Goal: Task Accomplishment & Management: Manage account settings

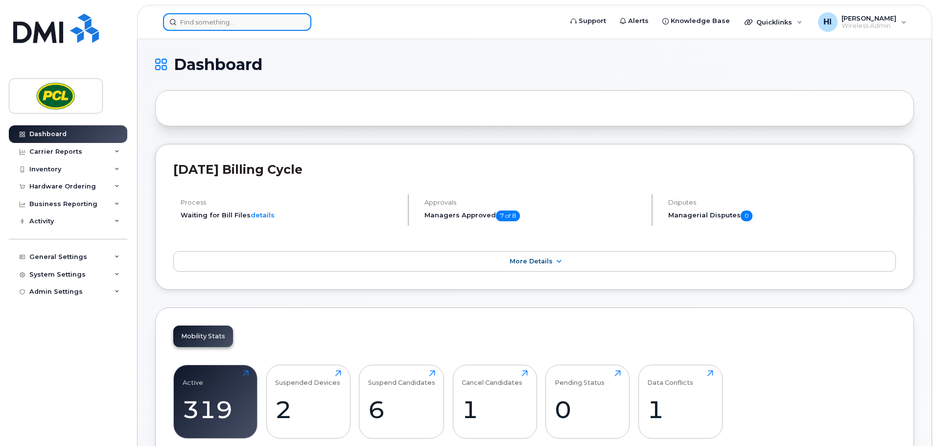
click at [214, 21] on input at bounding box center [237, 22] width 148 height 18
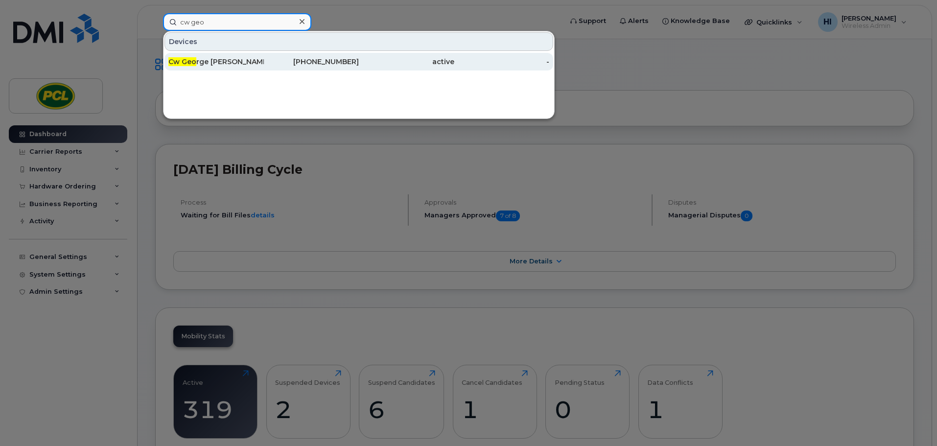
type input "cw geo"
click at [238, 61] on div "Cw Geo rge Boyack - Hub" at bounding box center [215, 62] width 95 height 10
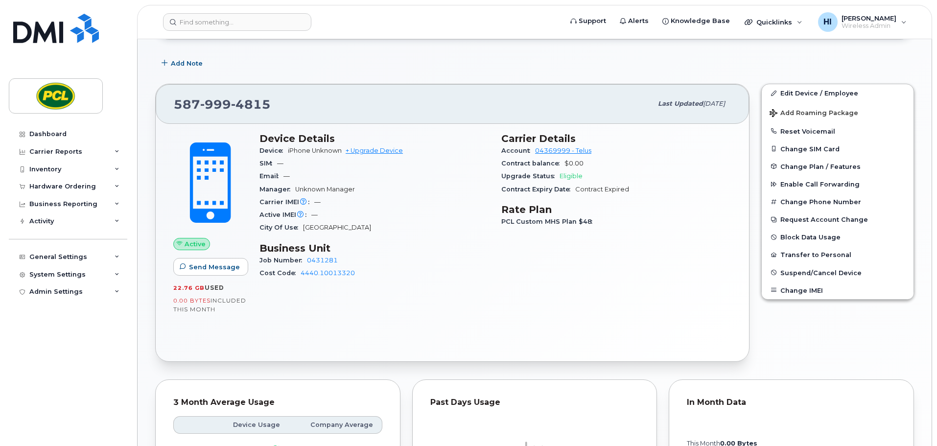
scroll to position [159, 0]
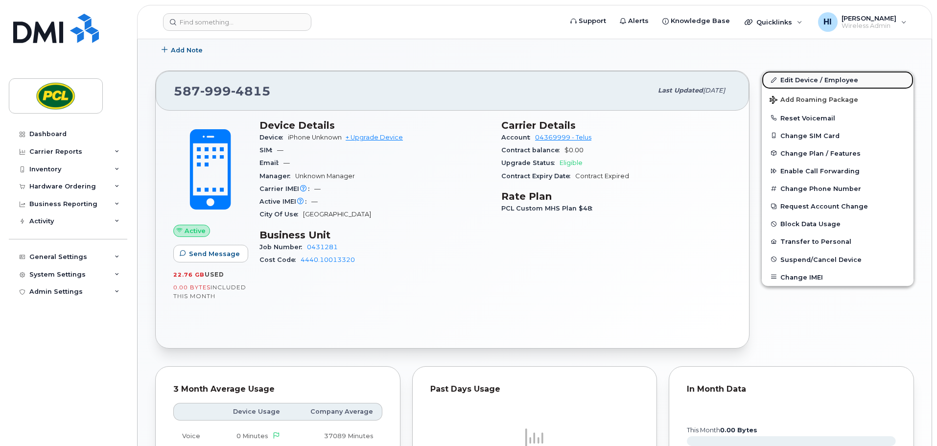
click at [819, 79] on link "Edit Device / Employee" at bounding box center [838, 80] width 152 height 18
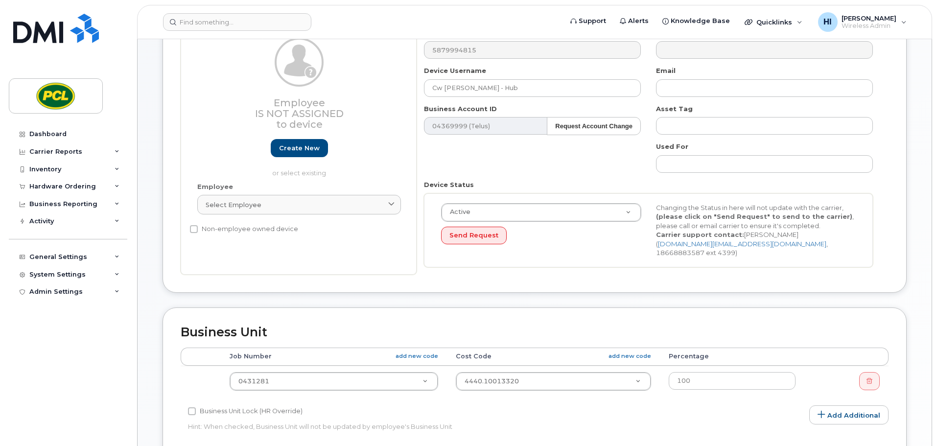
scroll to position [159, 0]
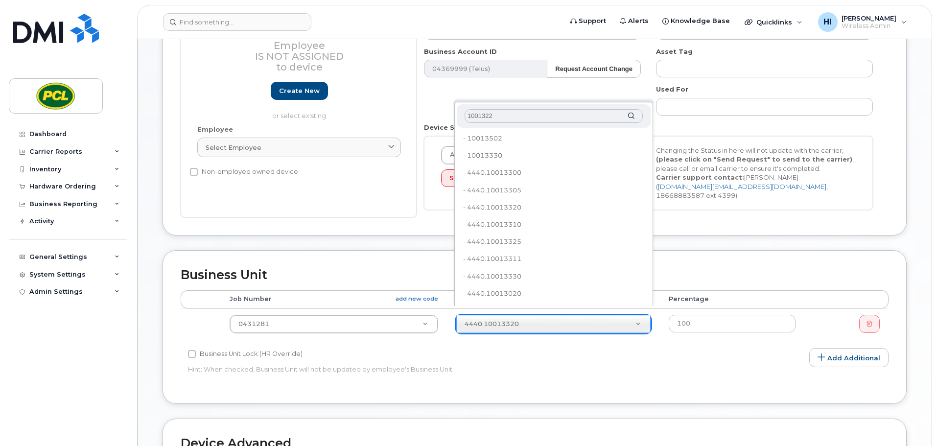
type input "10013220"
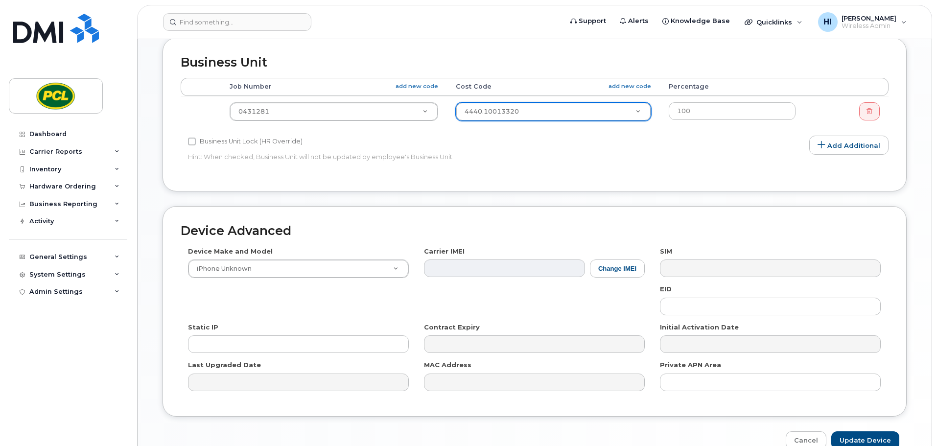
scroll to position [415, 0]
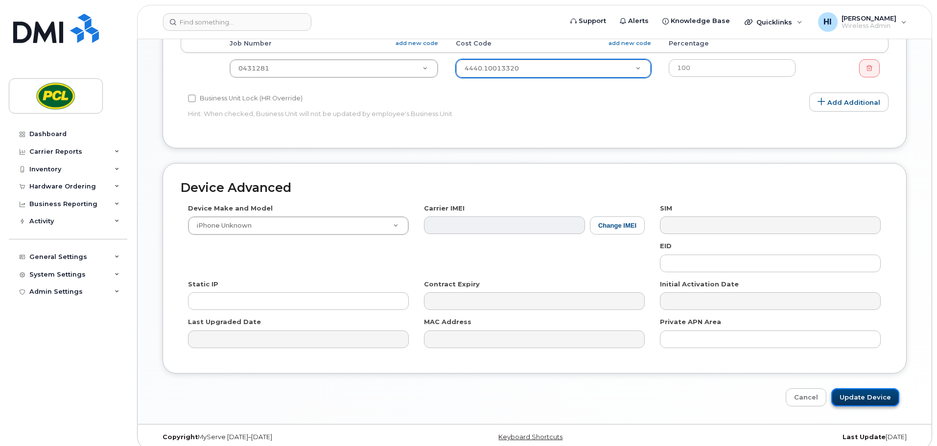
click at [878, 388] on input "Update Device" at bounding box center [866, 397] width 68 height 18
type input "Saving..."
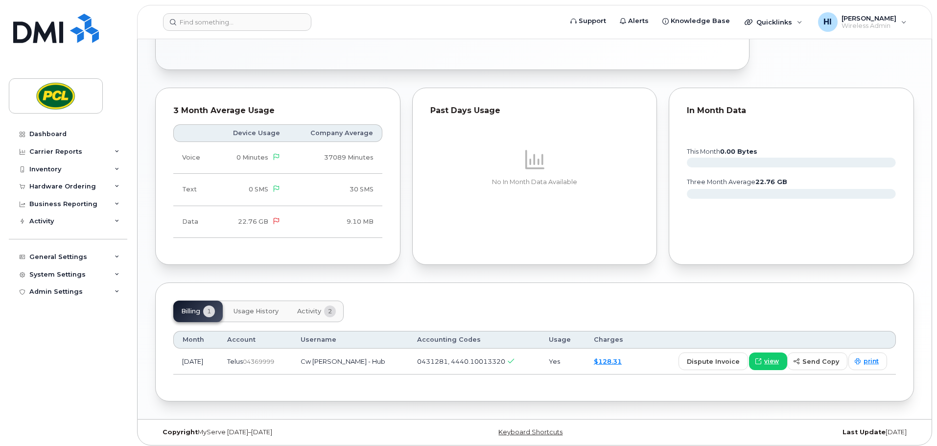
scroll to position [442, 0]
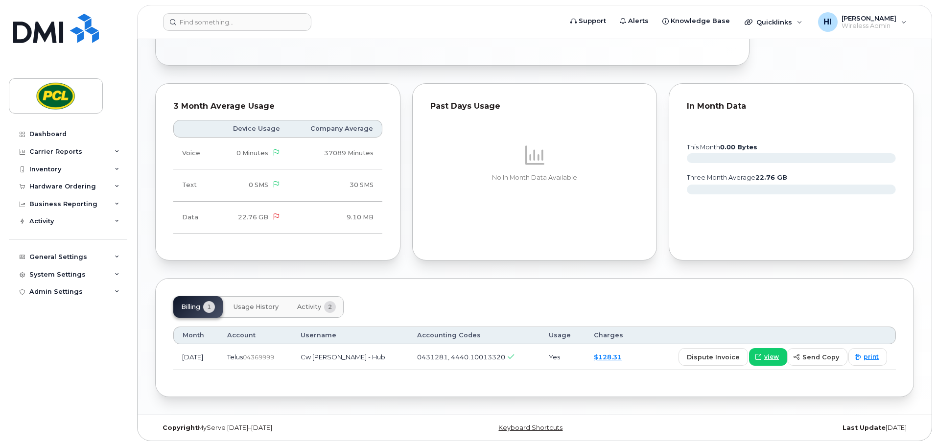
click at [266, 310] on span "Usage History" at bounding box center [256, 307] width 45 height 8
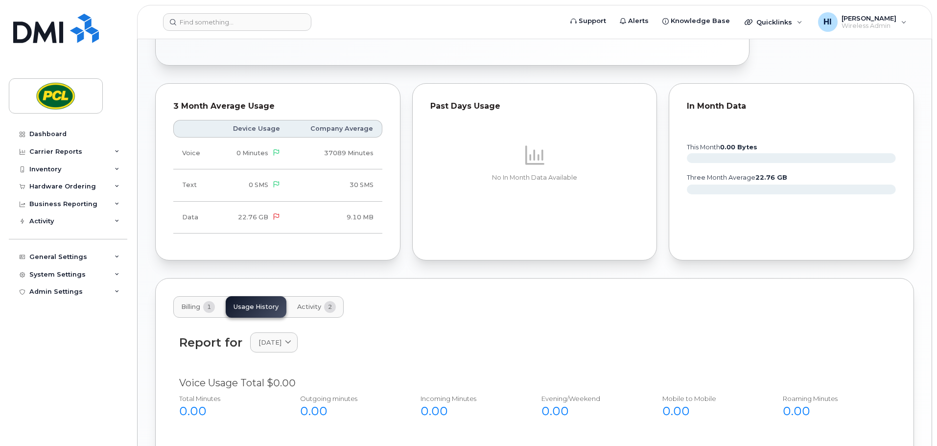
click at [293, 303] on button "Activity 2" at bounding box center [316, 307] width 54 height 22
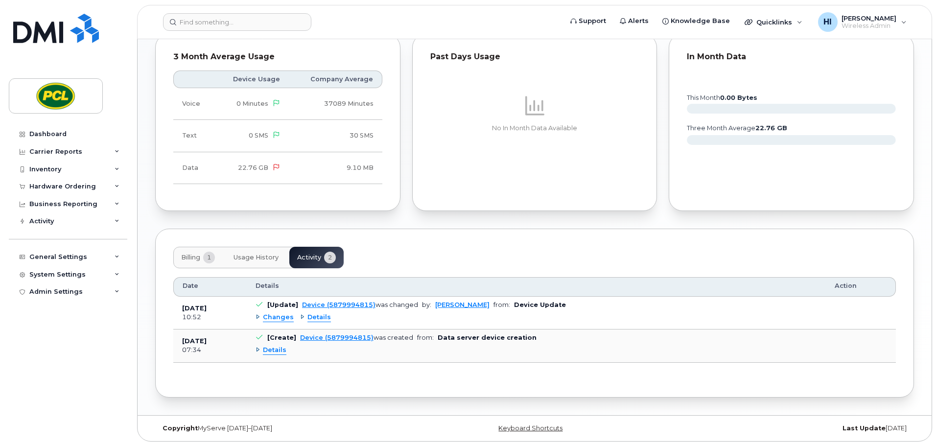
scroll to position [492, 0]
click at [316, 315] on span "Details" at bounding box center [320, 316] width 24 height 9
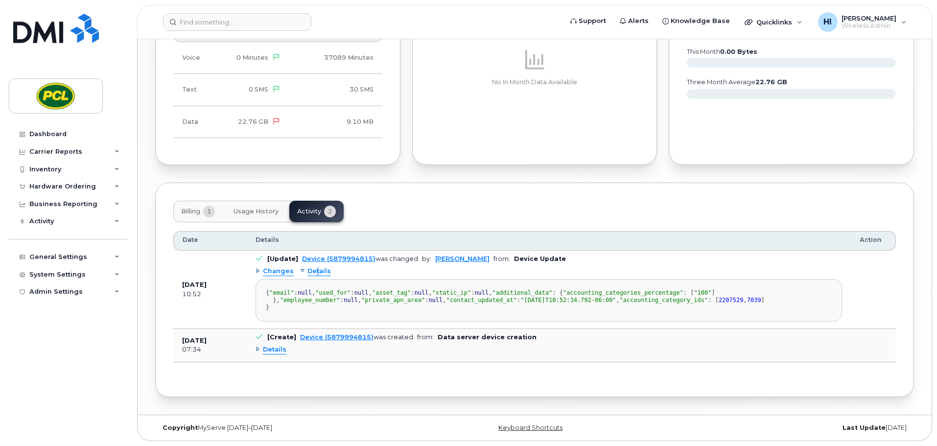
scroll to position [611, 0]
click at [274, 267] on span "Changes" at bounding box center [278, 271] width 31 height 9
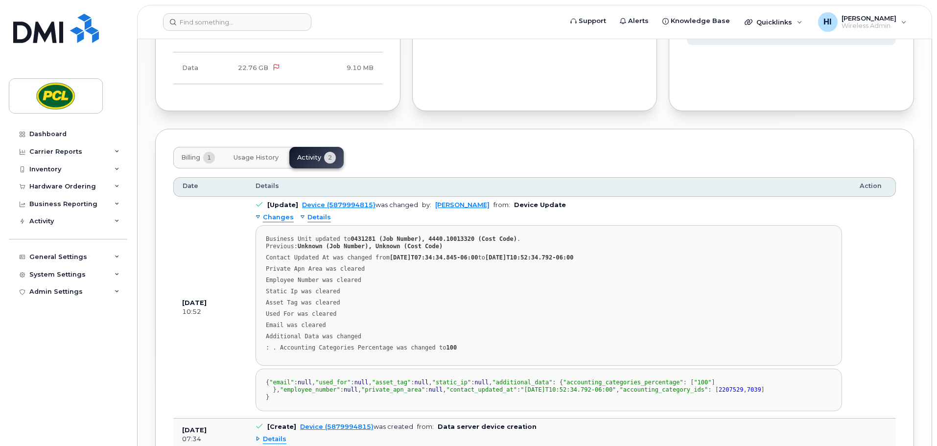
scroll to position [587, 0]
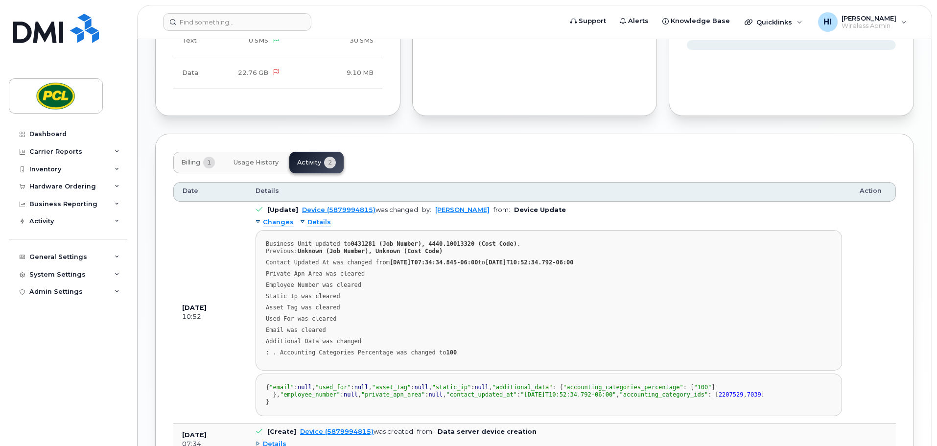
click at [269, 220] on span "Changes" at bounding box center [278, 222] width 31 height 9
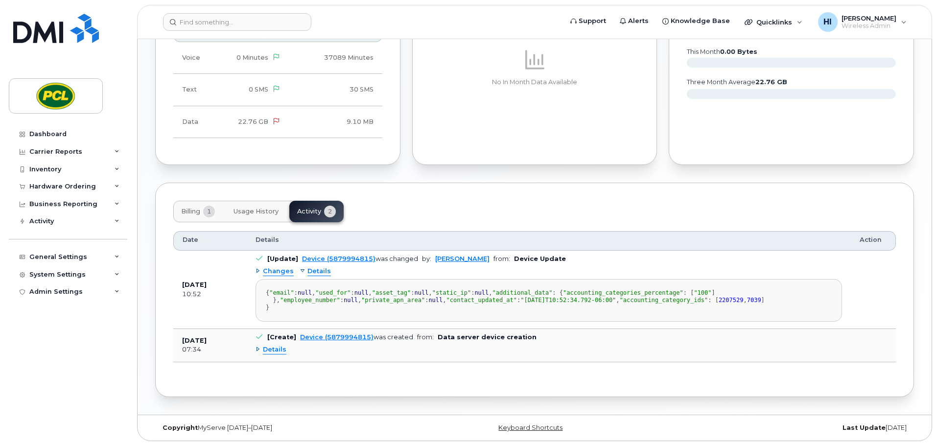
click at [300, 267] on div "Details" at bounding box center [315, 271] width 31 height 9
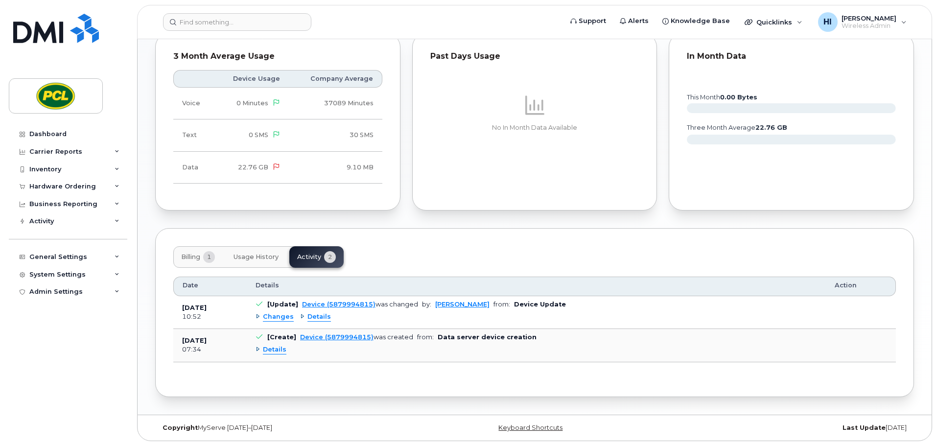
scroll to position [492, 0]
click at [258, 349] on div "Details" at bounding box center [271, 349] width 31 height 9
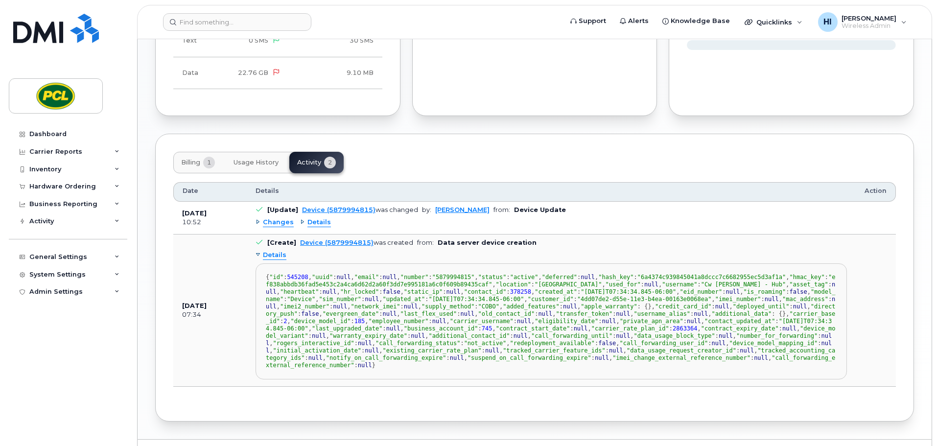
scroll to position [0, 0]
click at [258, 255] on div "Details" at bounding box center [271, 255] width 31 height 9
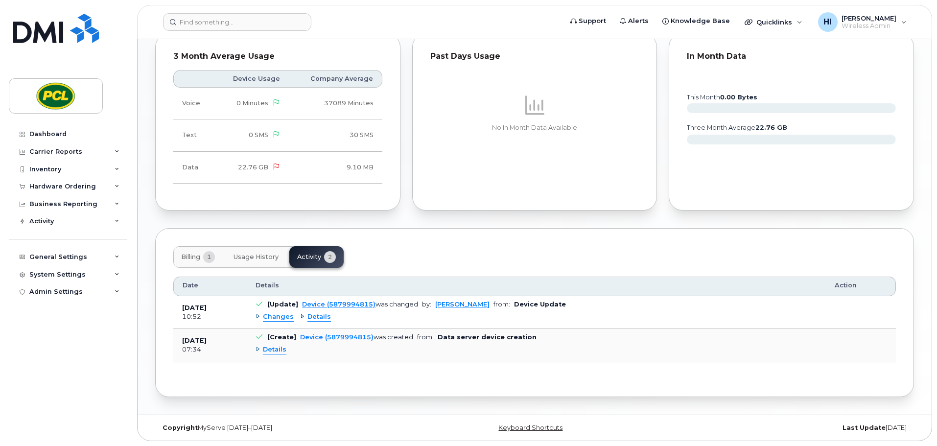
click at [608, 308] on td "[Update] Device (5879994815) was changed by: Heather Innes from: Device Update …" at bounding box center [536, 312] width 579 height 33
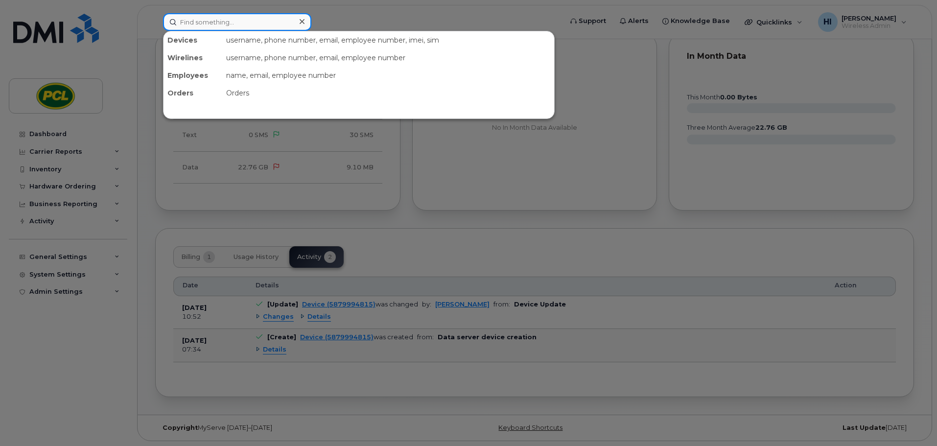
click at [205, 20] on input at bounding box center [237, 22] width 148 height 18
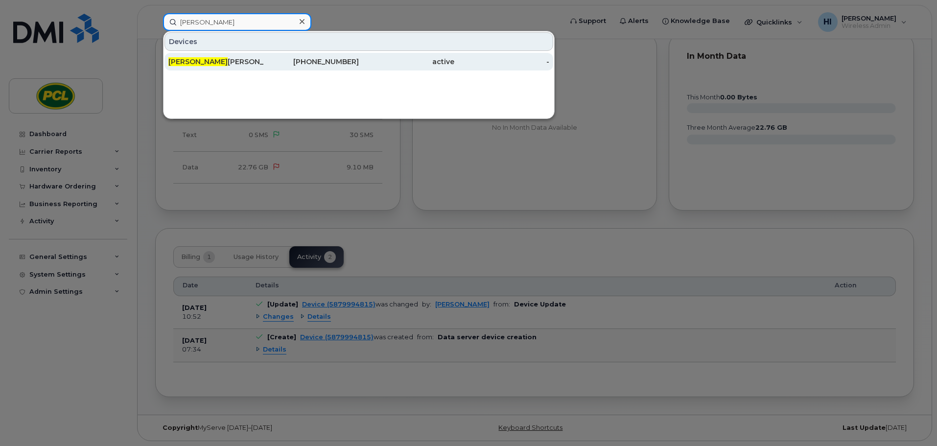
type input "joyeta"
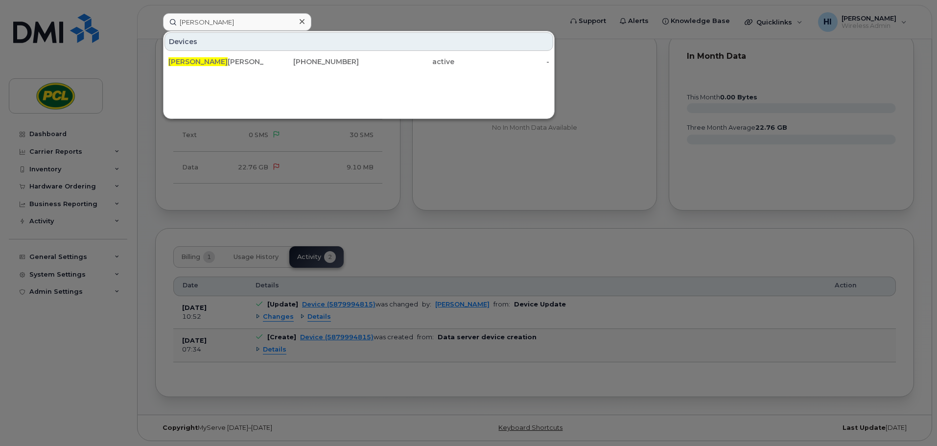
drag, startPoint x: 204, startPoint y: 57, endPoint x: 340, endPoint y: 167, distance: 175.2
click at [204, 57] on div "Joyeta Haque" at bounding box center [215, 62] width 95 height 18
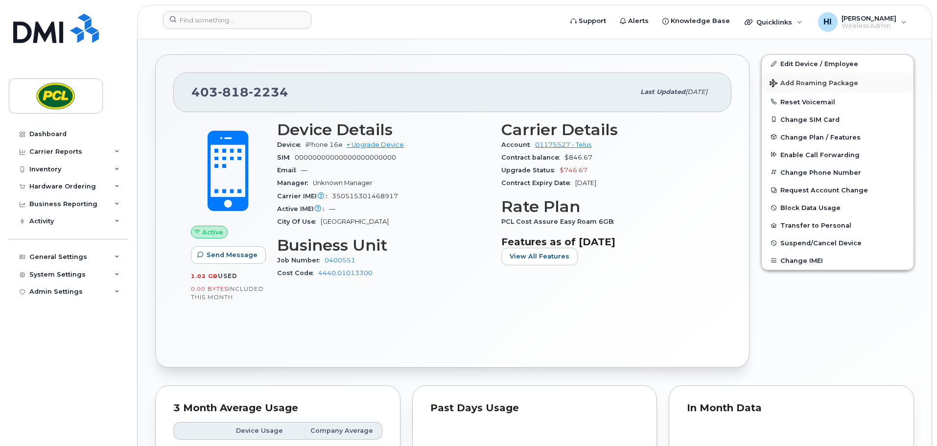
scroll to position [171, 0]
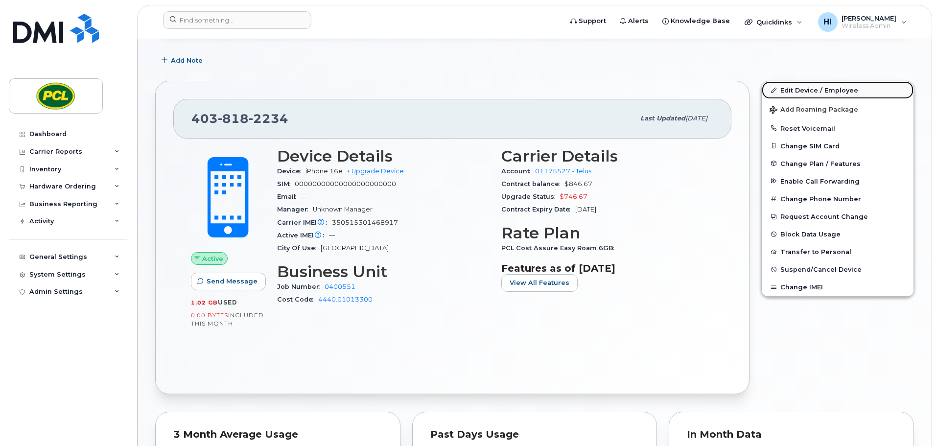
click at [810, 88] on link "Edit Device / Employee" at bounding box center [838, 90] width 152 height 18
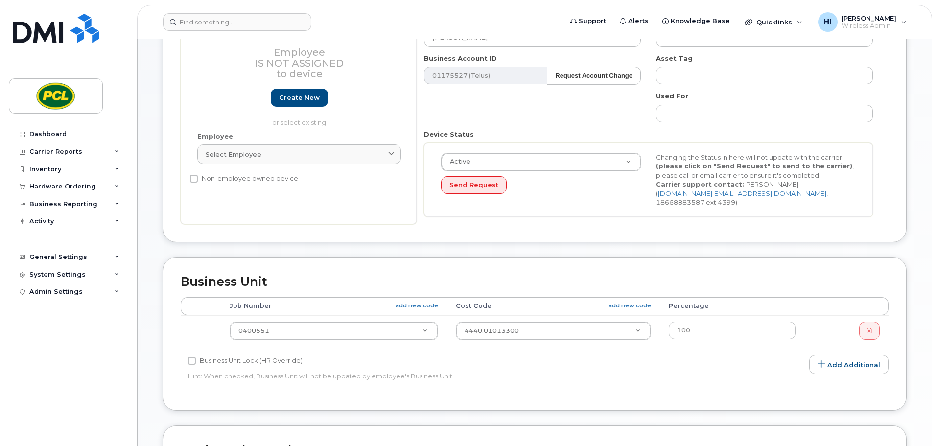
scroll to position [184, 0]
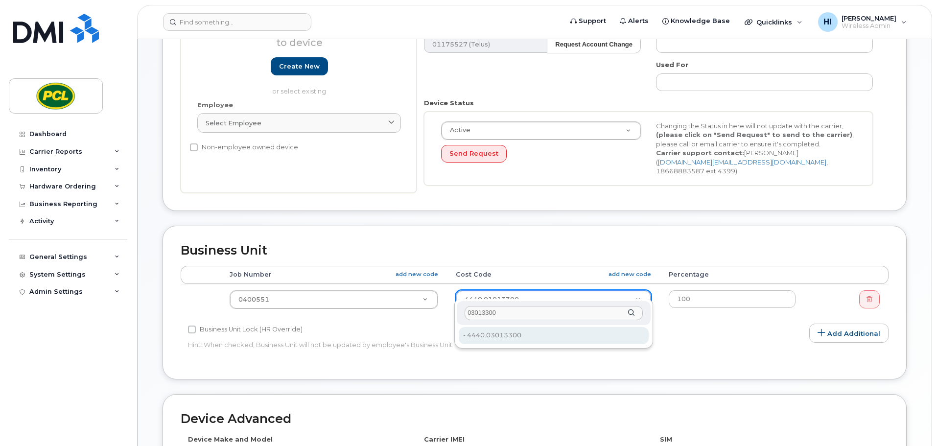
type input "03013300"
type input "2152547"
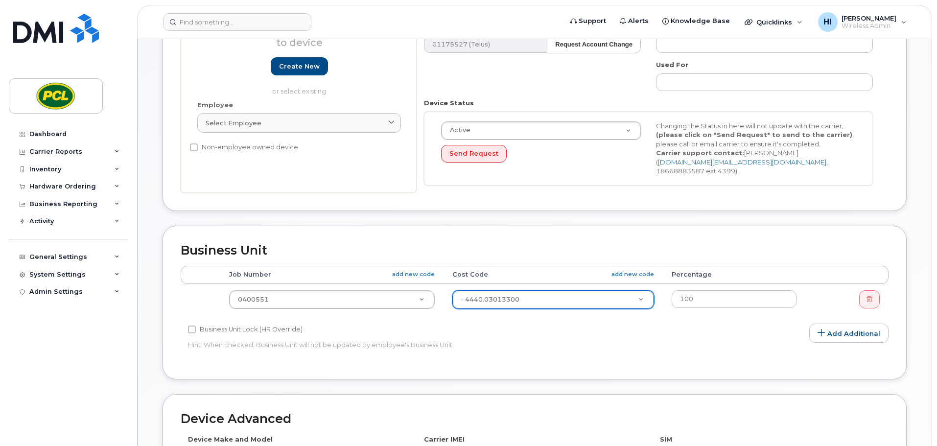
click at [767, 349] on div "Accounting Categories Rules Accounting categories percentages must add up to 10…" at bounding box center [535, 313] width 708 height 95
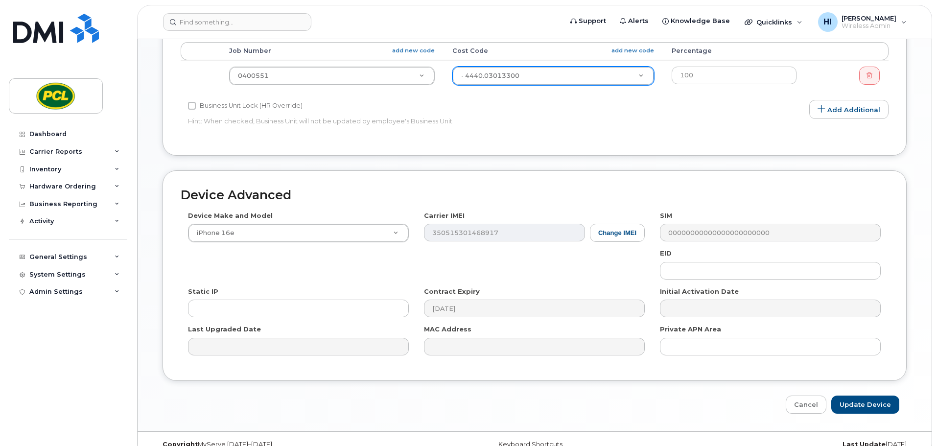
scroll to position [415, 0]
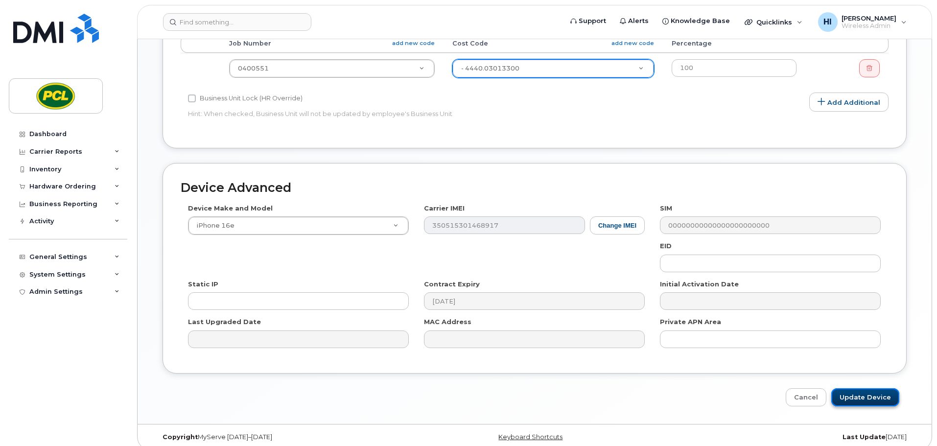
click at [875, 389] on input "Update Device" at bounding box center [866, 397] width 68 height 18
type input "Saving..."
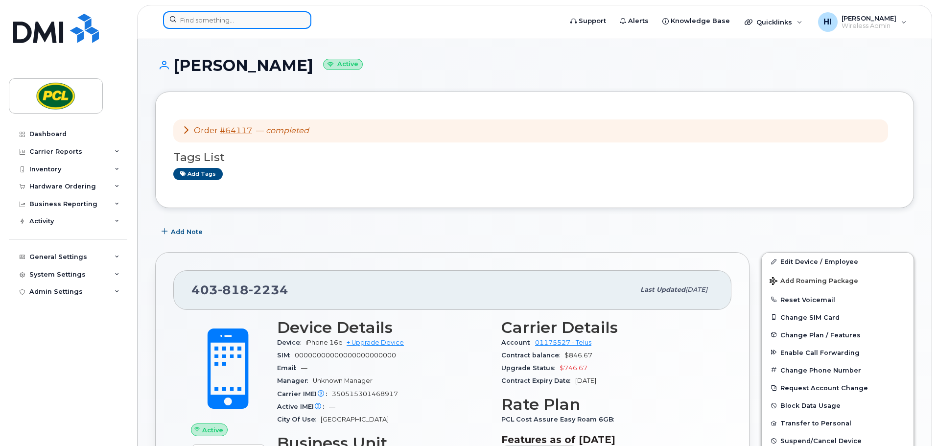
click at [179, 20] on input at bounding box center [237, 20] width 148 height 18
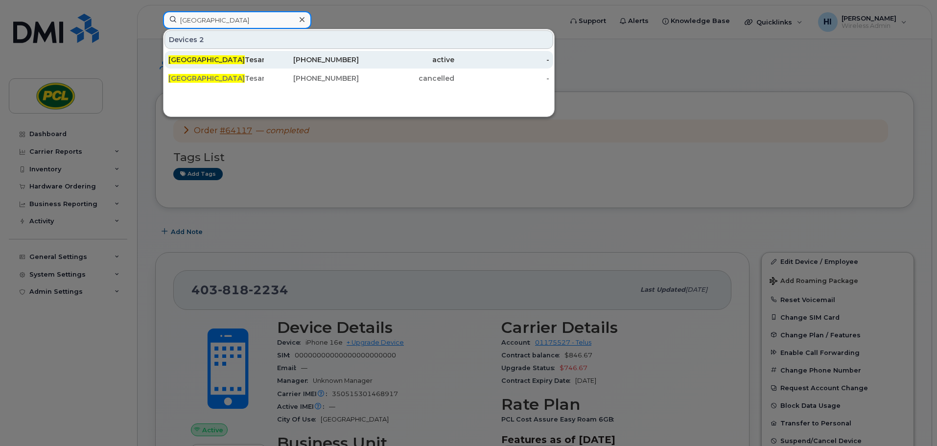
type input "milan"
click at [190, 58] on div "Milan Tesanovic" at bounding box center [215, 60] width 95 height 10
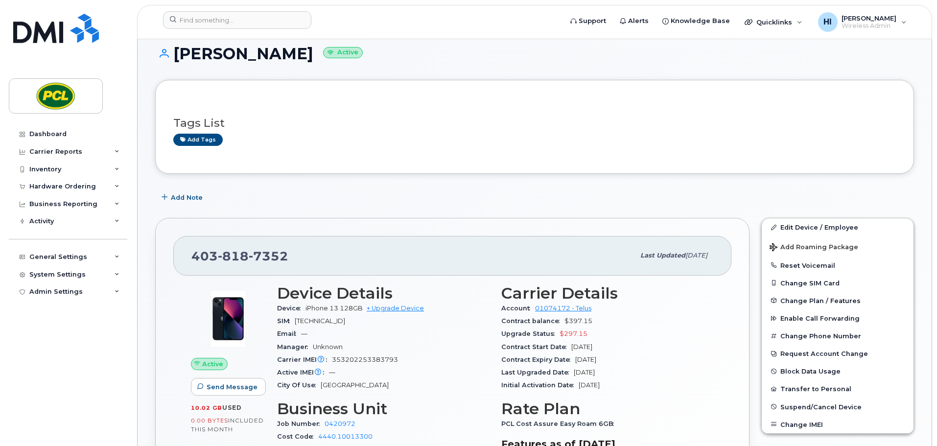
scroll to position [24, 0]
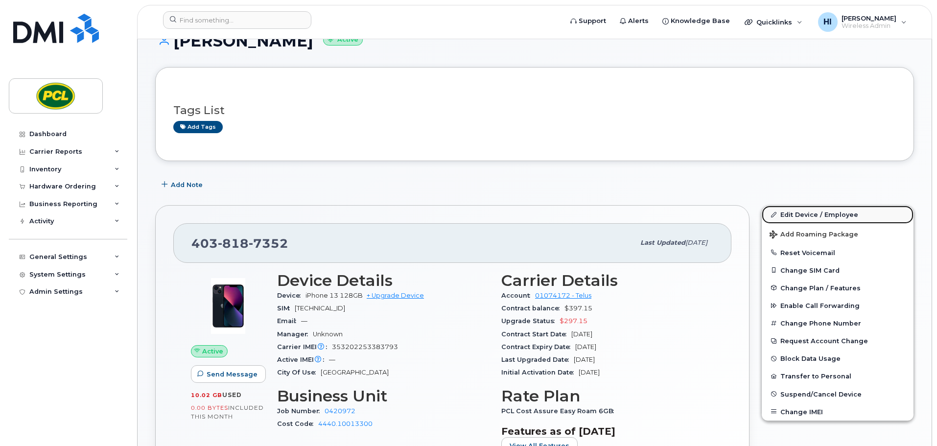
click at [809, 216] on link "Edit Device / Employee" at bounding box center [838, 215] width 152 height 18
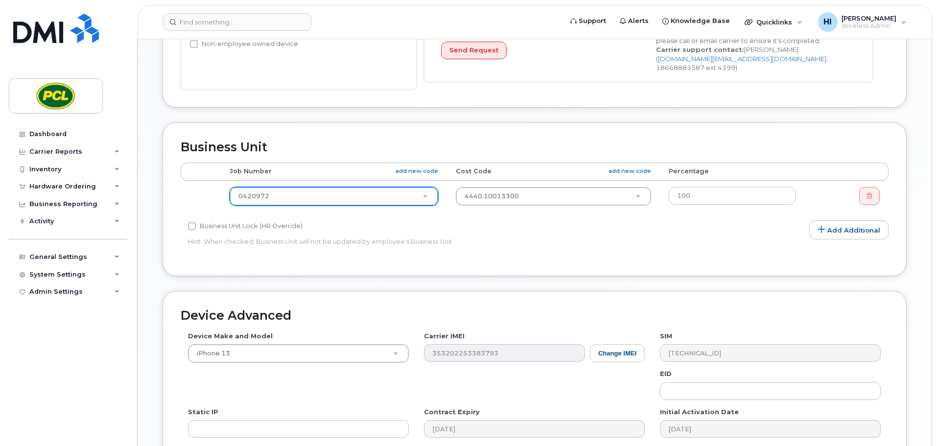
scroll to position [282, 0]
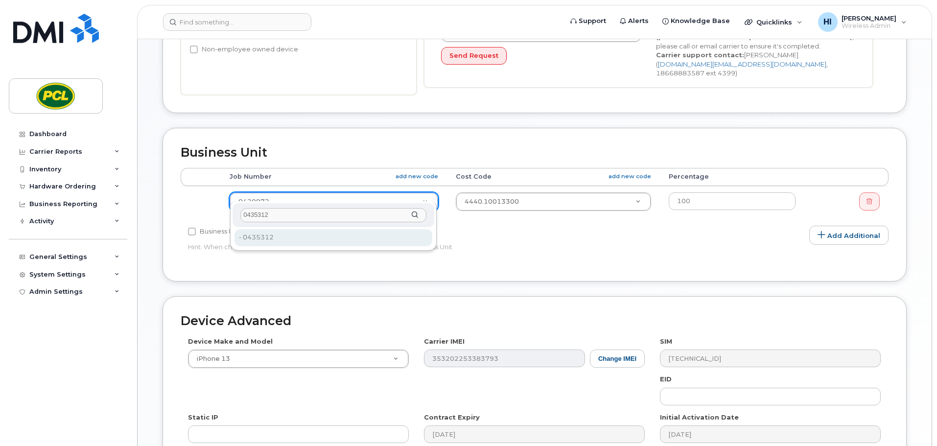
type input "0435312"
type input "2209598"
type input "0435312"
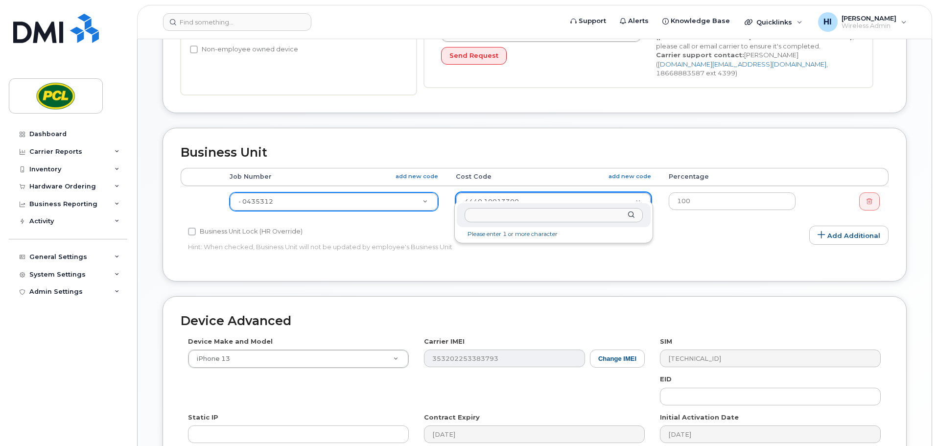
drag, startPoint x: 490, startPoint y: 193, endPoint x: 489, endPoint y: 206, distance: 12.3
type input "995230"
type input "6821"
click at [746, 244] on div "Accounting Categories Rules Accounting categories percentages must add up to 10…" at bounding box center [535, 215] width 708 height 95
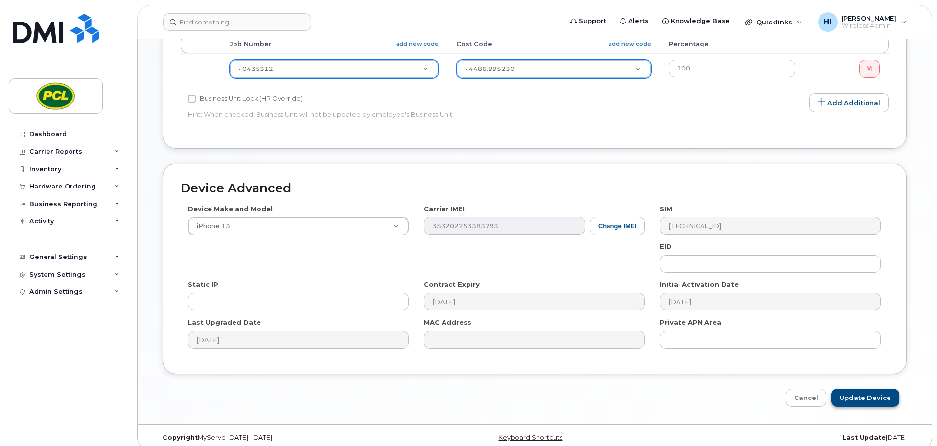
scroll to position [415, 0]
click at [873, 388] on input "Update Device" at bounding box center [866, 397] width 68 height 18
type input "Saving..."
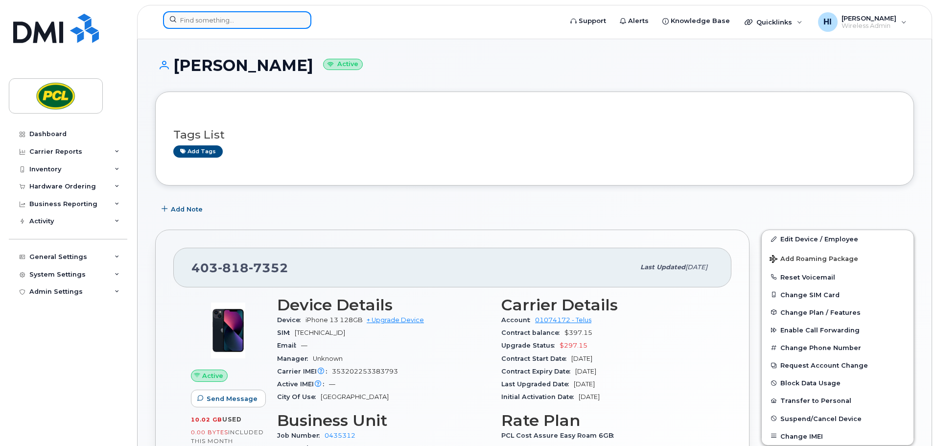
click at [217, 24] on input at bounding box center [237, 20] width 148 height 18
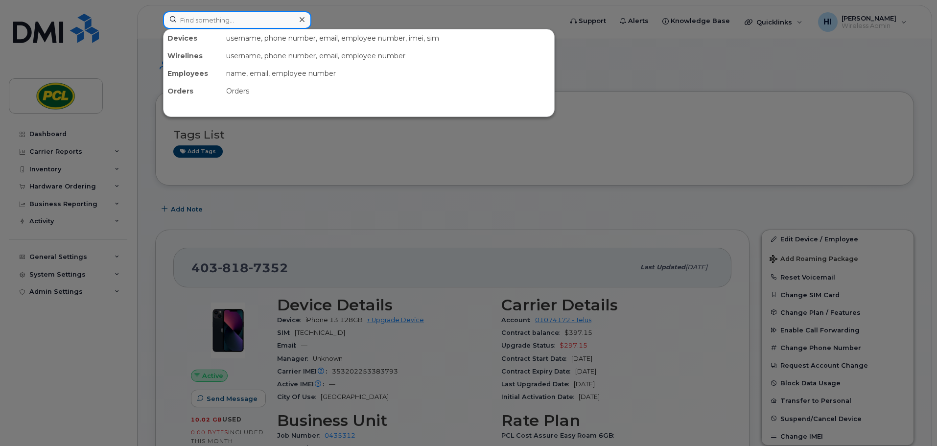
click at [217, 20] on input at bounding box center [237, 20] width 148 height 18
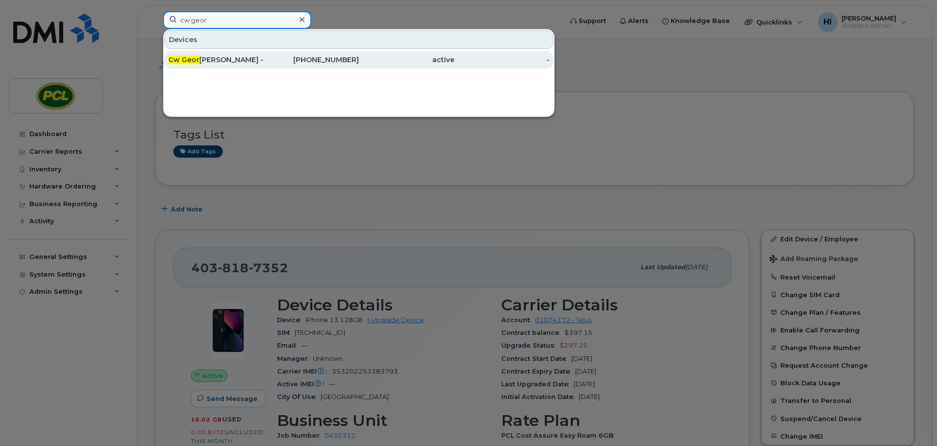
type input "cw geor"
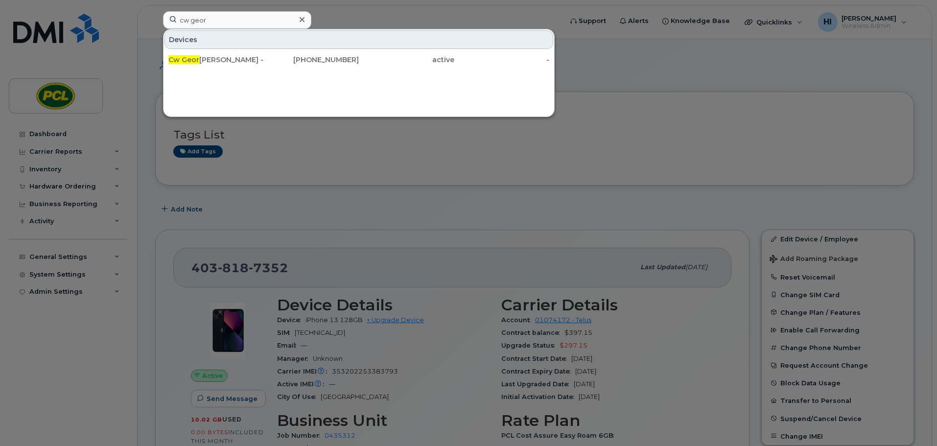
drag, startPoint x: 218, startPoint y: 58, endPoint x: 402, endPoint y: 206, distance: 235.8
click at [218, 58] on div "Cw Geor [PERSON_NAME] - Hub" at bounding box center [215, 60] width 95 height 10
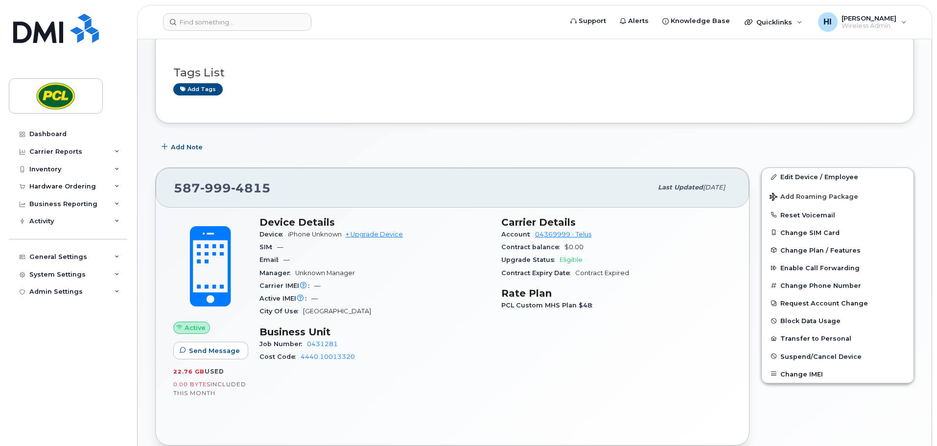
scroll to position [61, 0]
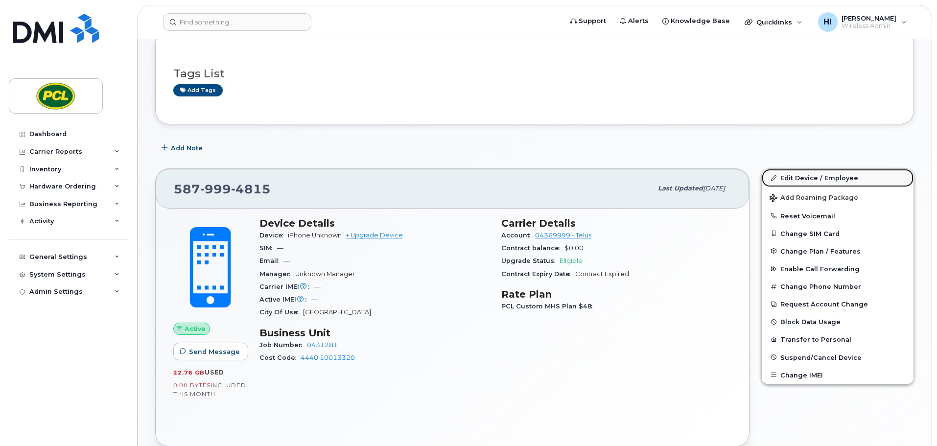
click at [835, 176] on link "Edit Device / Employee" at bounding box center [838, 178] width 152 height 18
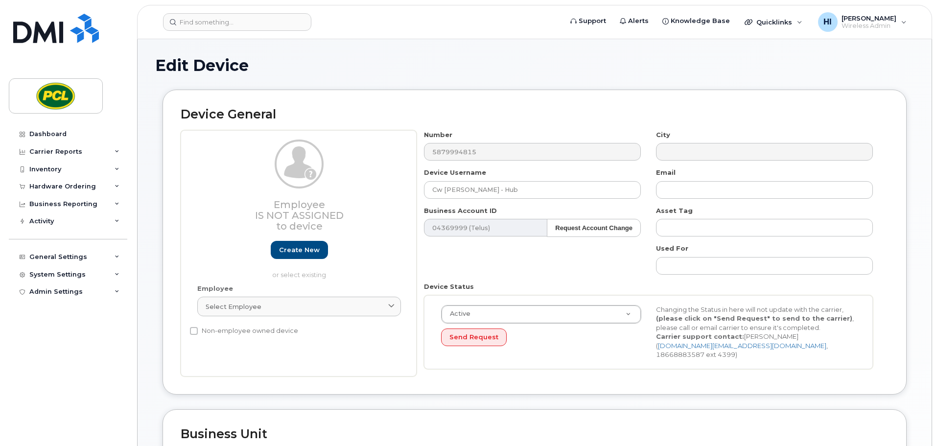
scroll to position [196, 0]
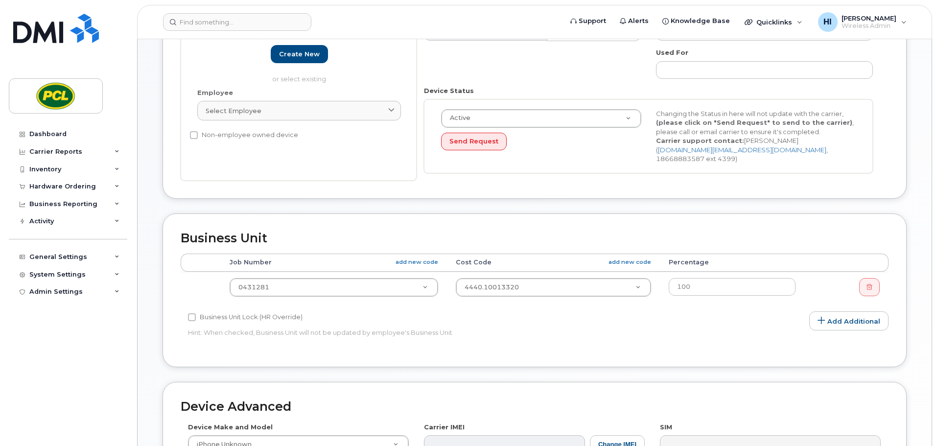
click at [711, 220] on div "Business Unit Accounting Categories Rules Accounting categories percentages mus…" at bounding box center [535, 291] width 744 height 154
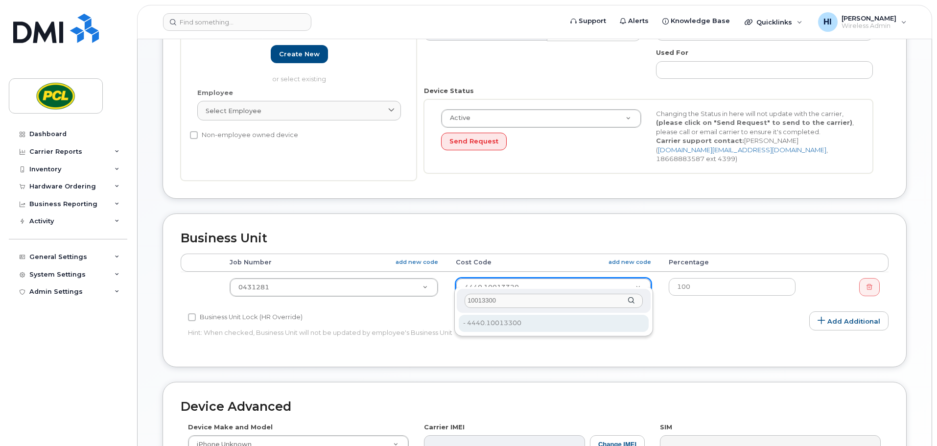
type input "10013300"
type input "6819"
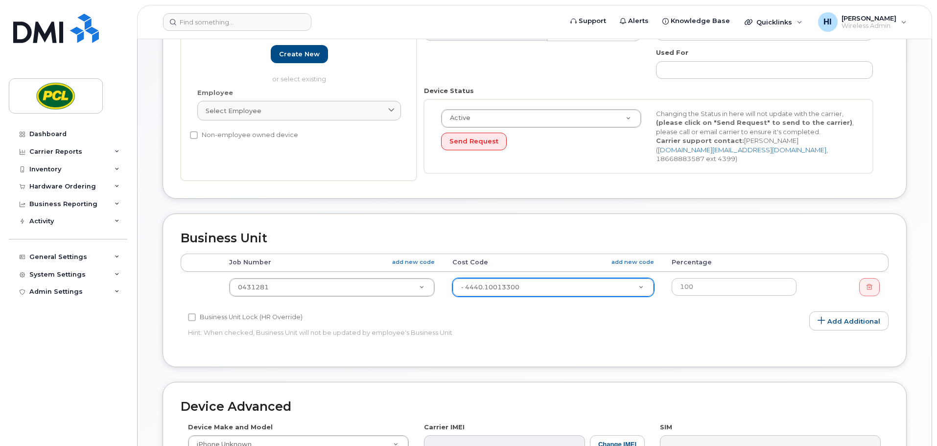
click at [809, 400] on h2 "Device Advanced" at bounding box center [535, 407] width 708 height 14
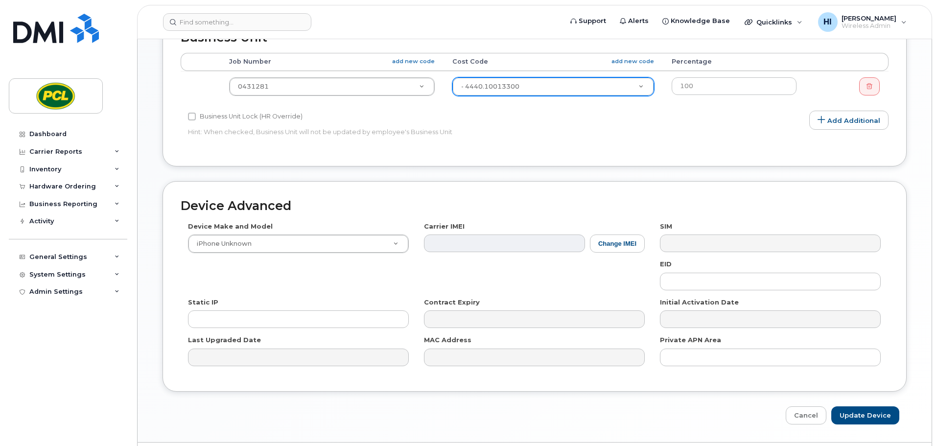
scroll to position [415, 0]
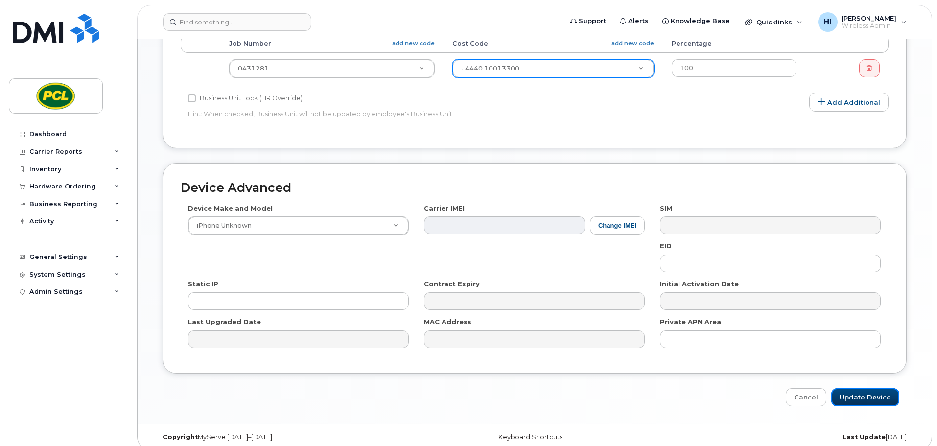
click at [877, 388] on input "Update Device" at bounding box center [866, 397] width 68 height 18
type input "Saving..."
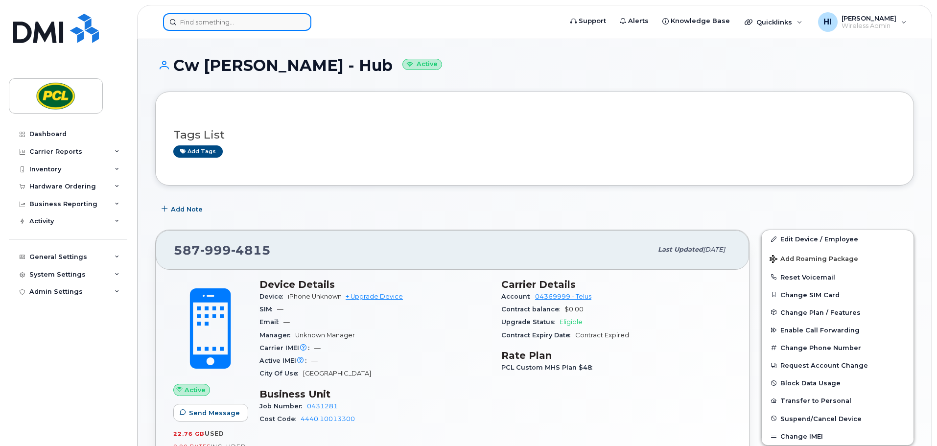
click at [207, 25] on input at bounding box center [237, 22] width 148 height 18
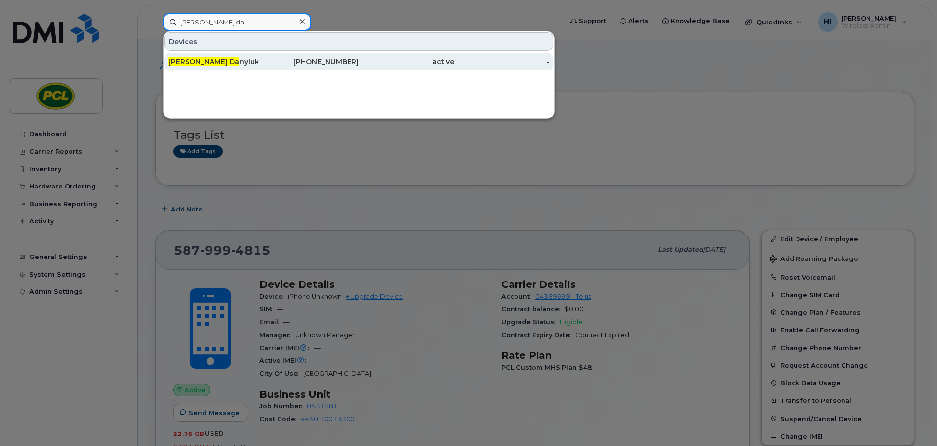
type input "jed da"
click at [194, 64] on div "Jed Da nyluk" at bounding box center [215, 62] width 95 height 10
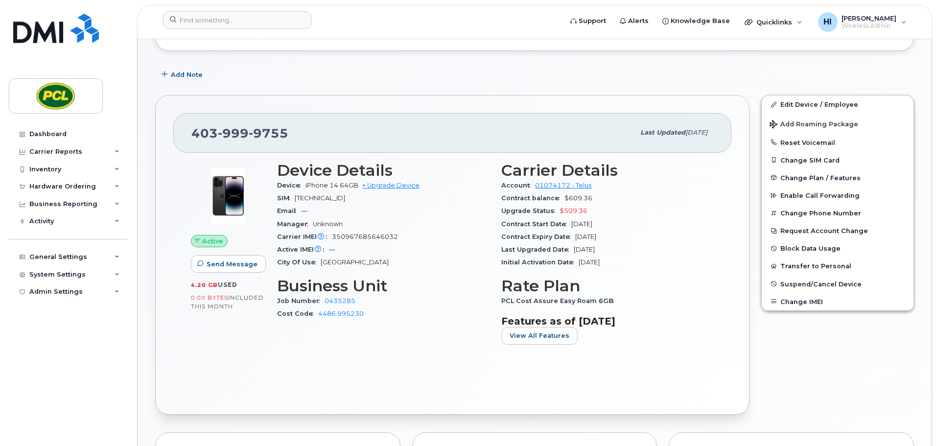
scroll to position [126, 0]
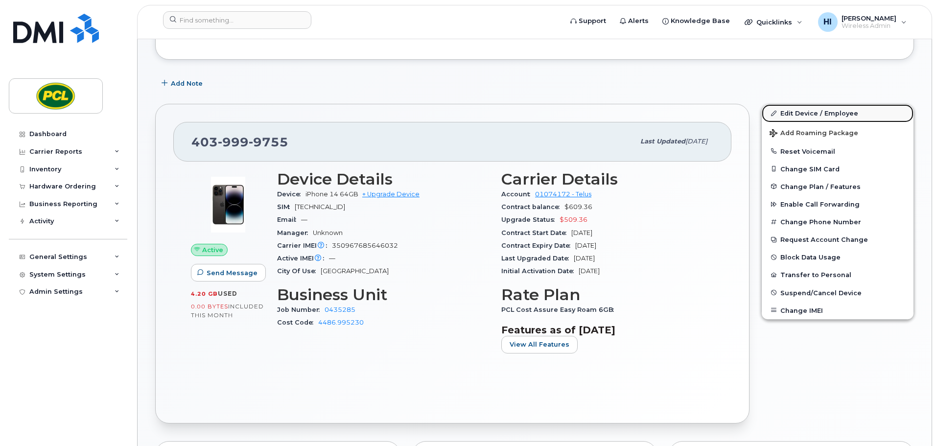
click at [797, 109] on link "Edit Device / Employee" at bounding box center [838, 113] width 152 height 18
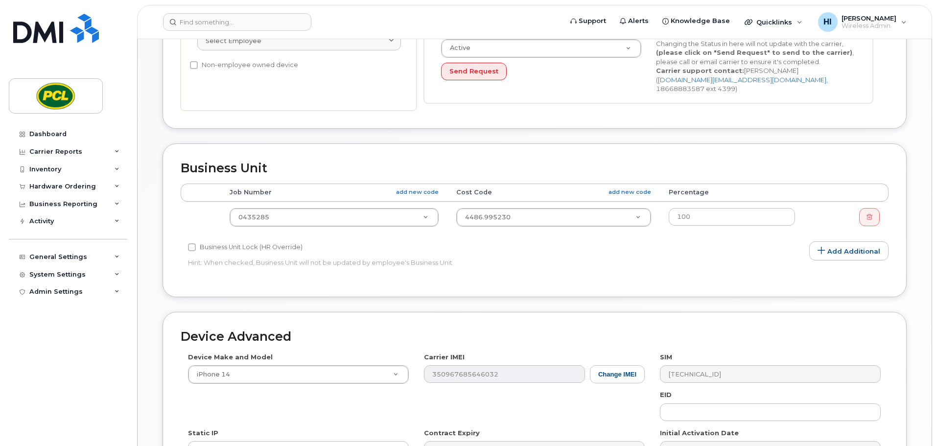
scroll to position [269, 0]
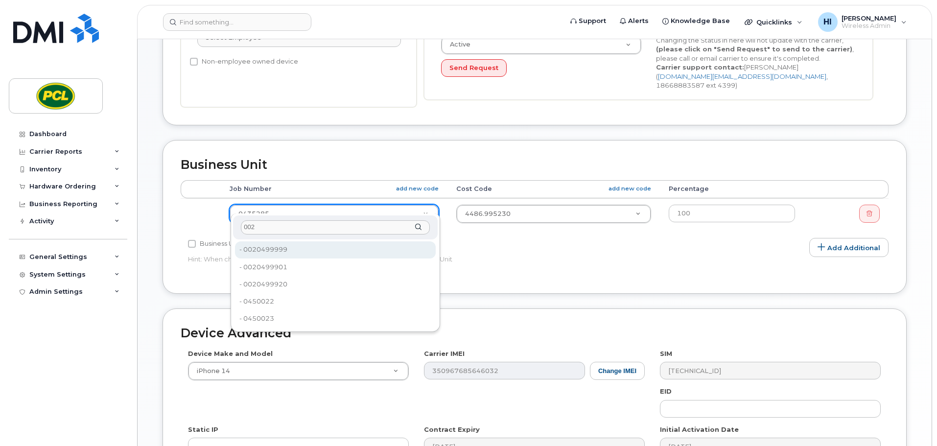
type input "002"
type input "6030"
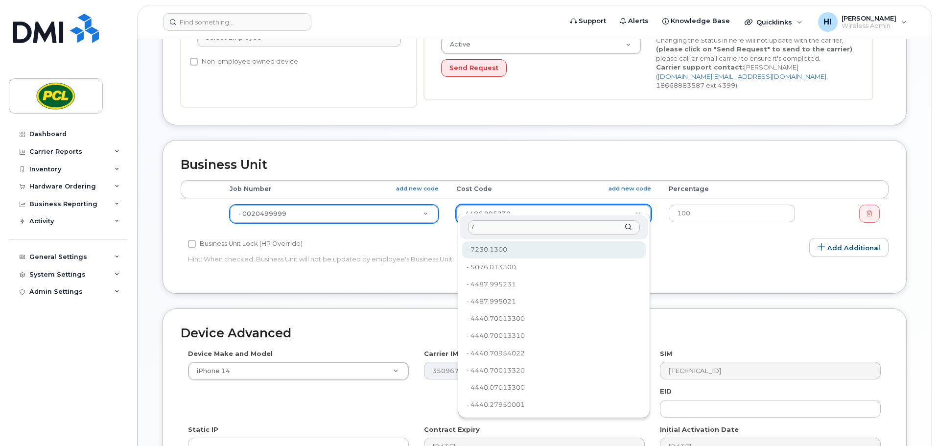
type input "7"
type input "6800"
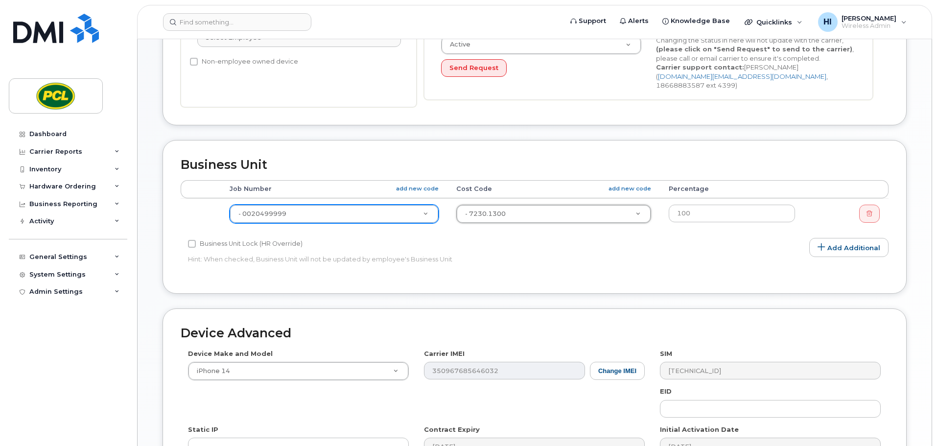
click at [918, 313] on div "Edit Device Device General Employee Is not assigned to device Create new or sel…" at bounding box center [535, 170] width 794 height 800
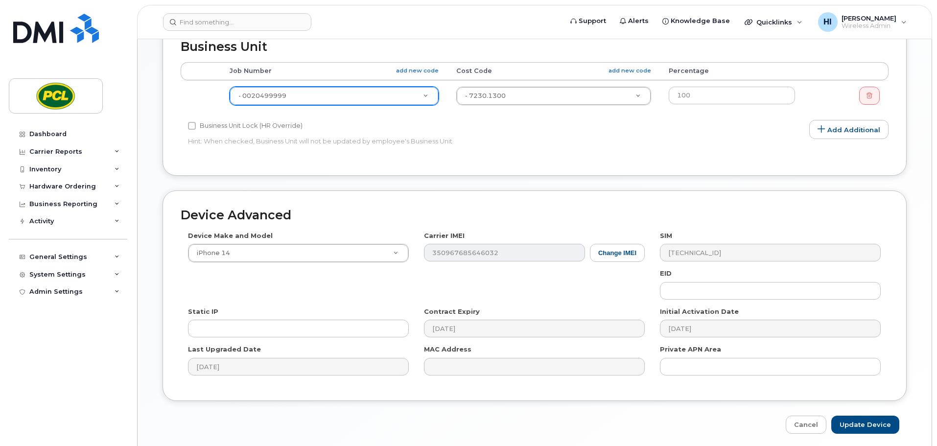
scroll to position [415, 0]
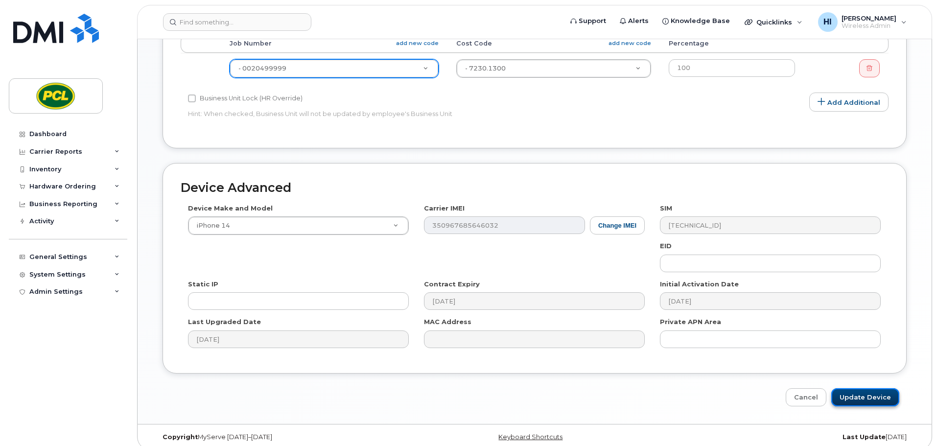
click at [868, 390] on input "Update Device" at bounding box center [866, 397] width 68 height 18
type input "Saving..."
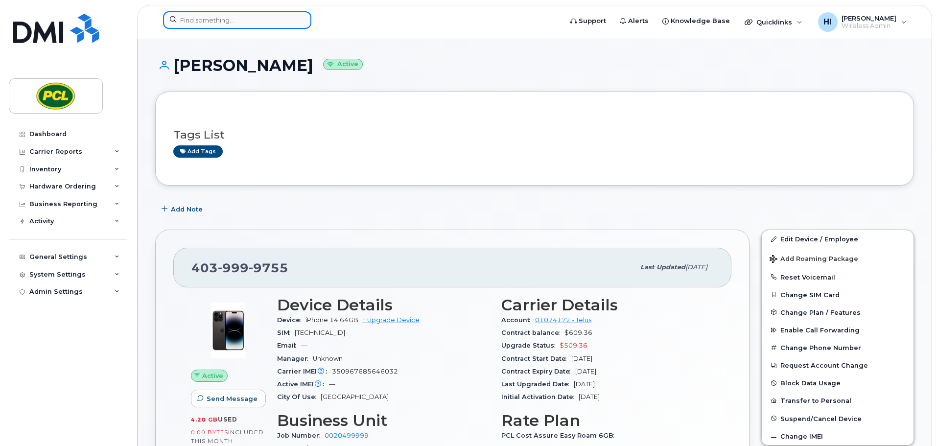
click at [188, 19] on input at bounding box center [237, 20] width 148 height 18
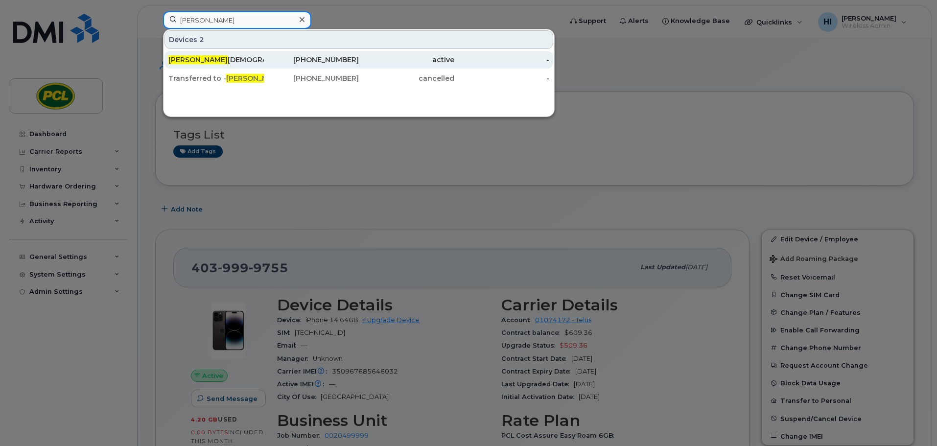
type input "paul pi"
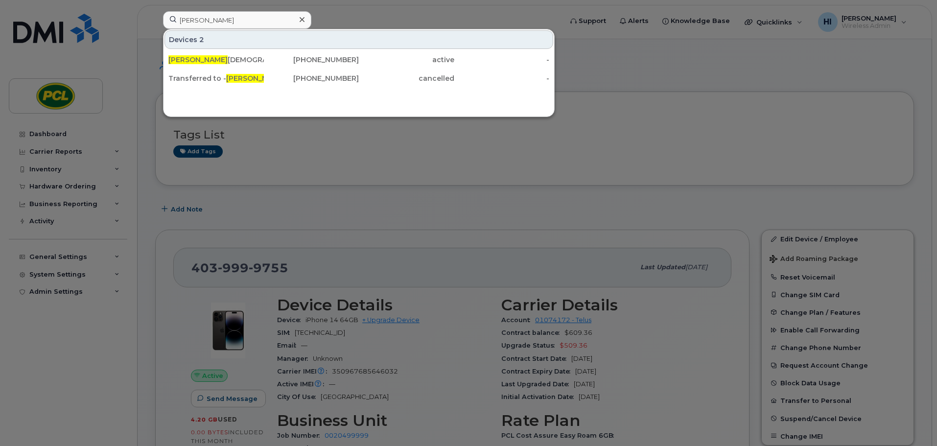
drag, startPoint x: 198, startPoint y: 61, endPoint x: 465, endPoint y: 303, distance: 360.2
click at [198, 61] on div "Paul Pi gott" at bounding box center [215, 60] width 95 height 10
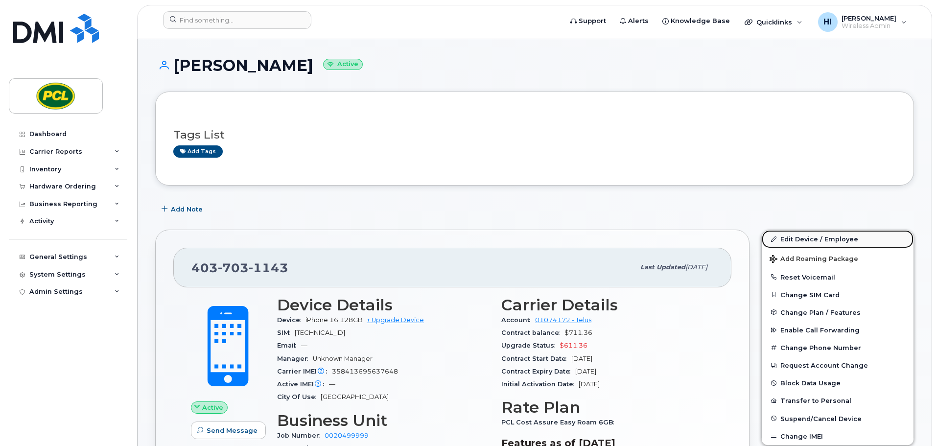
click at [798, 240] on link "Edit Device / Employee" at bounding box center [838, 239] width 152 height 18
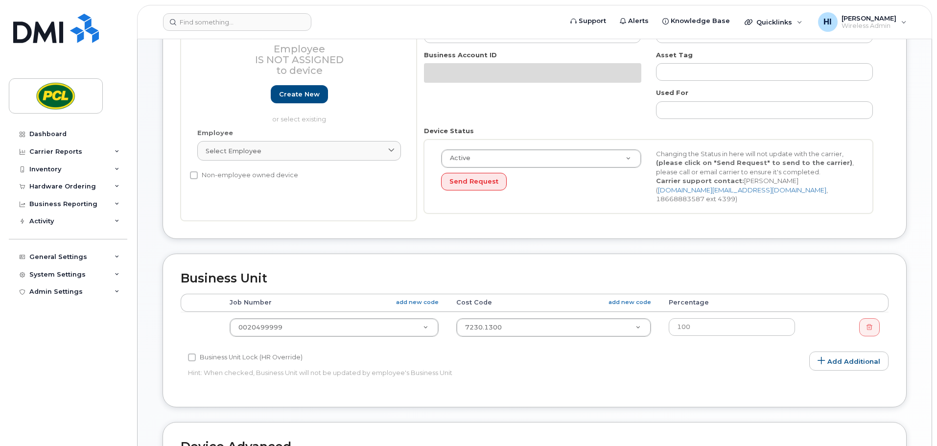
scroll to position [184, 0]
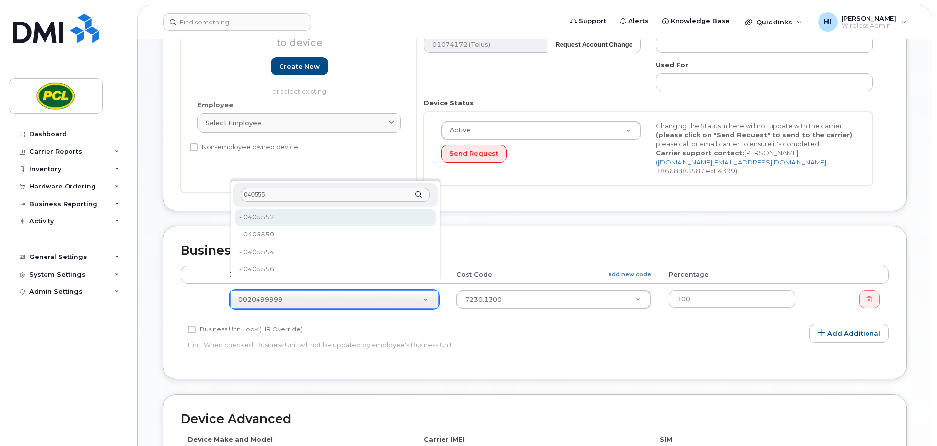
type input "0405557"
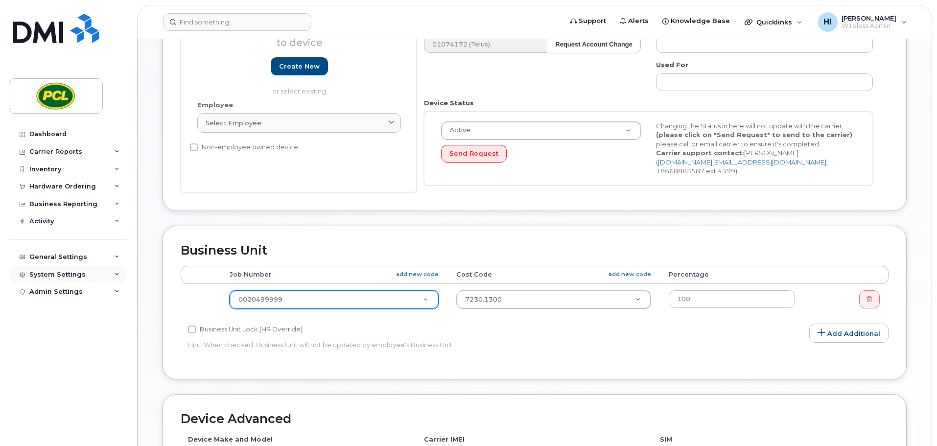
click at [59, 271] on div "System Settings" at bounding box center [57, 275] width 56 height 8
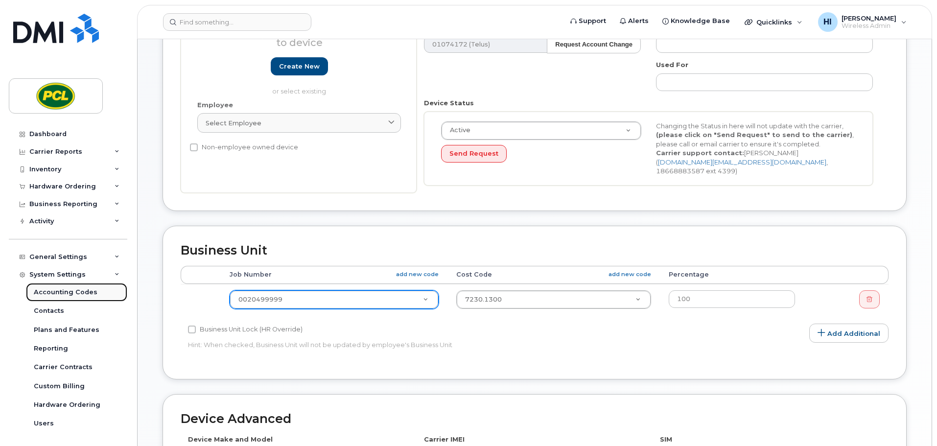
click at [70, 290] on div "Accounting Codes" at bounding box center [66, 292] width 64 height 9
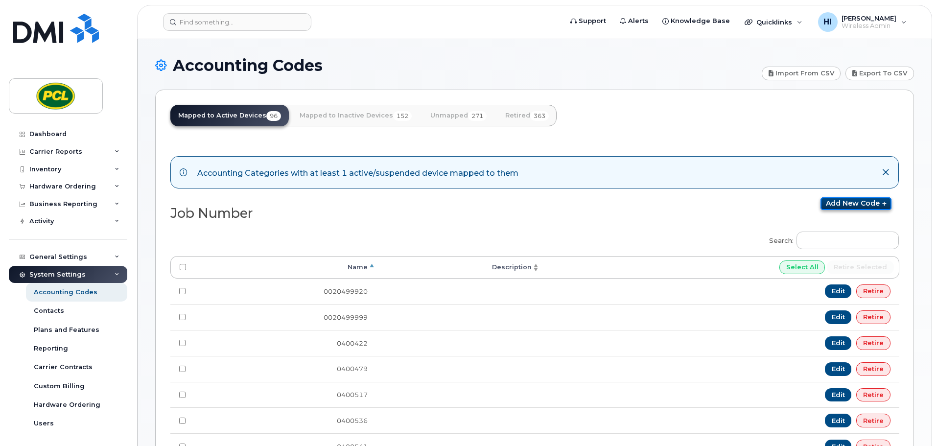
click at [848, 199] on link "Add new code" at bounding box center [856, 203] width 71 height 13
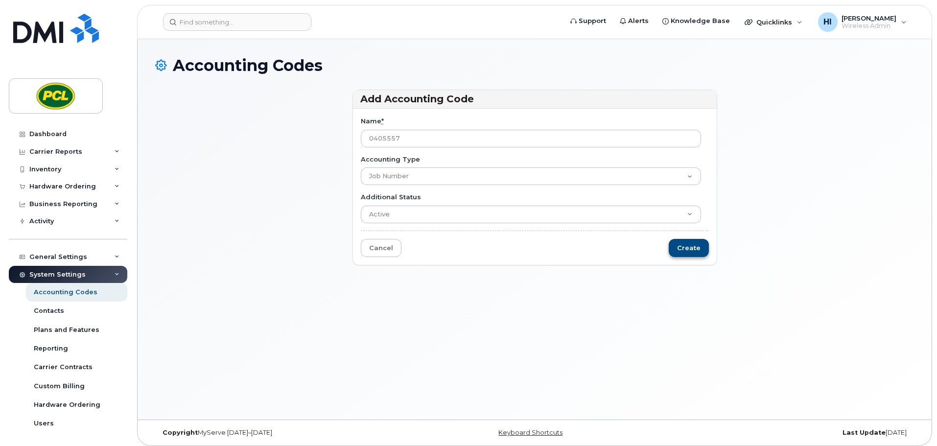
type input "0405557"
click at [692, 250] on input "Create" at bounding box center [689, 248] width 40 height 18
type input "Saving..."
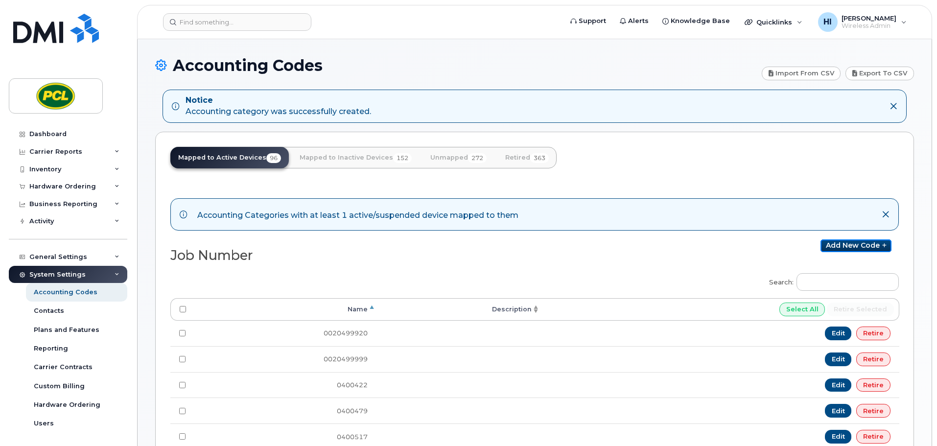
drag, startPoint x: 857, startPoint y: 244, endPoint x: 626, endPoint y: 278, distance: 233.5
click at [857, 244] on link "Add new code" at bounding box center [856, 245] width 71 height 13
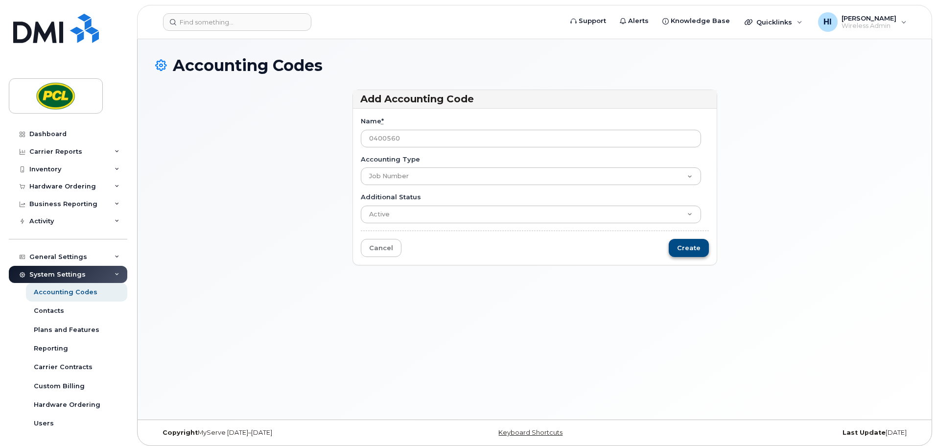
type input "0400560"
click at [698, 243] on input "Create" at bounding box center [689, 248] width 40 height 18
type input "Saving..."
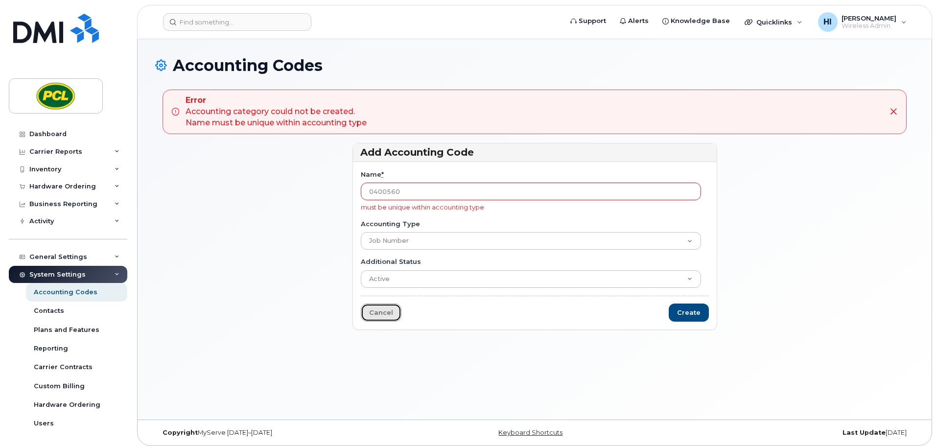
click at [382, 316] on link "Cancel" at bounding box center [381, 313] width 41 height 18
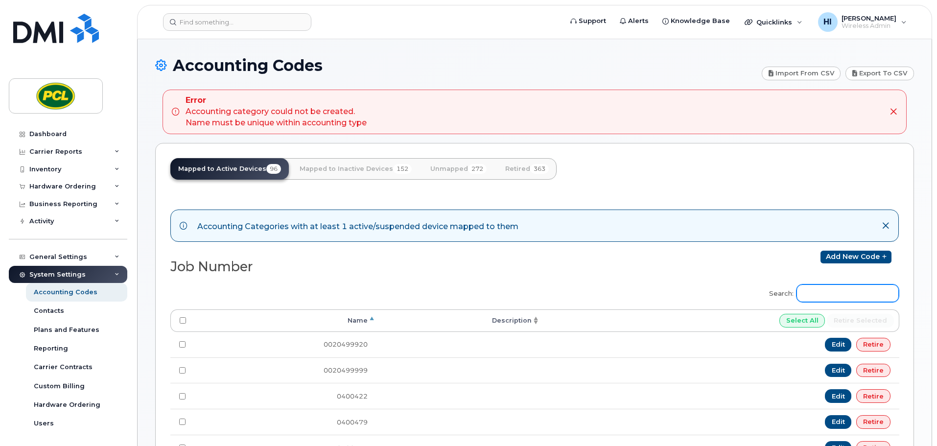
click at [824, 294] on input "Search:" at bounding box center [848, 294] width 102 height 18
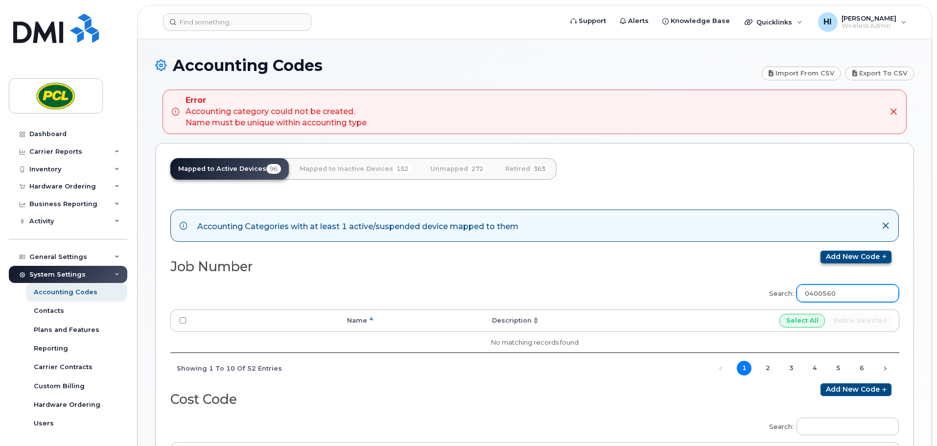
type input "0400560"
click at [852, 257] on link "Add new code" at bounding box center [856, 257] width 71 height 13
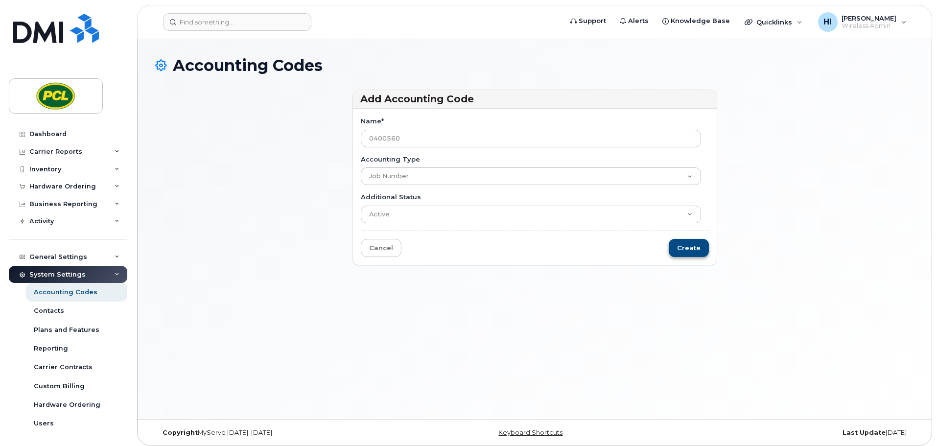
type input "0400560"
click at [693, 246] on input "Create" at bounding box center [689, 248] width 40 height 18
type input "Saving..."
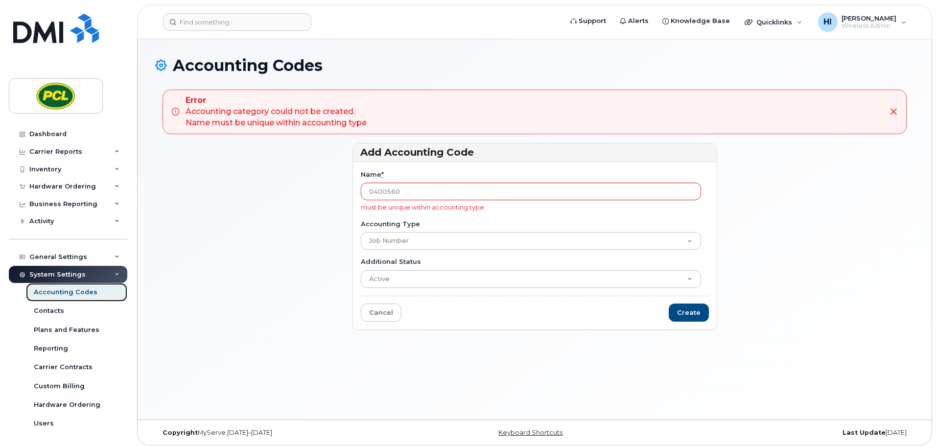
drag, startPoint x: 67, startPoint y: 292, endPoint x: 287, endPoint y: 309, distance: 220.5
click at [68, 292] on div "Accounting Codes" at bounding box center [66, 292] width 64 height 9
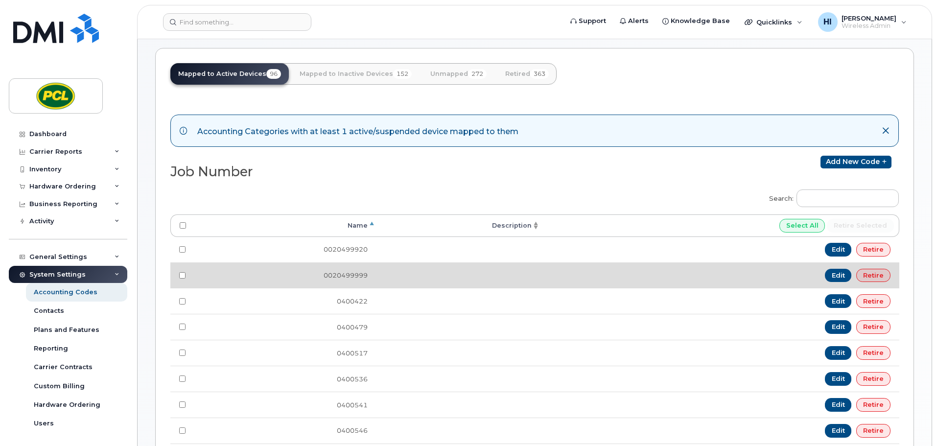
scroll to position [110, 0]
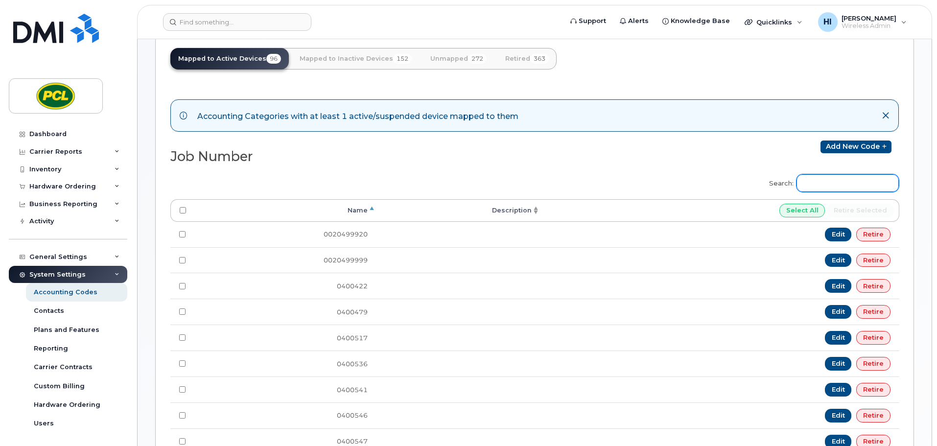
click at [841, 181] on input "Search:" at bounding box center [848, 183] width 102 height 18
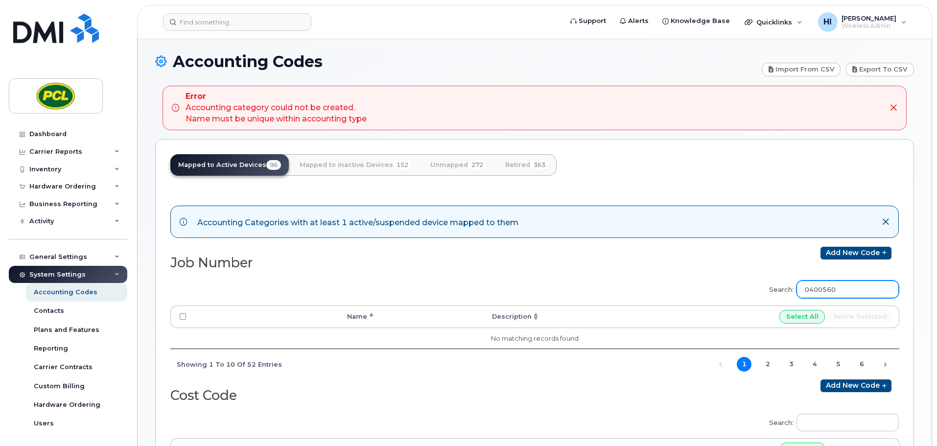
scroll to position [0, 0]
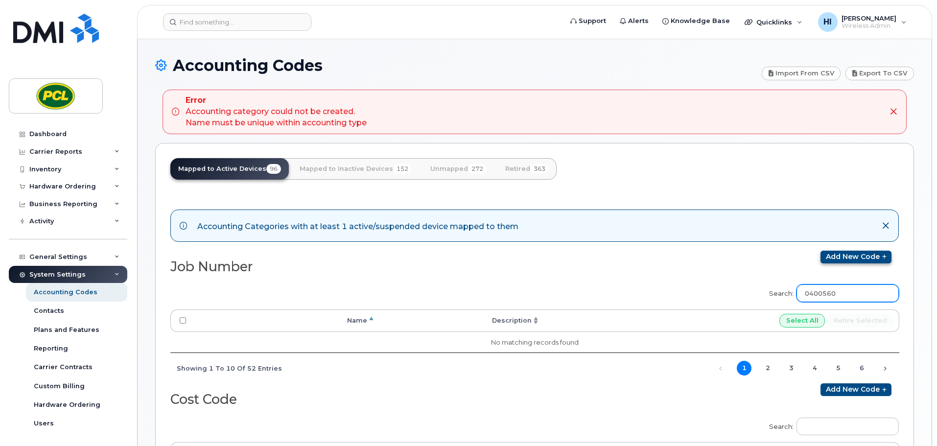
type input "0400560"
drag, startPoint x: 865, startPoint y: 258, endPoint x: 710, endPoint y: 259, distance: 155.2
click at [865, 258] on link "Add new code" at bounding box center [856, 257] width 71 height 13
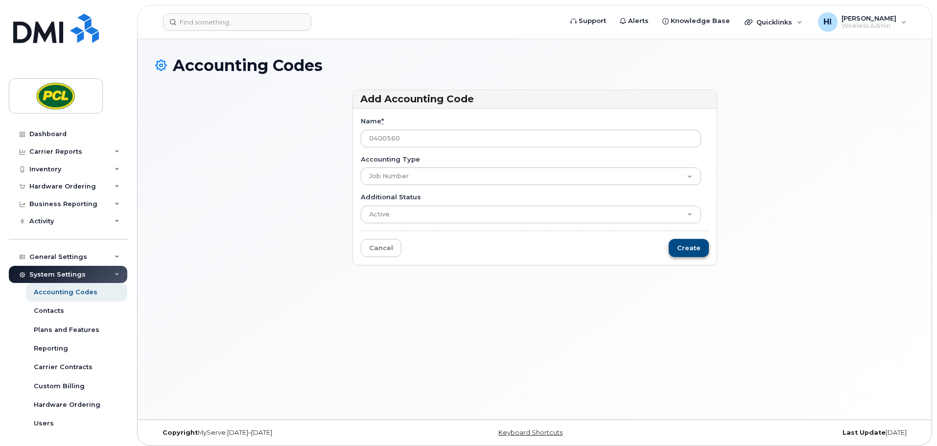
type input "0400560"
click at [692, 245] on input "Create" at bounding box center [689, 248] width 40 height 18
type input "Saving..."
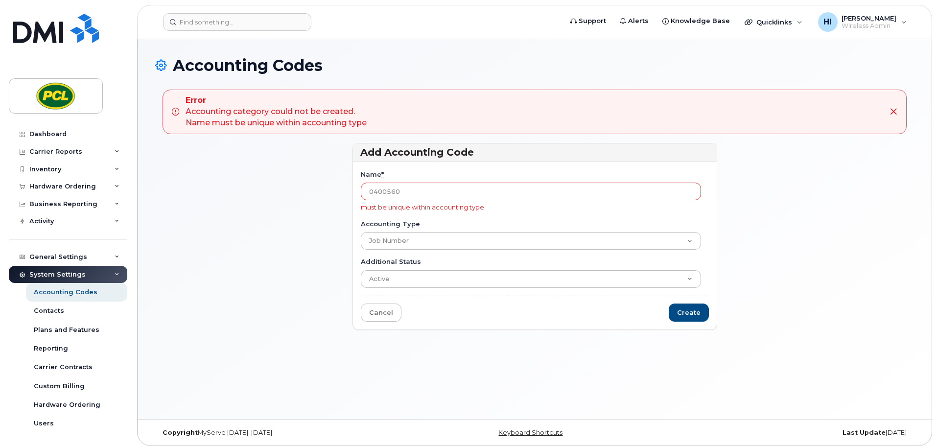
drag, startPoint x: 52, startPoint y: 258, endPoint x: 133, endPoint y: 271, distance: 81.4
click at [52, 257] on div "General Settings" at bounding box center [58, 257] width 58 height 8
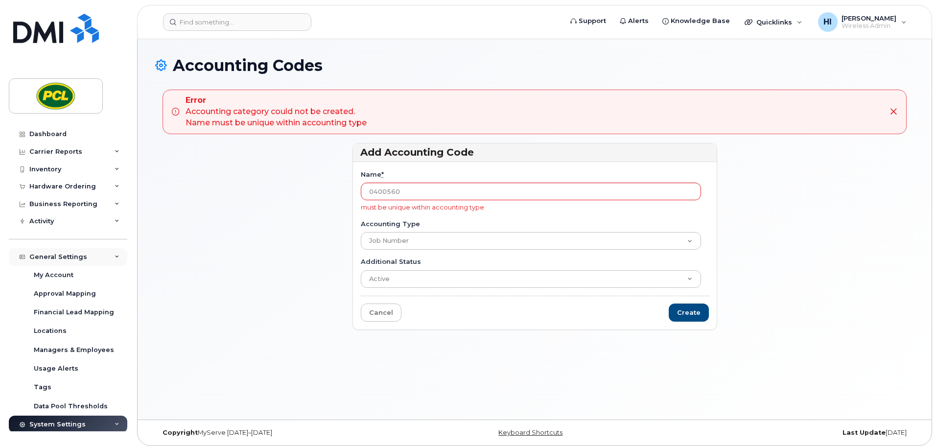
click at [55, 256] on div "General Settings" at bounding box center [58, 257] width 58 height 8
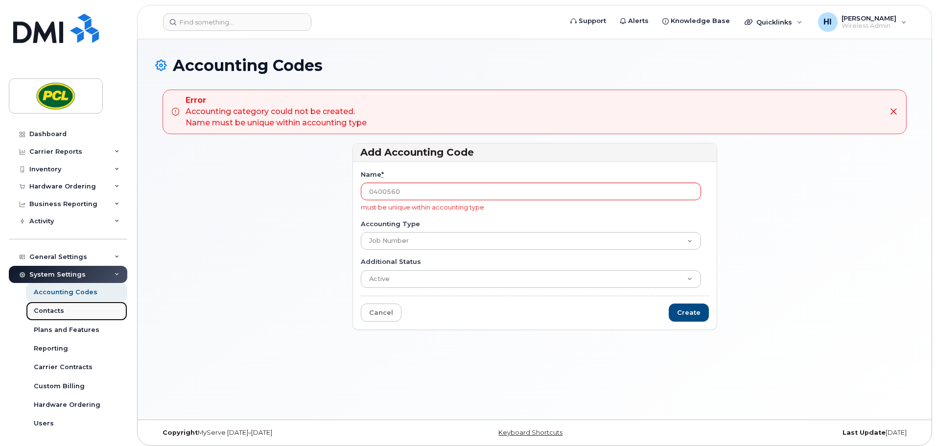
click at [48, 310] on div "Contacts" at bounding box center [49, 311] width 30 height 9
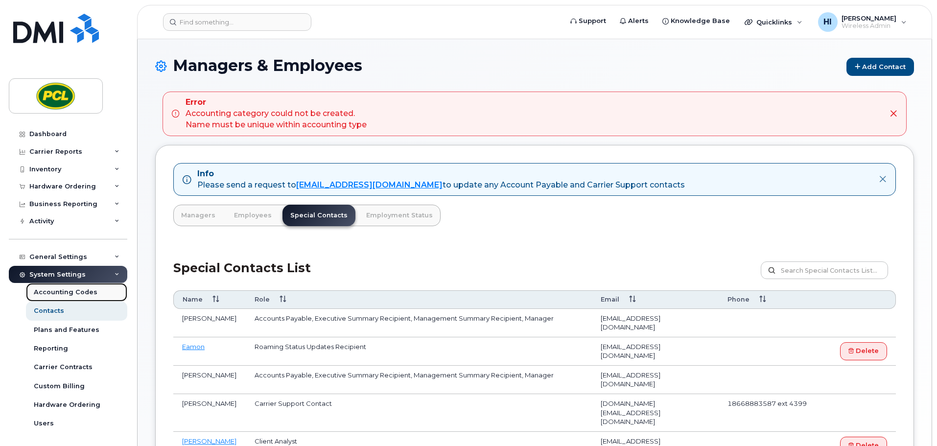
click at [59, 291] on div "Accounting Codes" at bounding box center [66, 292] width 64 height 9
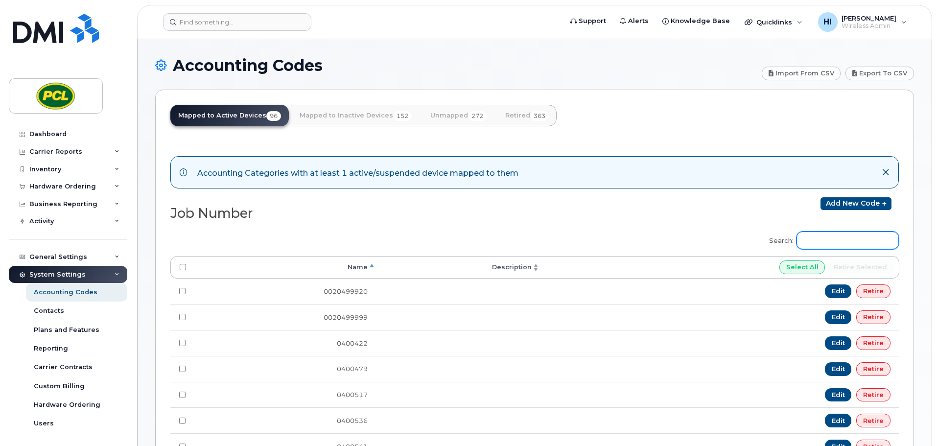
click at [827, 238] on input "Search:" at bounding box center [848, 241] width 102 height 18
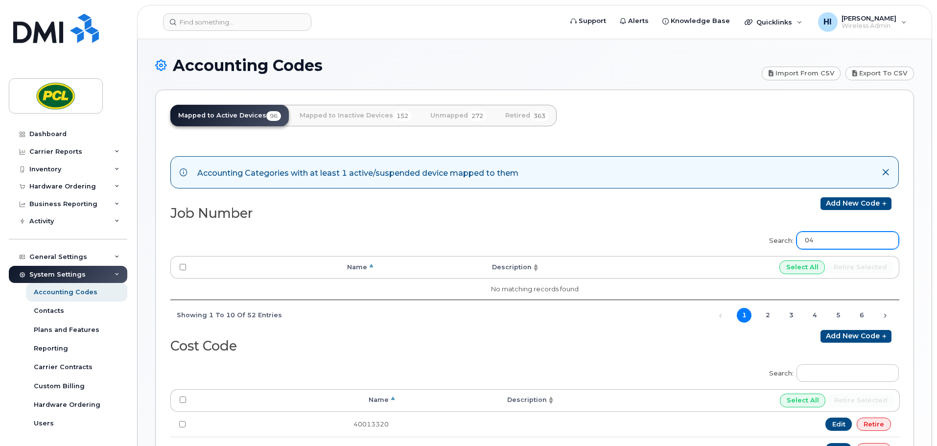
type input "0"
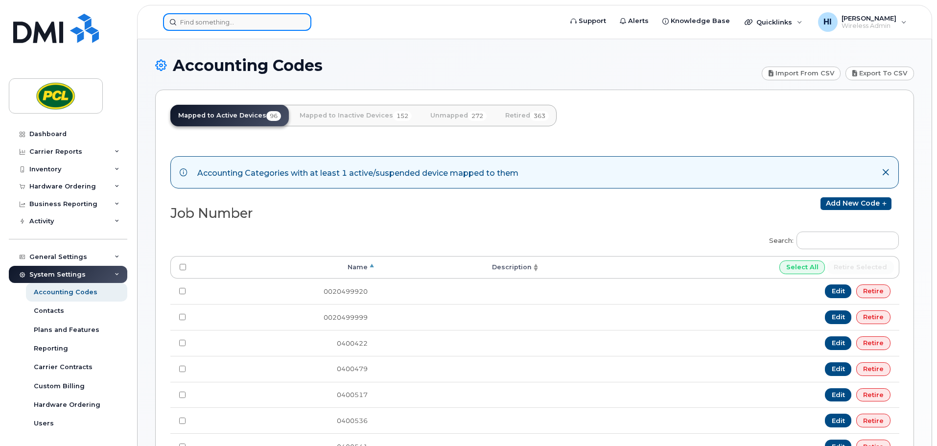
click at [201, 23] on input at bounding box center [237, 22] width 148 height 18
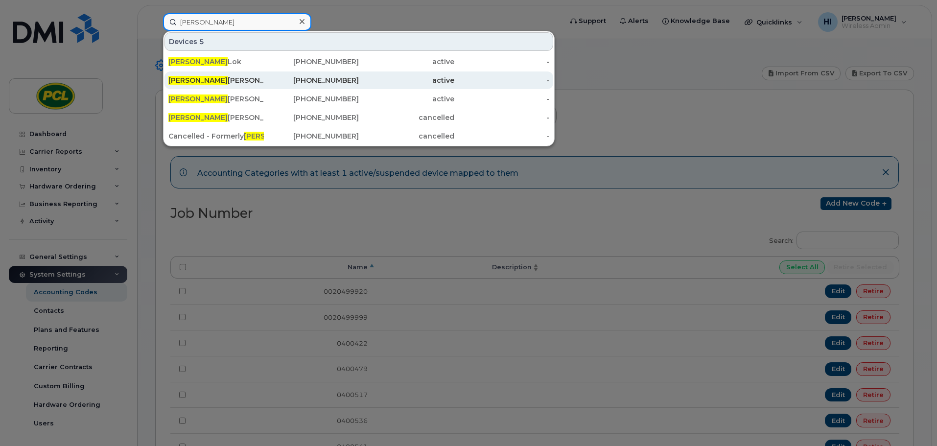
type input "anthony"
click at [212, 83] on div "Anthony Smith" at bounding box center [215, 80] width 95 height 10
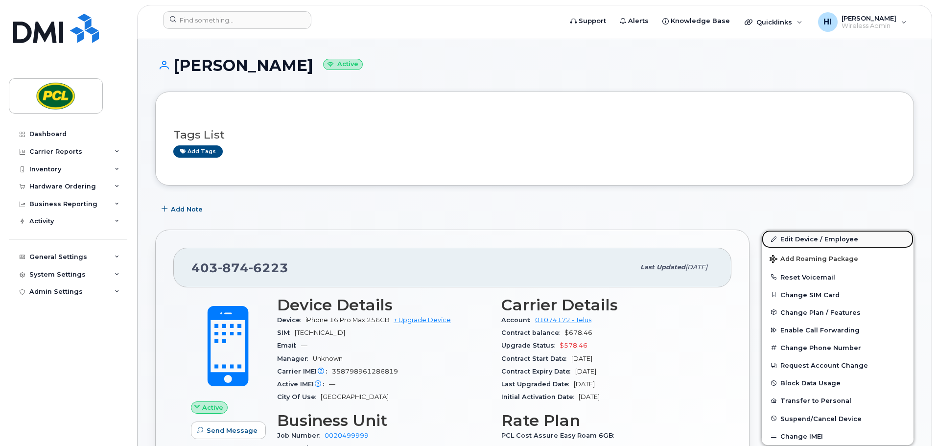
click at [800, 240] on link "Edit Device / Employee" at bounding box center [838, 239] width 152 height 18
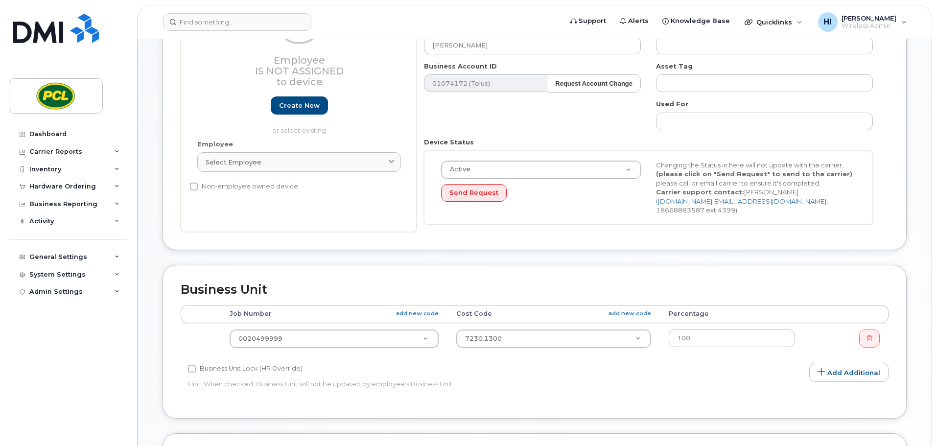
scroll to position [184, 0]
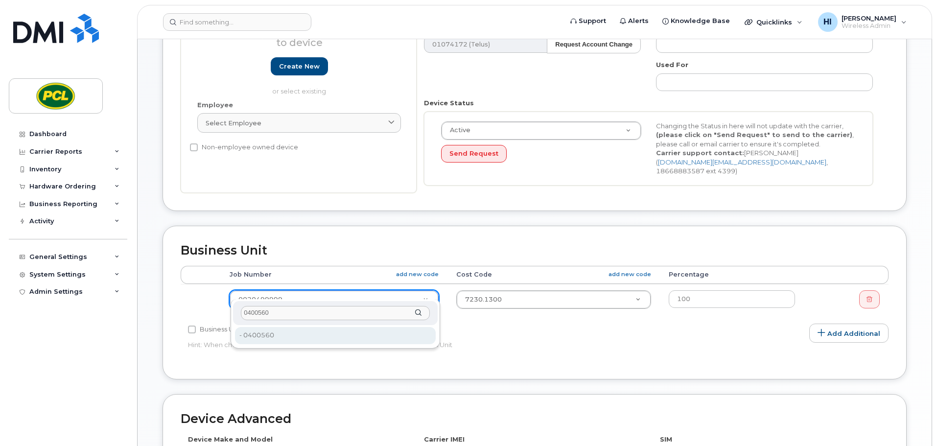
type input "0400560"
type input "2209615"
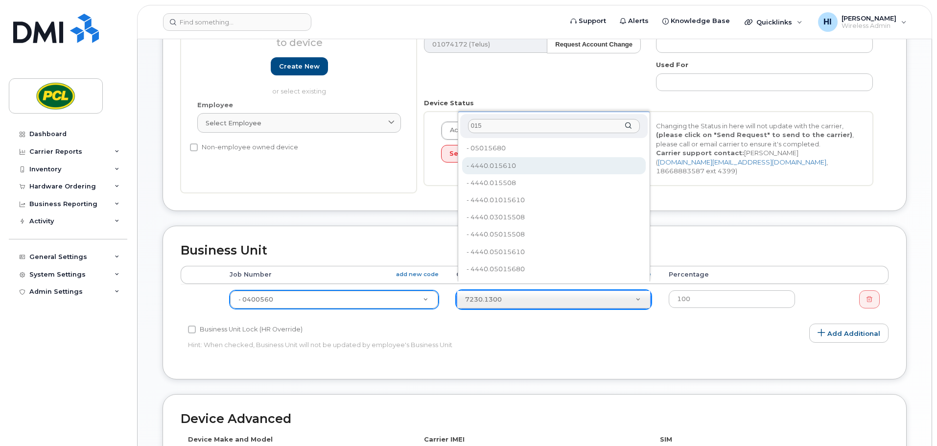
type input "015"
type input "645627"
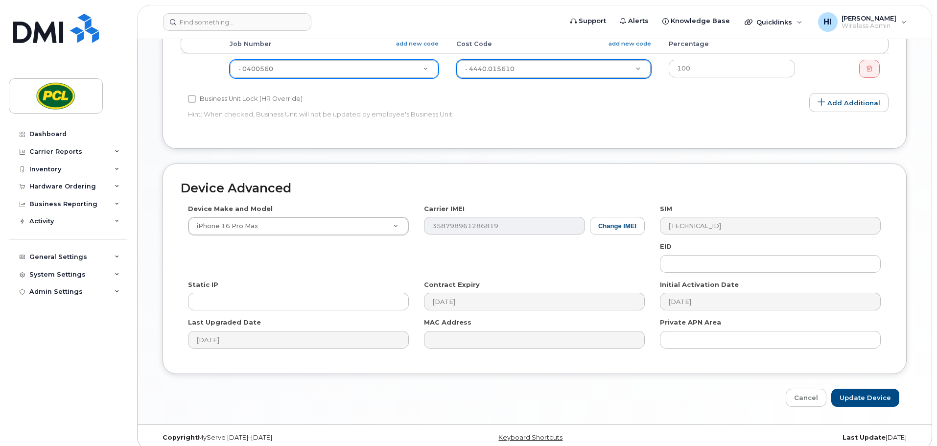
scroll to position [415, 0]
click at [869, 388] on input "Update Device" at bounding box center [866, 397] width 68 height 18
type input "Saving..."
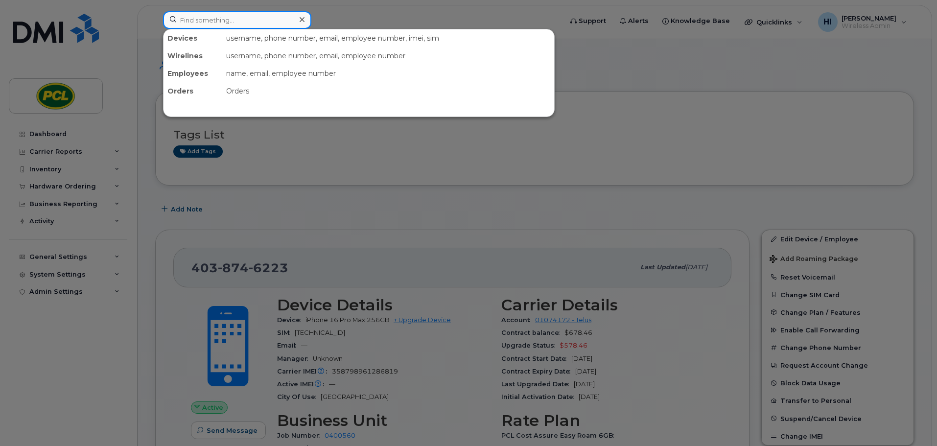
click at [197, 19] on input at bounding box center [237, 20] width 148 height 18
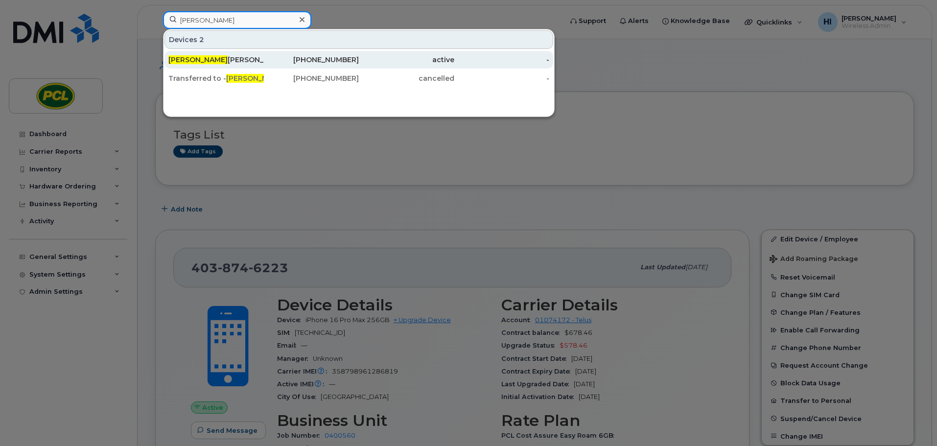
type input "[PERSON_NAME]"
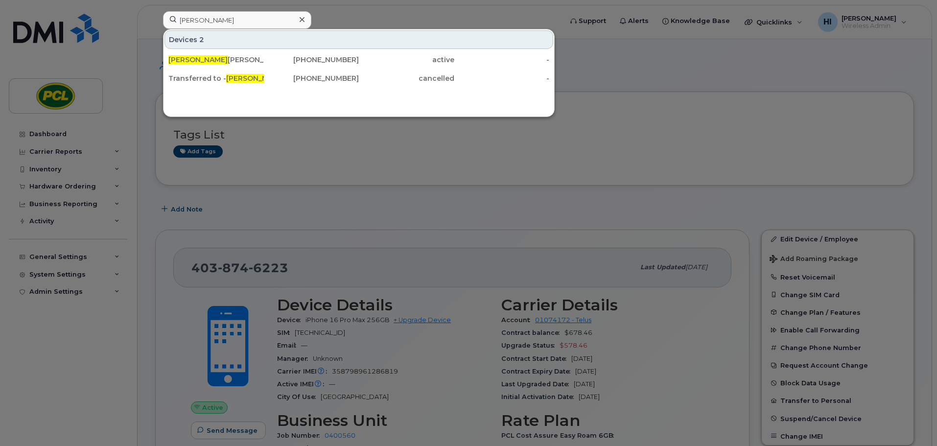
drag, startPoint x: 195, startPoint y: 62, endPoint x: 317, endPoint y: 144, distance: 147.8
click at [195, 62] on span "Paul Pig" at bounding box center [197, 59] width 59 height 9
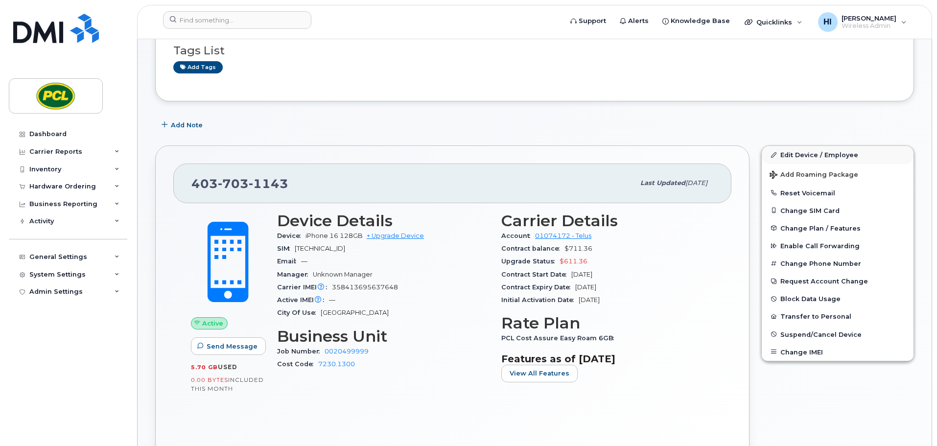
scroll to position [86, 0]
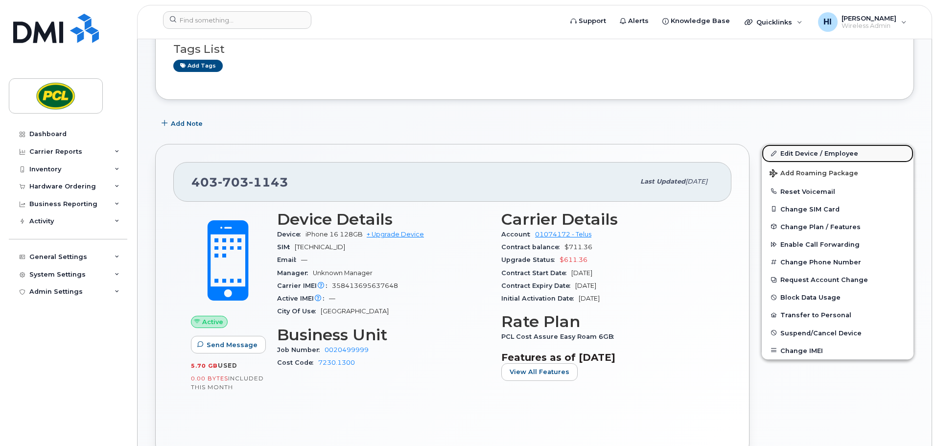
click at [802, 152] on link "Edit Device / Employee" at bounding box center [838, 153] width 152 height 18
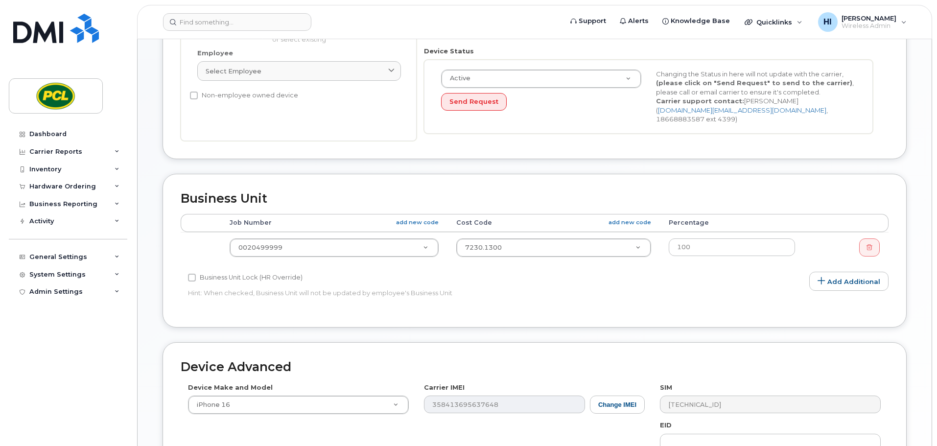
scroll to position [245, 0]
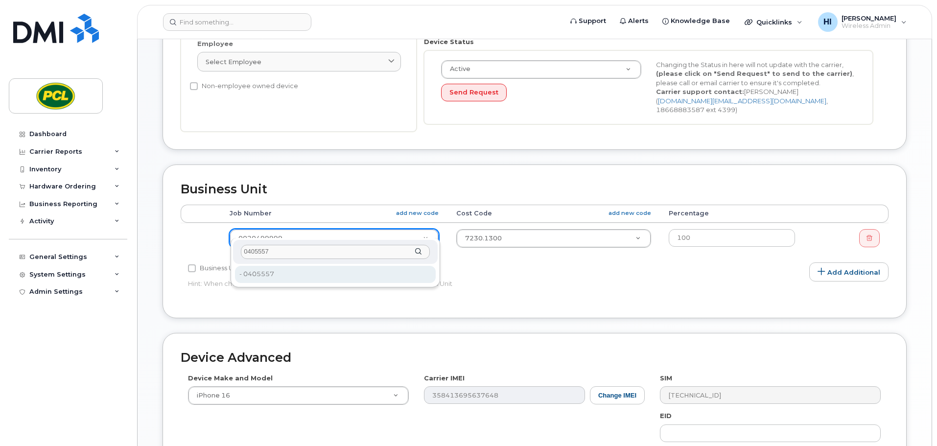
type input "0405557"
type input "2209623"
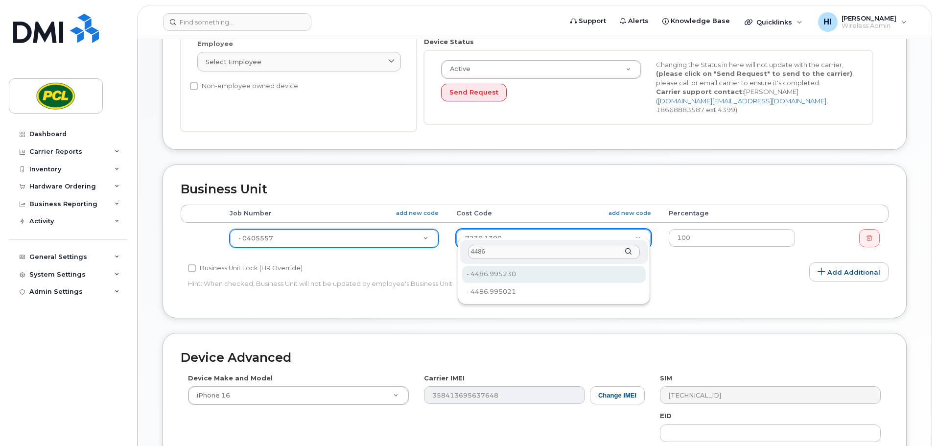
type input "4486"
type input "6821"
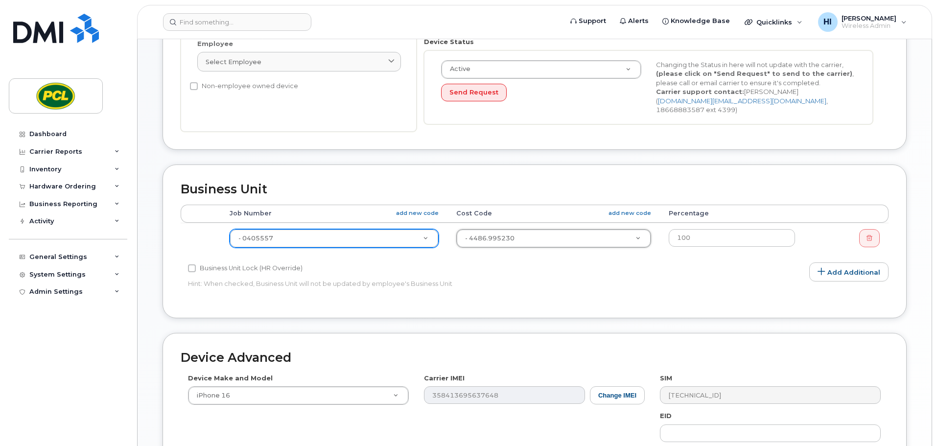
click at [912, 264] on div "Business Unit Accounting Categories Rules Accounting categories percentages mus…" at bounding box center [534, 249] width 759 height 168
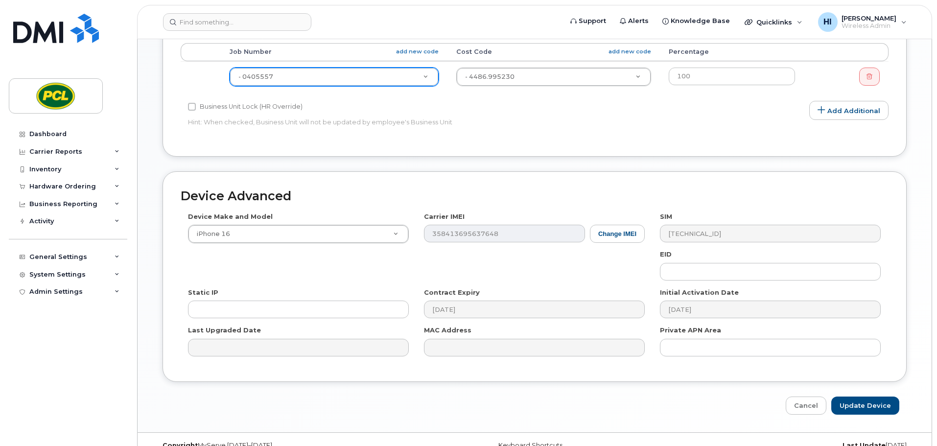
scroll to position [415, 0]
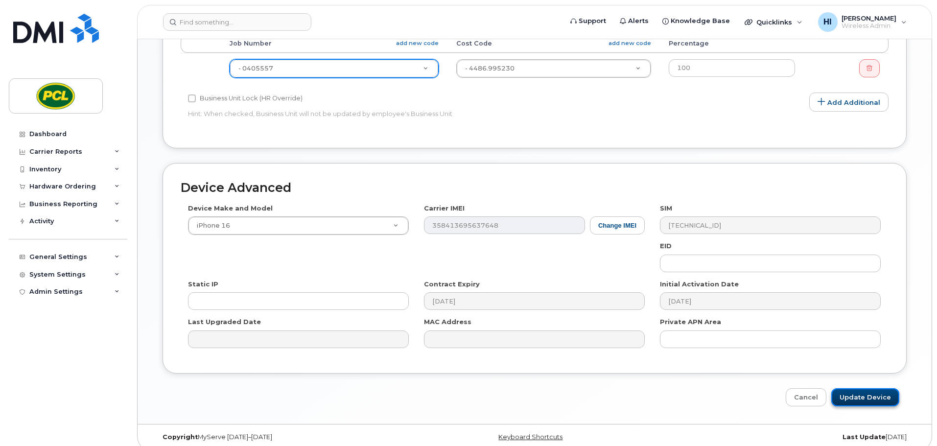
click at [871, 389] on input "Update Device" at bounding box center [866, 397] width 68 height 18
type input "Saving..."
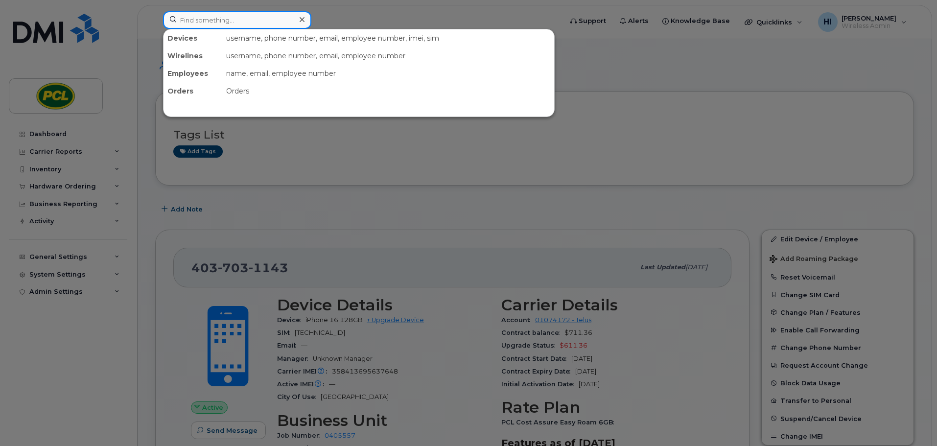
click at [195, 21] on input at bounding box center [237, 20] width 148 height 18
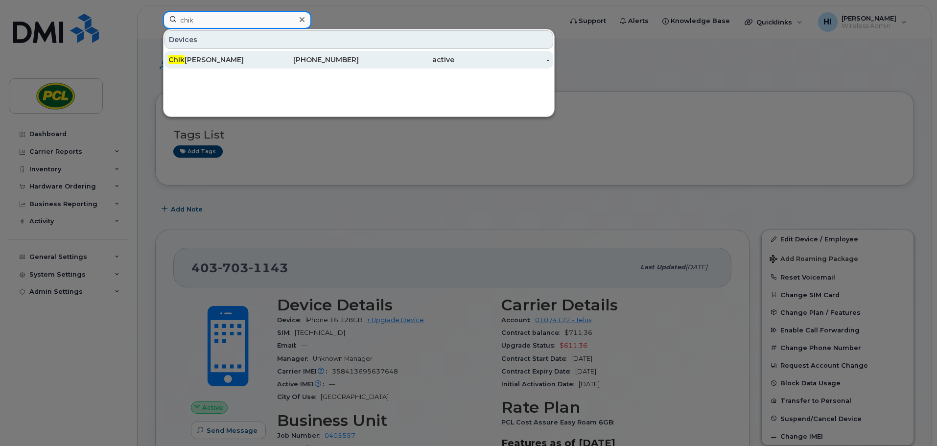
type input "chik"
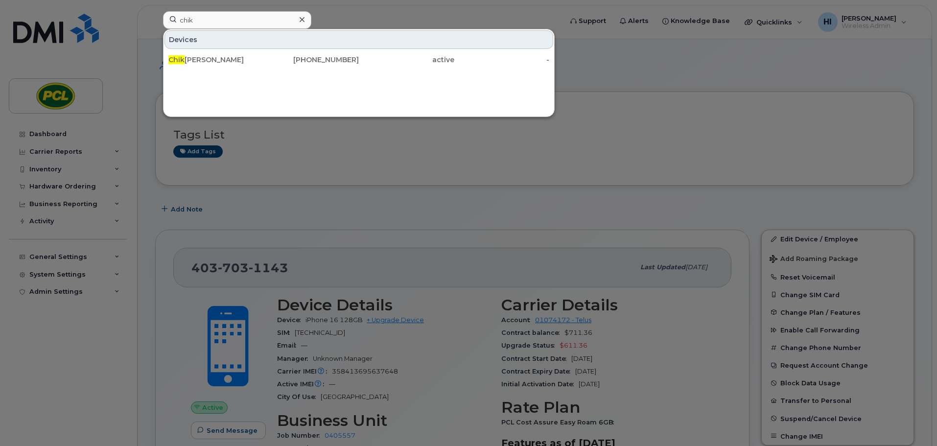
drag, startPoint x: 215, startPoint y: 62, endPoint x: 404, endPoint y: 185, distance: 225.3
click at [215, 62] on div "Chik [PERSON_NAME]" at bounding box center [215, 60] width 95 height 10
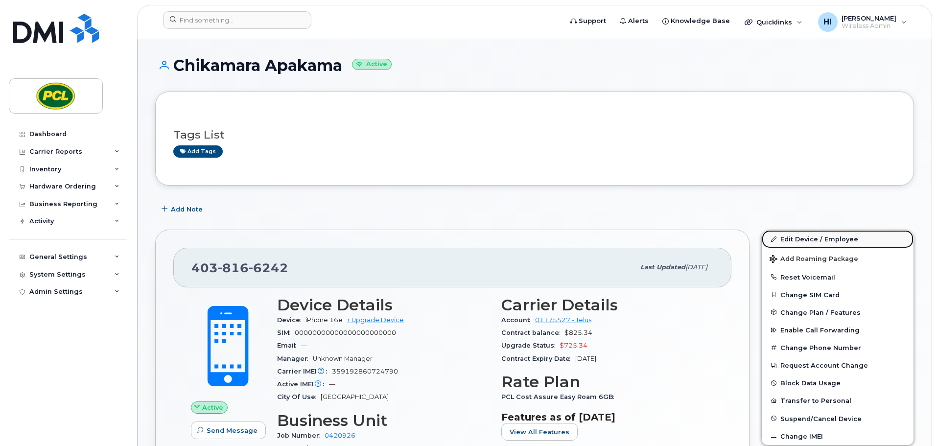
click at [801, 236] on link "Edit Device / Employee" at bounding box center [838, 239] width 152 height 18
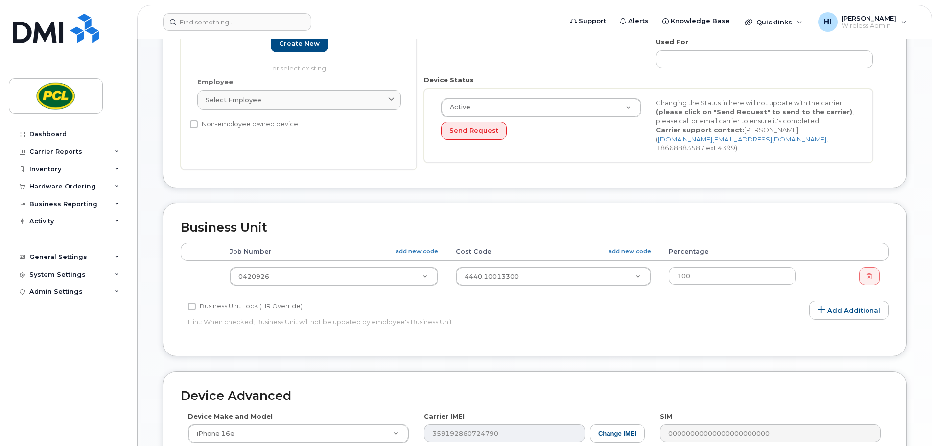
scroll to position [220, 0]
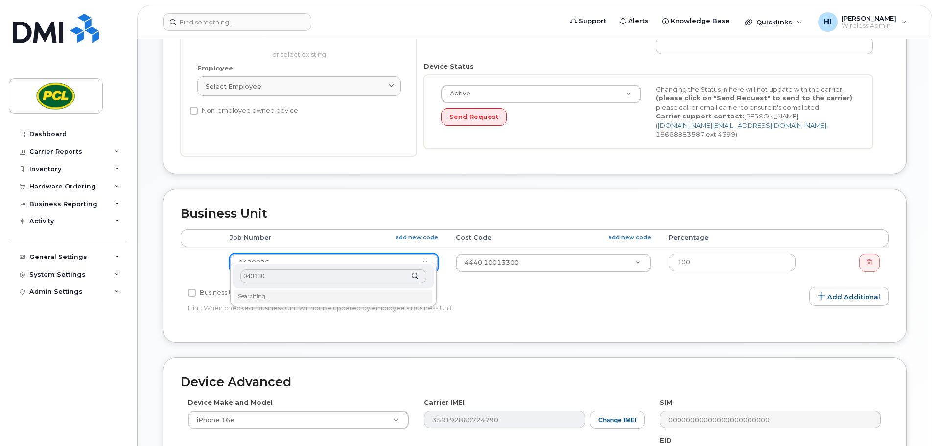
type input "0431308"
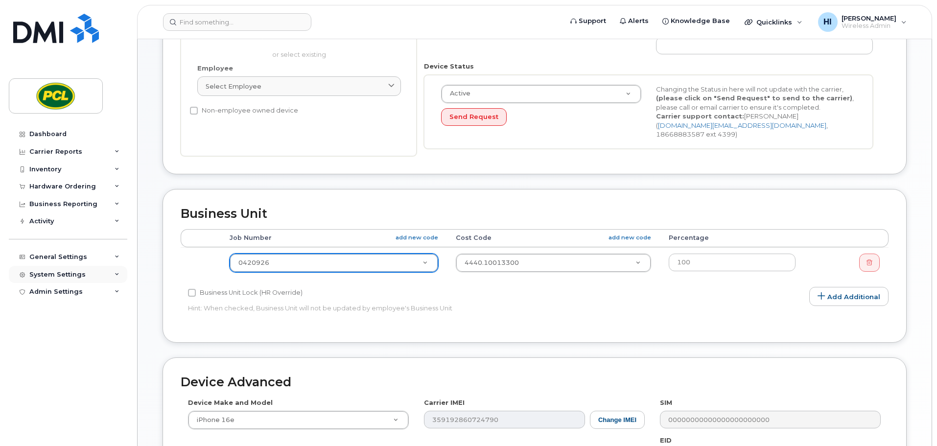
click at [59, 275] on div "System Settings" at bounding box center [57, 275] width 56 height 8
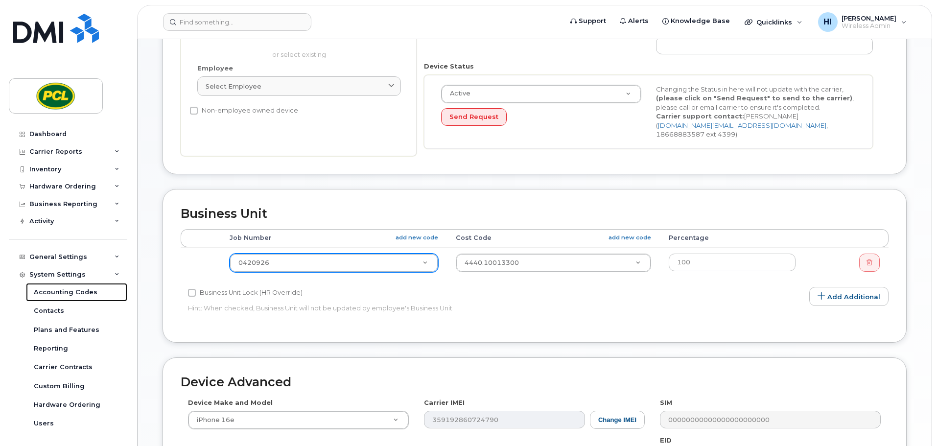
drag, startPoint x: 69, startPoint y: 295, endPoint x: 233, endPoint y: 293, distance: 164.1
click at [70, 295] on div "Accounting Codes" at bounding box center [66, 292] width 64 height 9
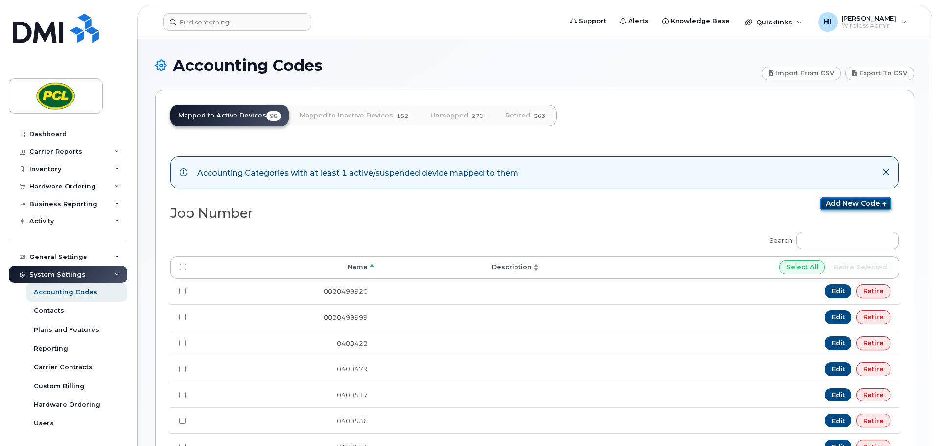
click at [858, 202] on link "Add new code" at bounding box center [856, 203] width 71 height 13
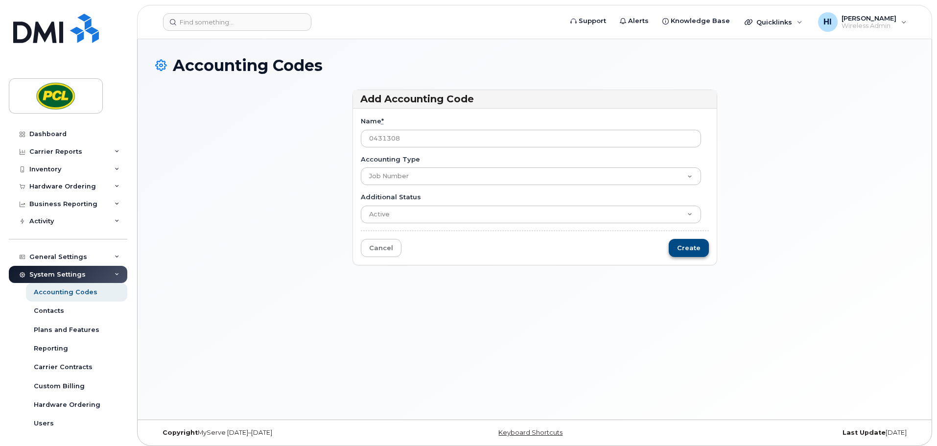
type input "0431308"
click at [694, 248] on input "Create" at bounding box center [689, 248] width 40 height 18
type input "Saving..."
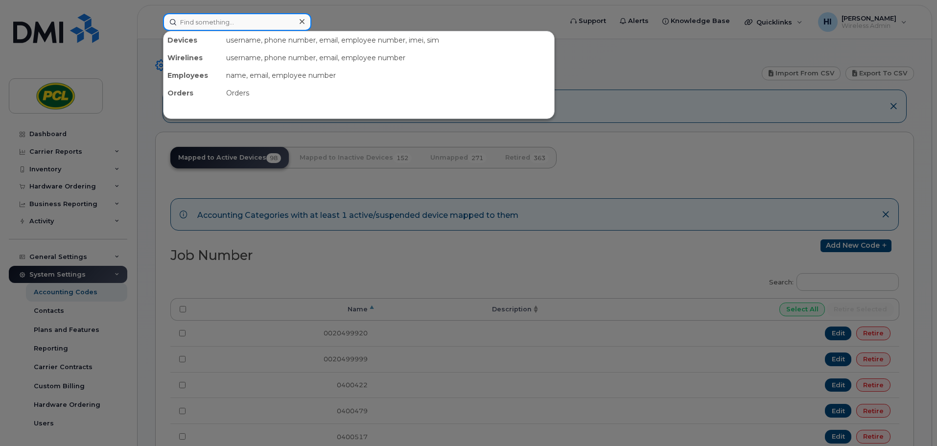
click at [213, 23] on input at bounding box center [237, 22] width 148 height 18
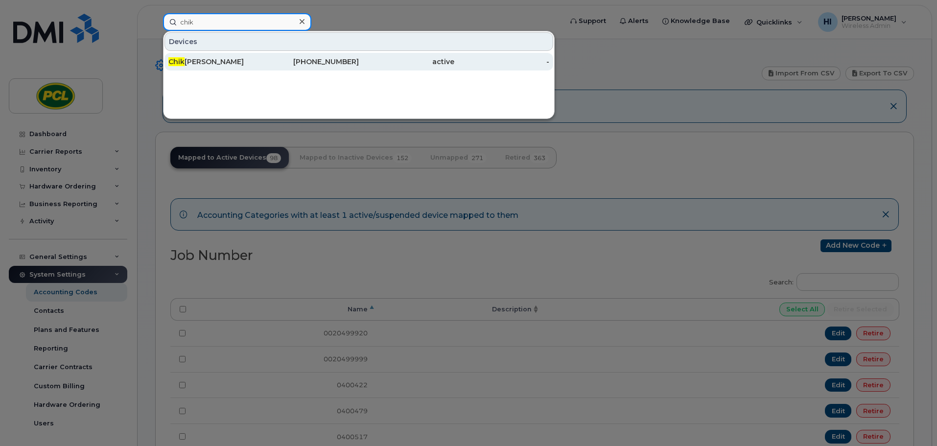
type input "chik"
click at [208, 68] on div "Chik amara Apakama" at bounding box center [215, 62] width 95 height 18
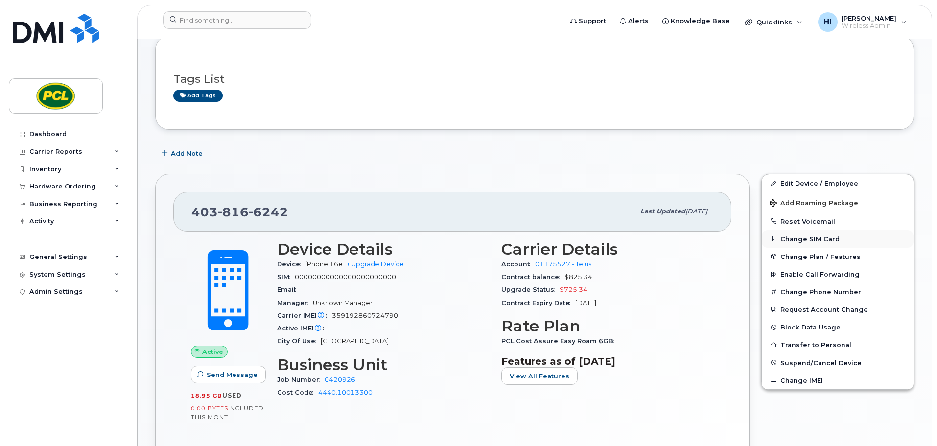
scroll to position [61, 0]
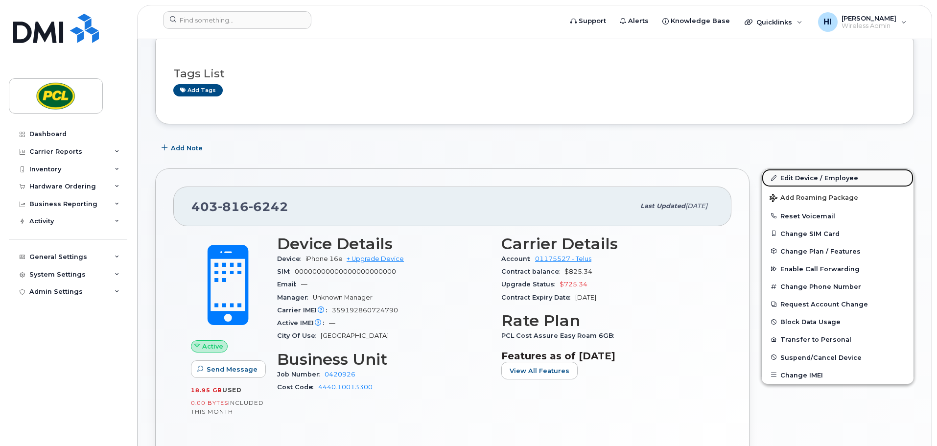
click at [813, 179] on link "Edit Device / Employee" at bounding box center [838, 178] width 152 height 18
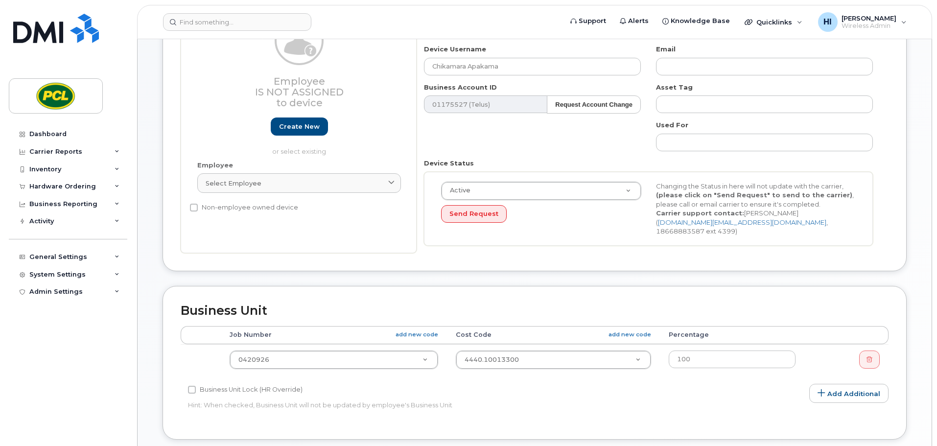
scroll to position [147, 0]
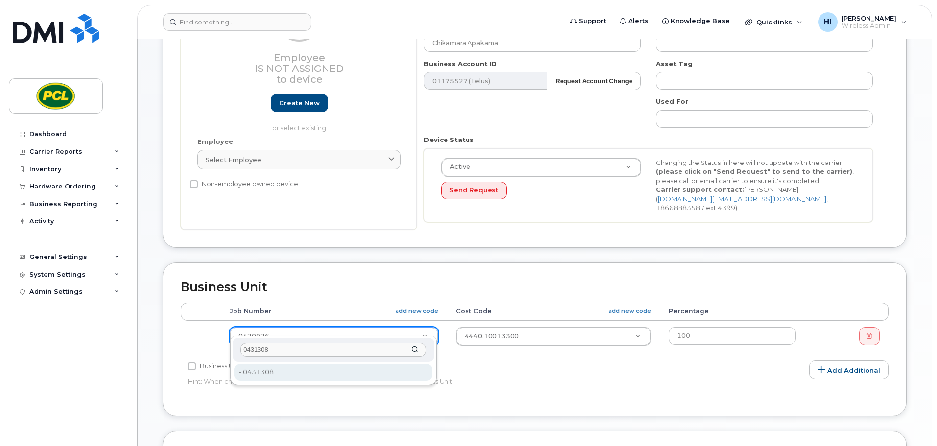
type input "0431308"
type input "2209624"
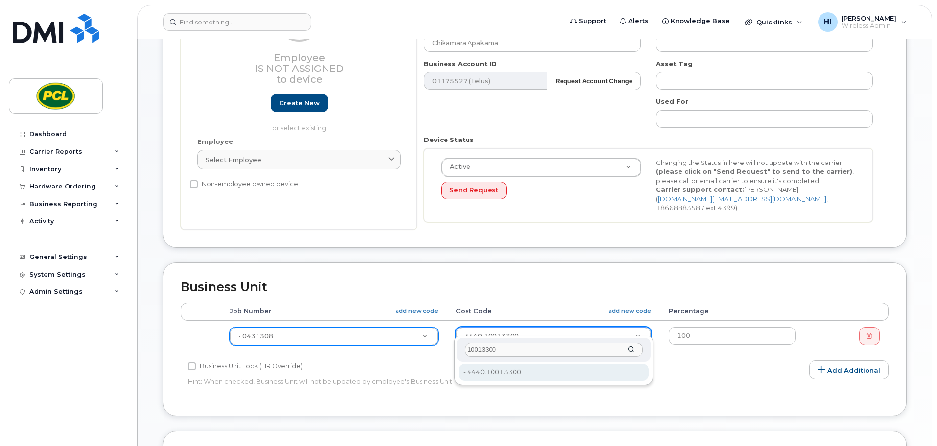
type input "10013300"
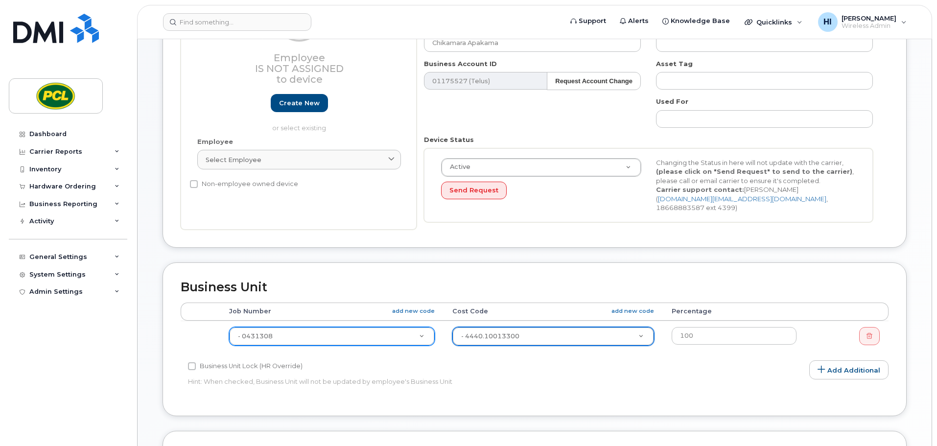
click at [915, 309] on div "Edit Device Device General Employee Is not assigned to device Create new or sel…" at bounding box center [535, 292] width 794 height 800
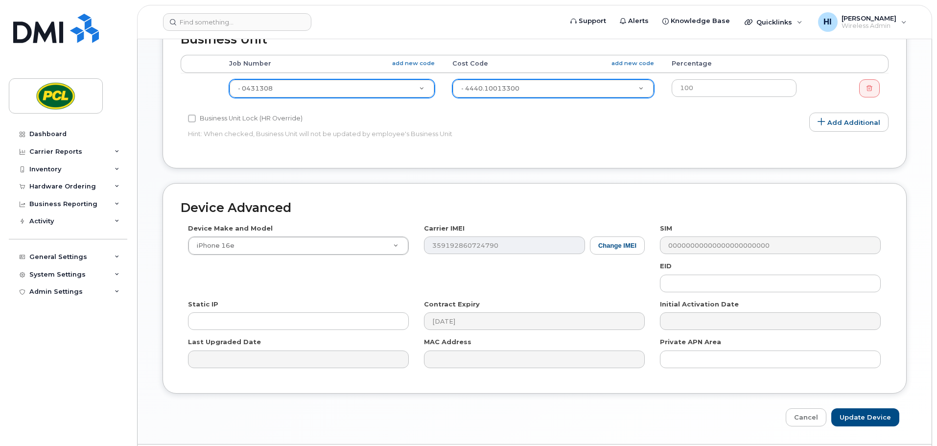
scroll to position [404, 0]
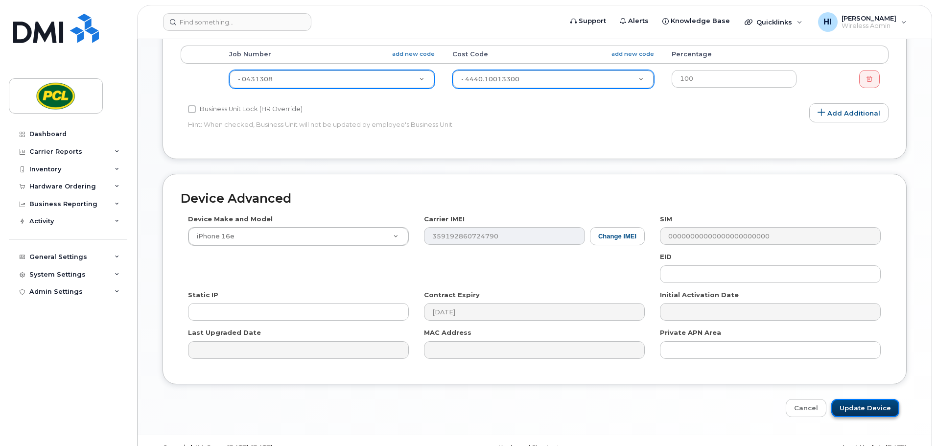
click at [865, 399] on input "Update Device" at bounding box center [866, 408] width 68 height 18
type input "Saving..."
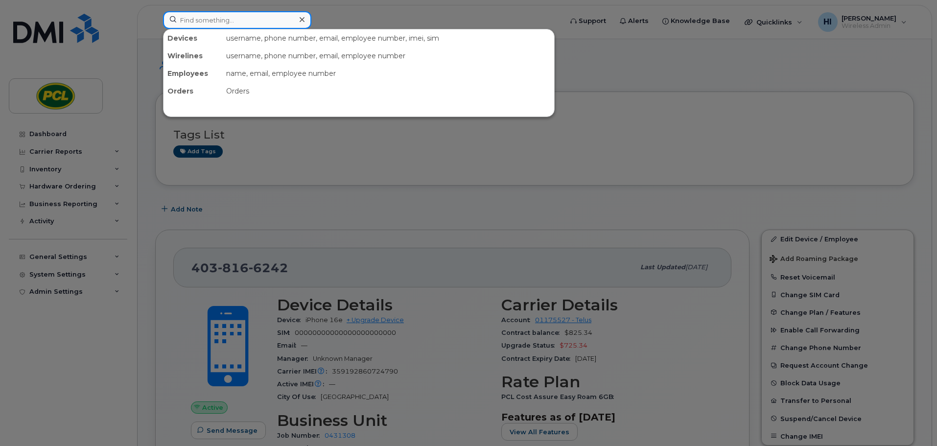
click at [191, 18] on input at bounding box center [237, 20] width 148 height 18
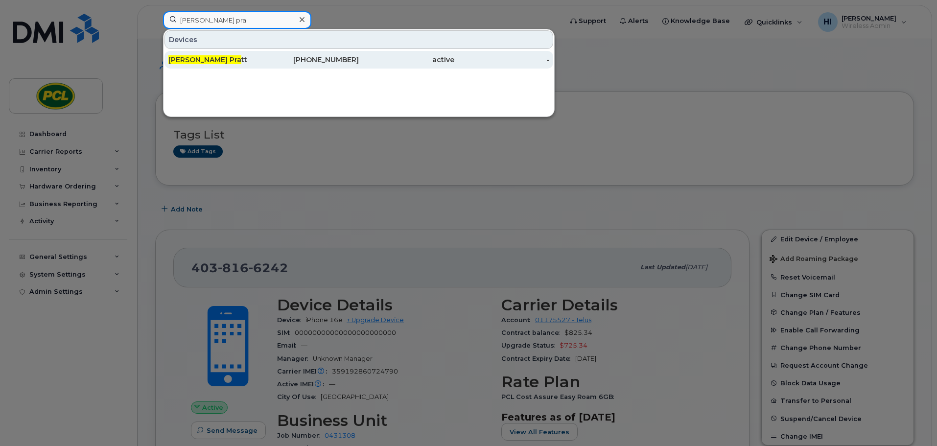
type input "ward pra"
click at [196, 58] on span "Ward Pra" at bounding box center [204, 59] width 73 height 9
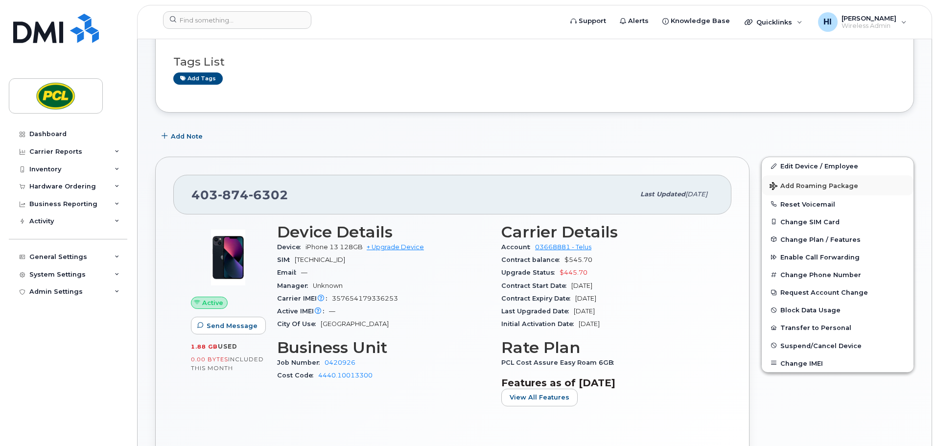
scroll to position [73, 0]
click at [794, 164] on link "Edit Device / Employee" at bounding box center [838, 166] width 152 height 18
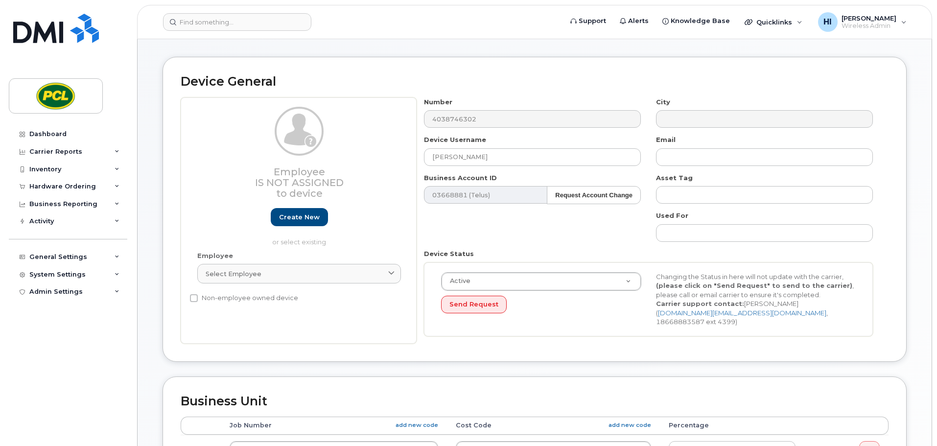
scroll to position [171, 0]
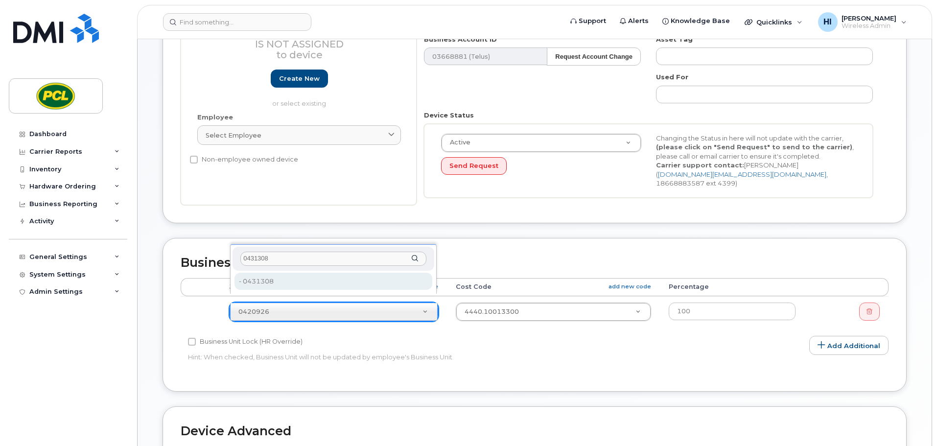
type input "0431308"
type input "2209624"
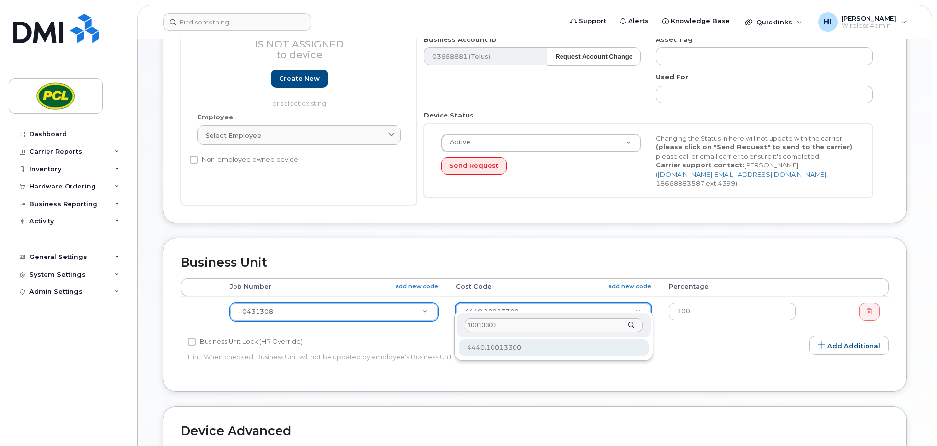
type input "10013300"
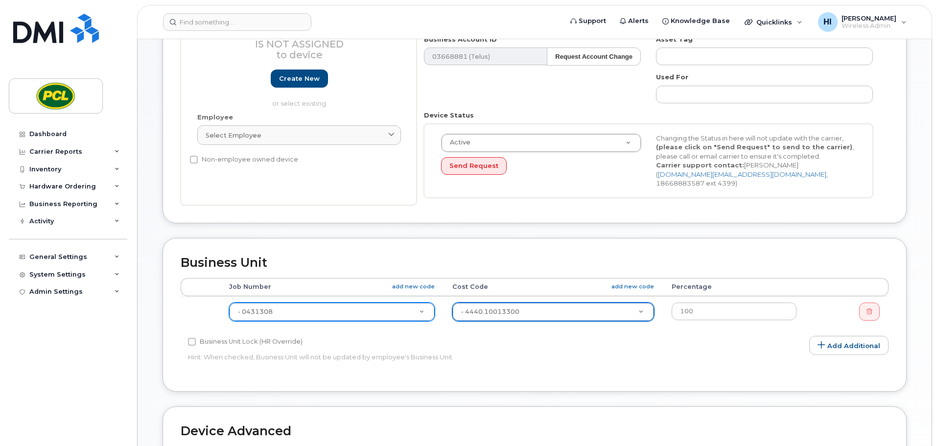
click at [917, 307] on div "Edit Device Device General Employee Is not assigned to device Create new or sel…" at bounding box center [535, 268] width 794 height 800
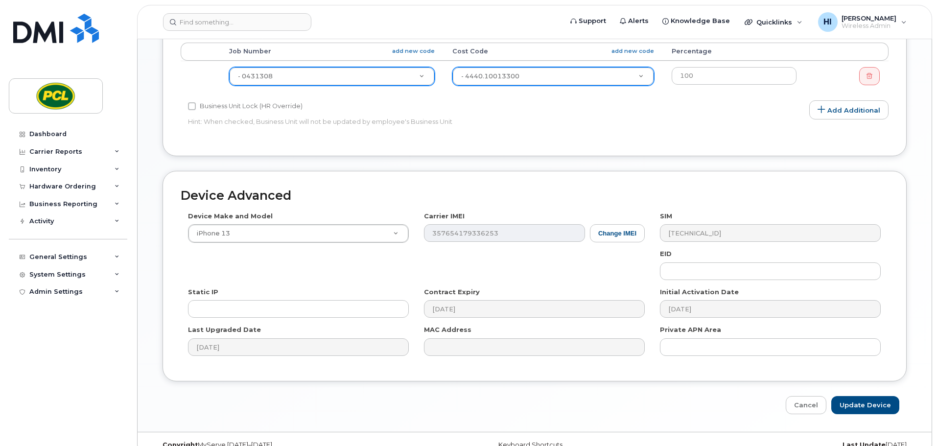
scroll to position [415, 0]
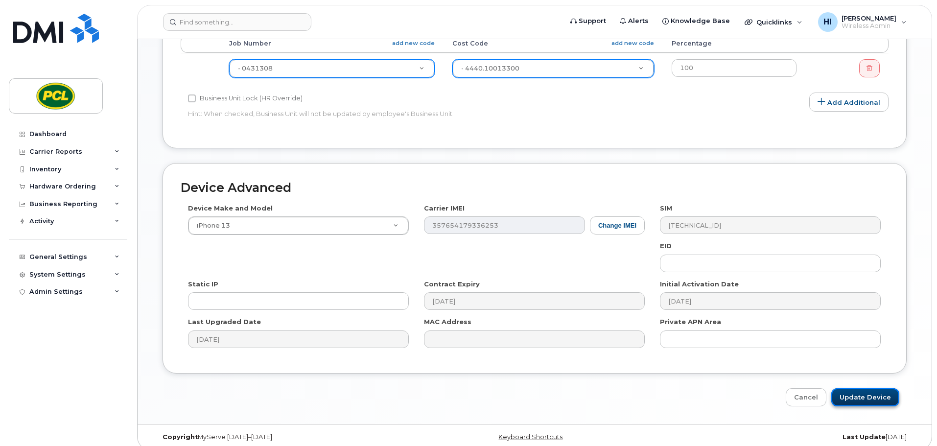
click at [874, 388] on input "Update Device" at bounding box center [866, 397] width 68 height 18
type input "Saving..."
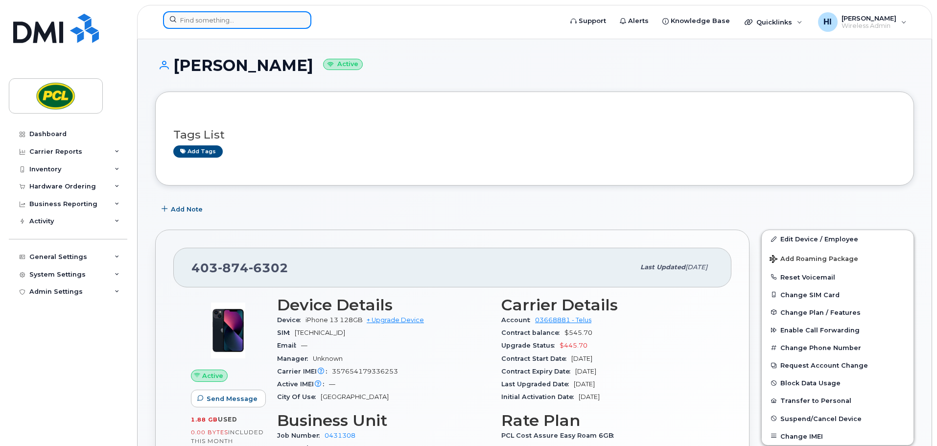
click at [194, 19] on input at bounding box center [237, 20] width 148 height 18
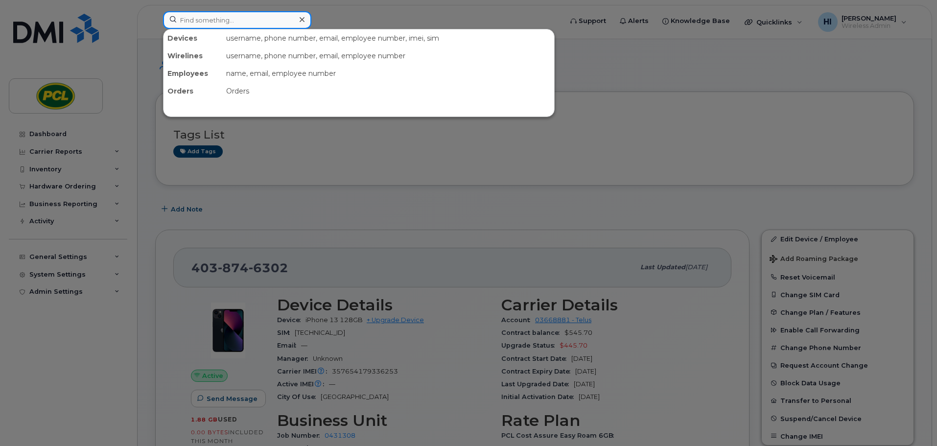
click at [209, 16] on input at bounding box center [237, 20] width 148 height 18
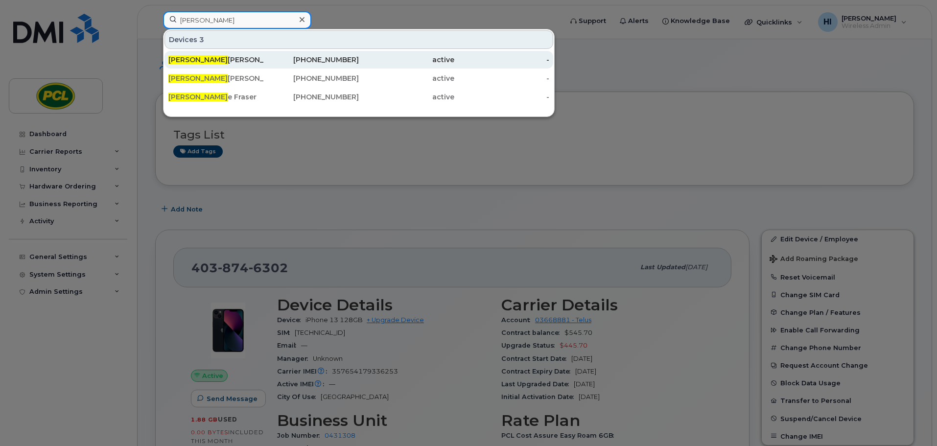
type input "justin"
click at [199, 58] on div "Justin Murphy" at bounding box center [215, 60] width 95 height 10
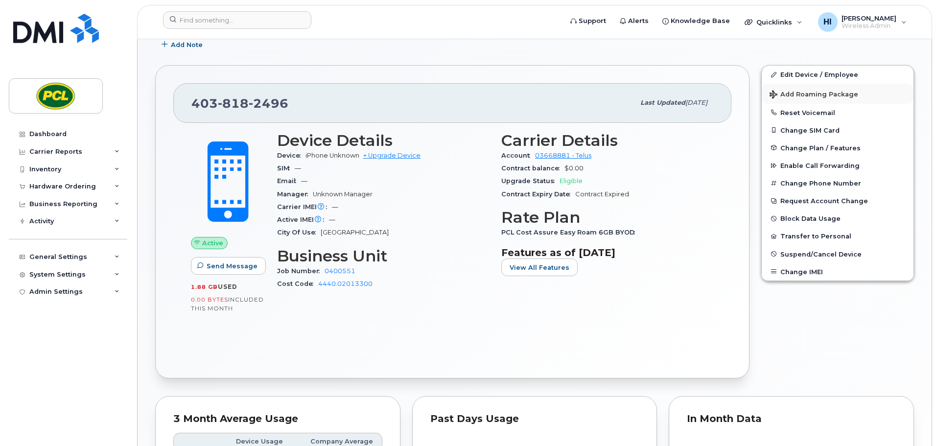
scroll to position [147, 0]
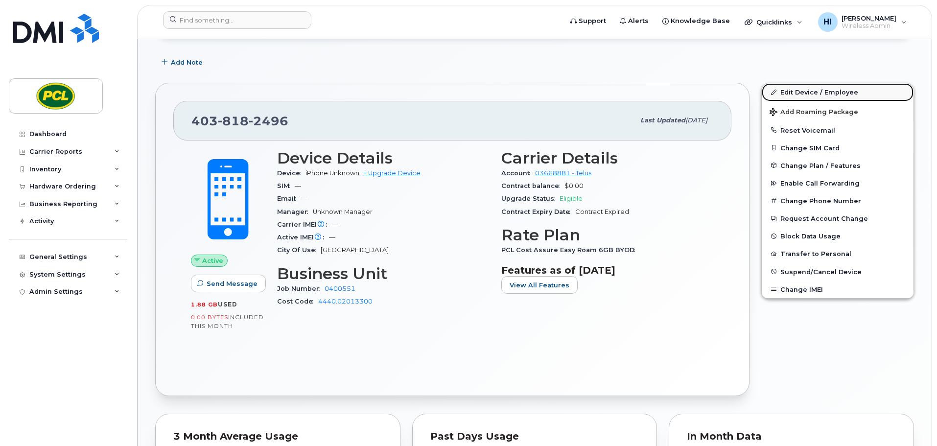
click at [809, 93] on link "Edit Device / Employee" at bounding box center [838, 92] width 152 height 18
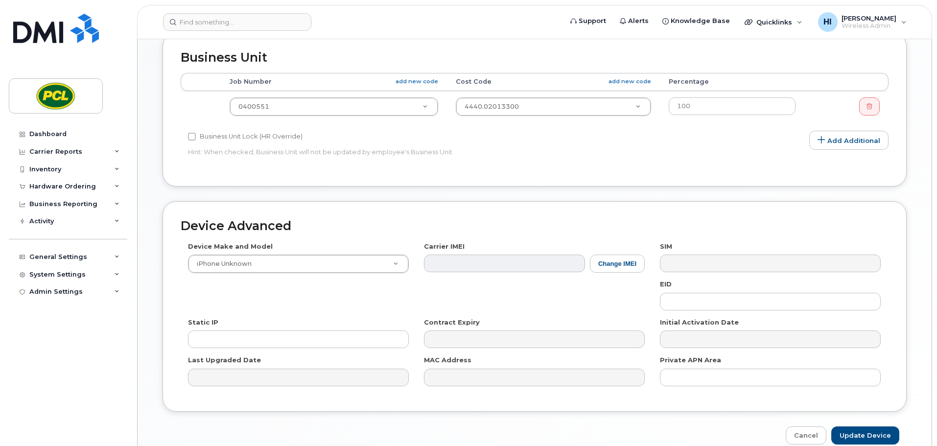
scroll to position [415, 0]
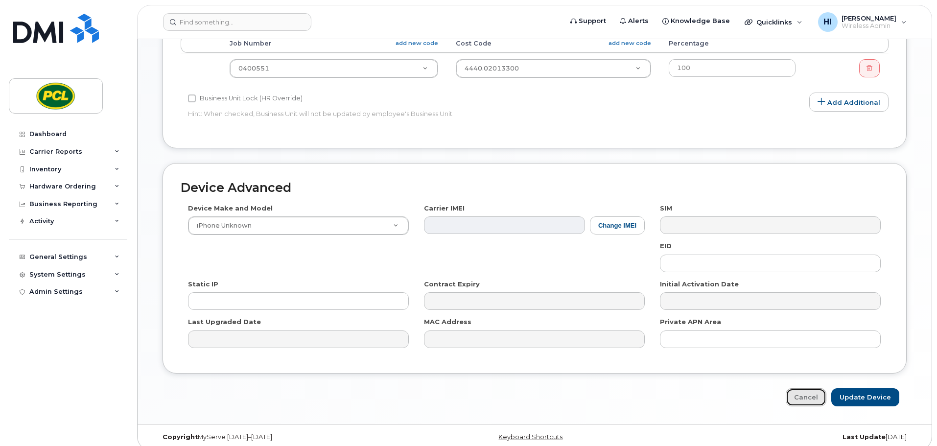
click at [809, 388] on link "Cancel" at bounding box center [806, 397] width 41 height 18
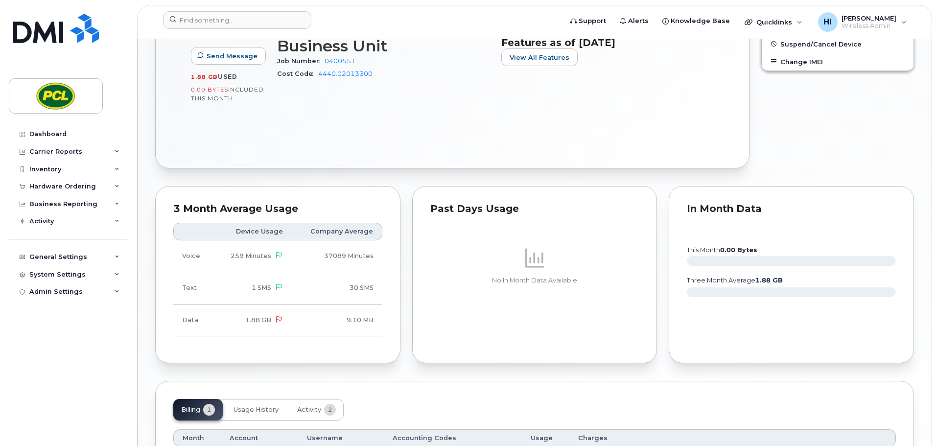
scroll to position [477, 0]
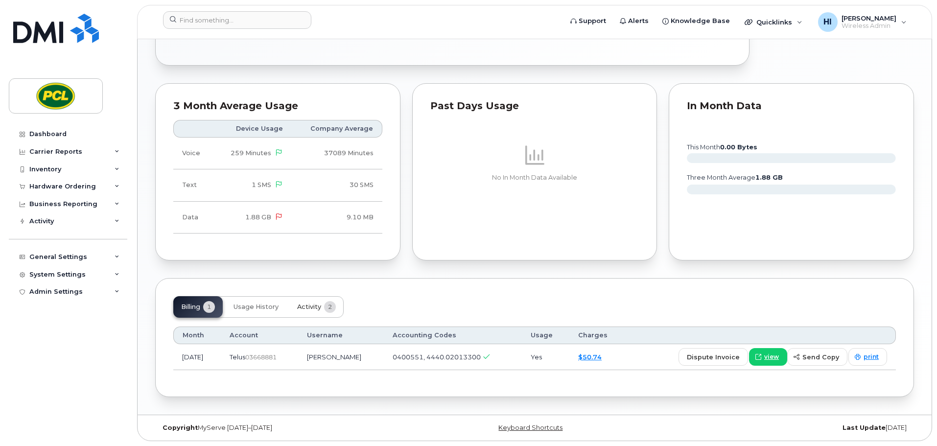
click at [313, 309] on span "Activity" at bounding box center [309, 307] width 24 height 8
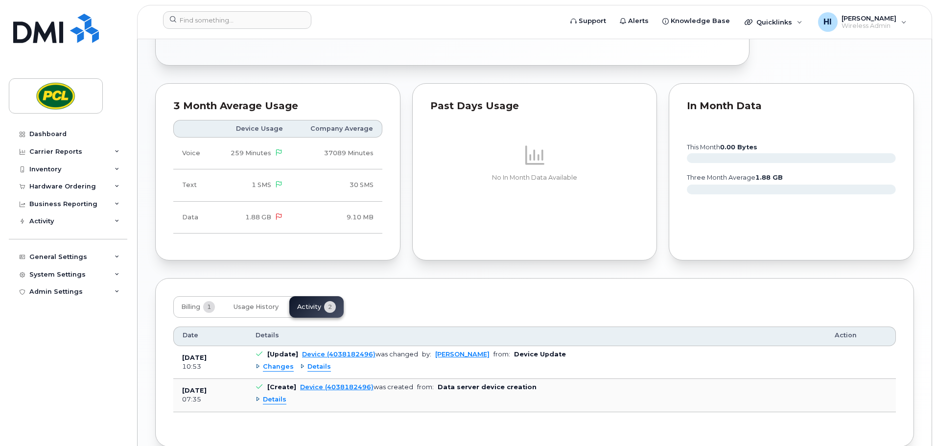
click at [273, 366] on span "Changes" at bounding box center [278, 366] width 31 height 9
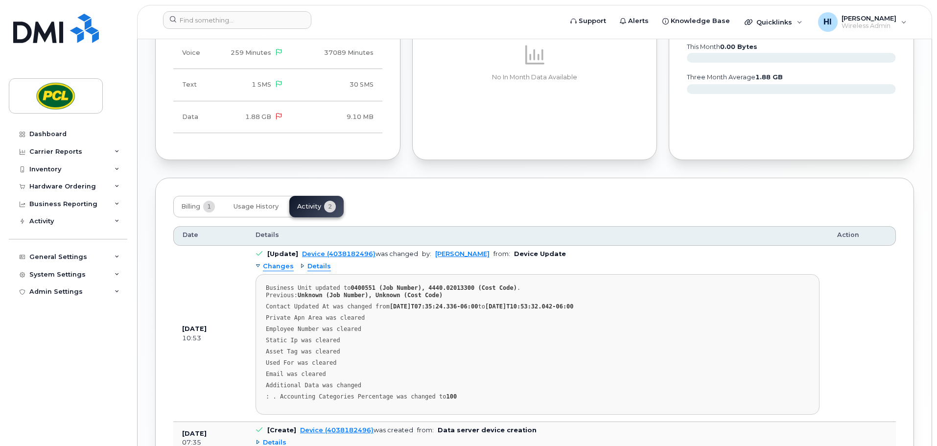
scroll to position [563, 0]
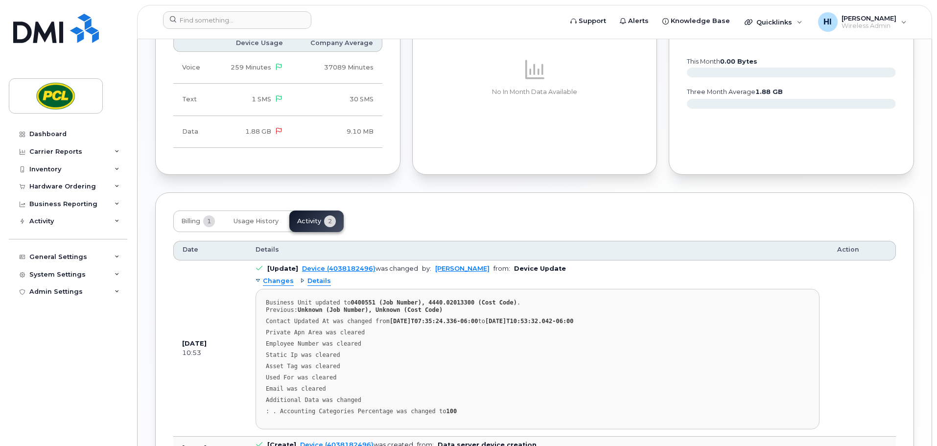
click at [257, 279] on div "Changes" at bounding box center [275, 281] width 38 height 9
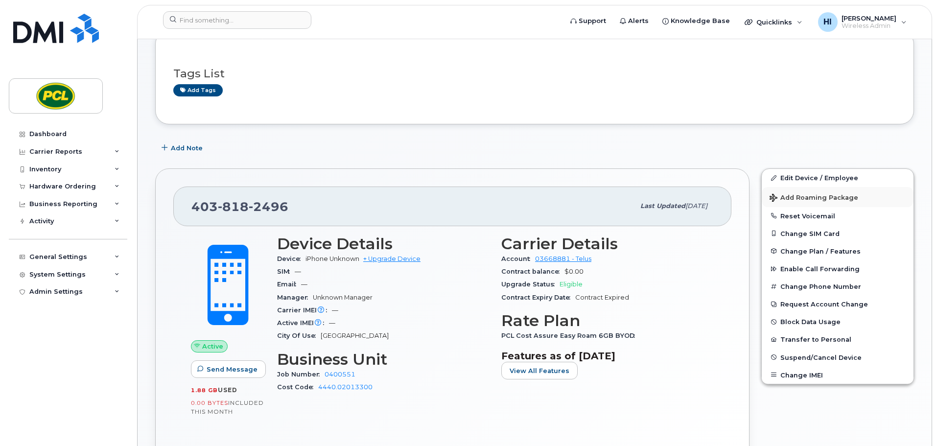
scroll to position [62, 0]
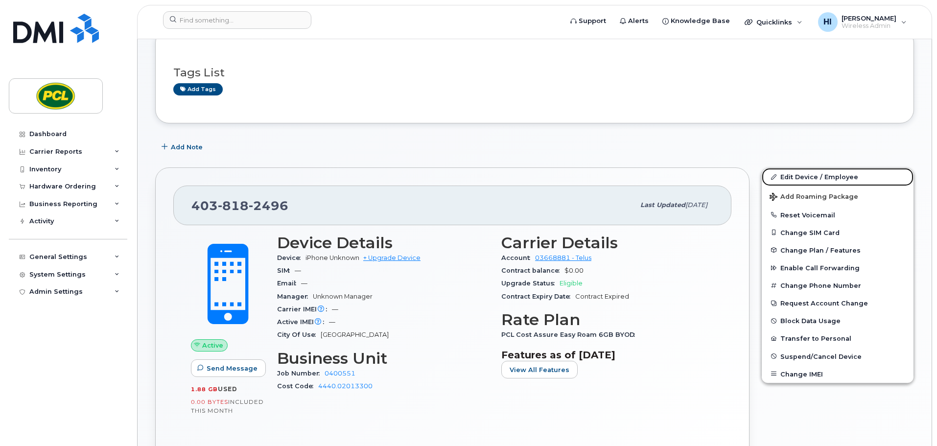
drag, startPoint x: 821, startPoint y: 175, endPoint x: 637, endPoint y: 222, distance: 189.4
click at [821, 175] on link "Edit Device / Employee" at bounding box center [838, 177] width 152 height 18
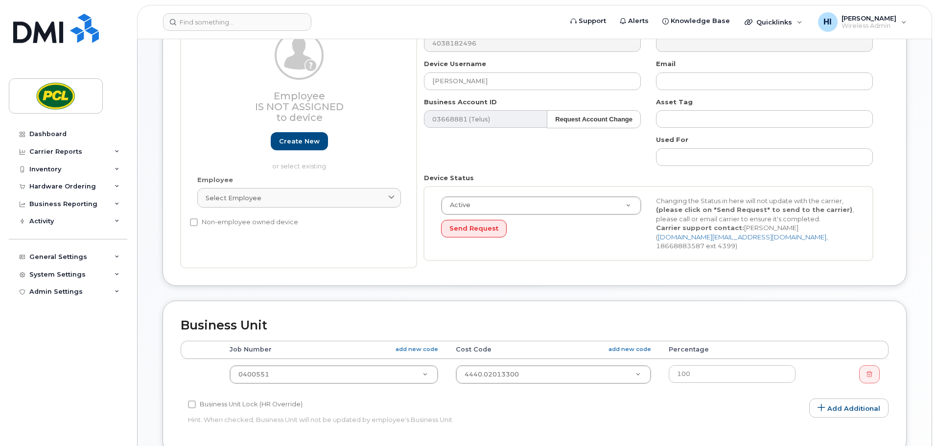
scroll to position [159, 0]
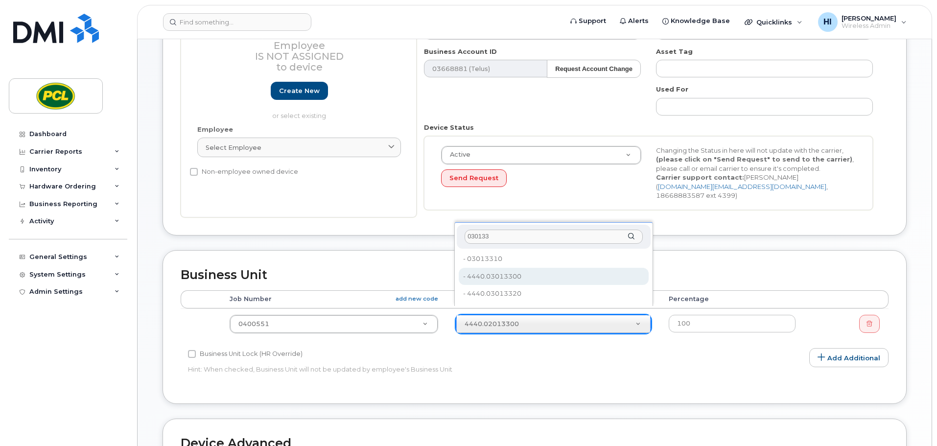
type input "030133"
type input "2152547"
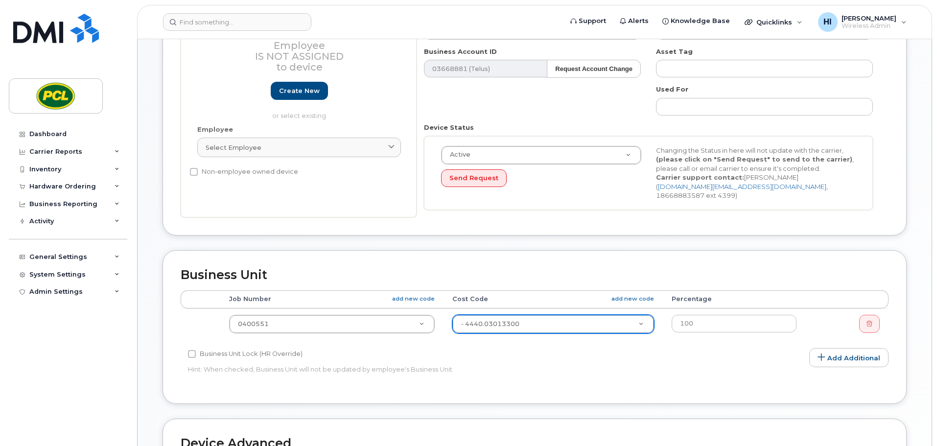
click at [815, 331] on div "Job Number add new code Cost Code add new code Percentage 0400551 2207752 - 444…" at bounding box center [535, 318] width 708 height 57
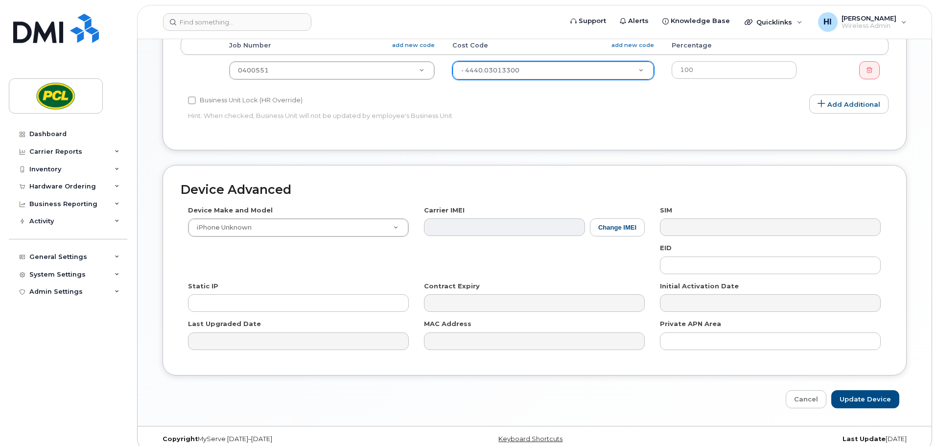
scroll to position [415, 0]
click at [870, 388] on input "Update Device" at bounding box center [866, 397] width 68 height 18
type input "Saving..."
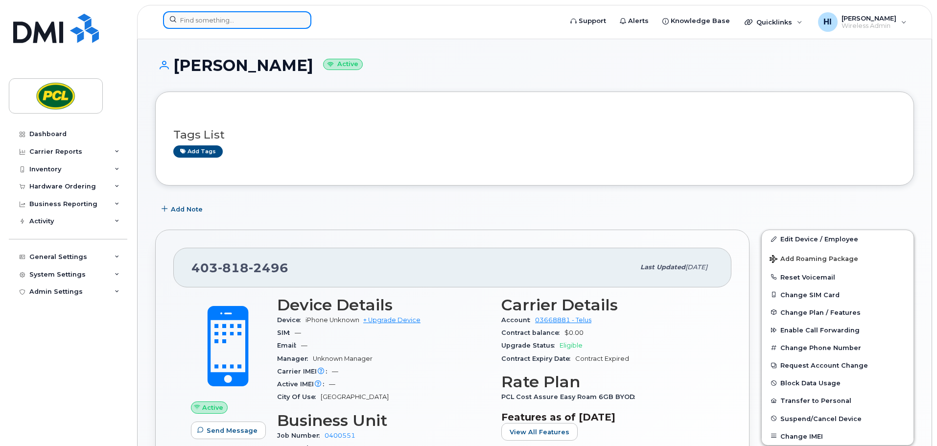
click at [187, 20] on input at bounding box center [237, 20] width 148 height 18
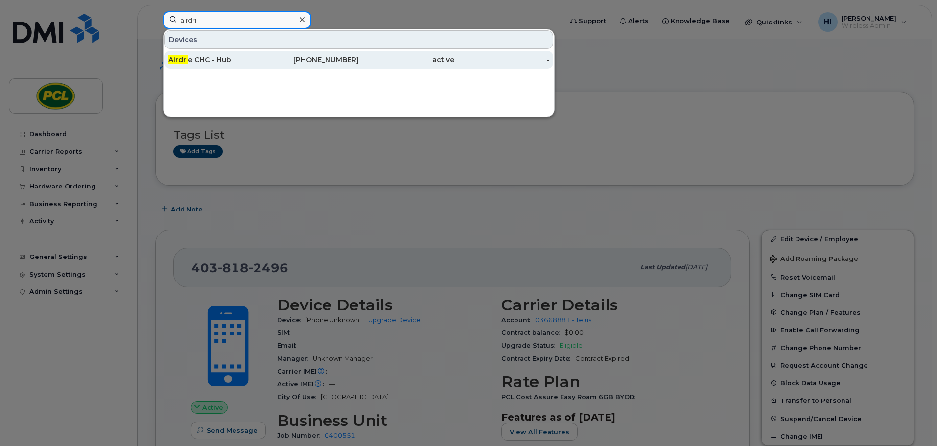
type input "airdri"
click at [190, 59] on div "Airdri e CHC - Hub" at bounding box center [215, 60] width 95 height 10
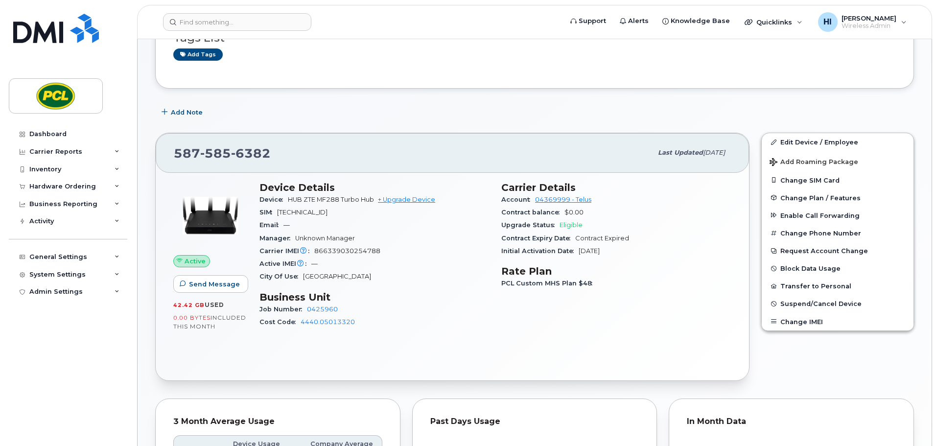
scroll to position [98, 0]
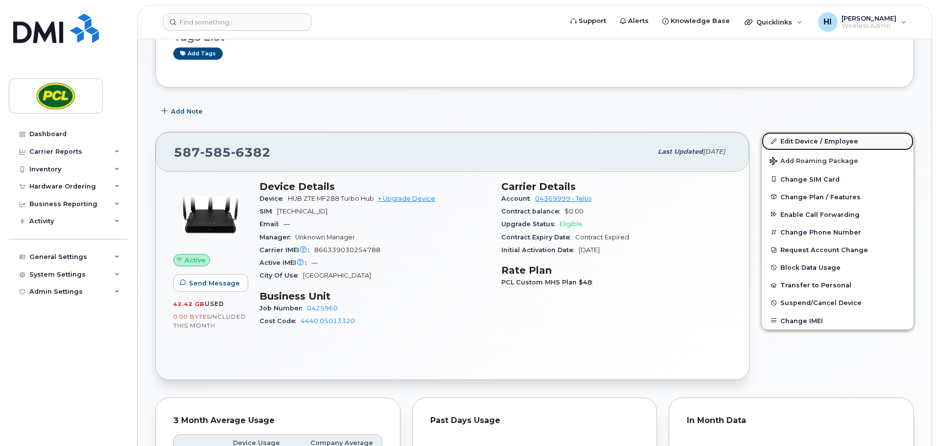
click at [810, 144] on link "Edit Device / Employee" at bounding box center [838, 141] width 152 height 18
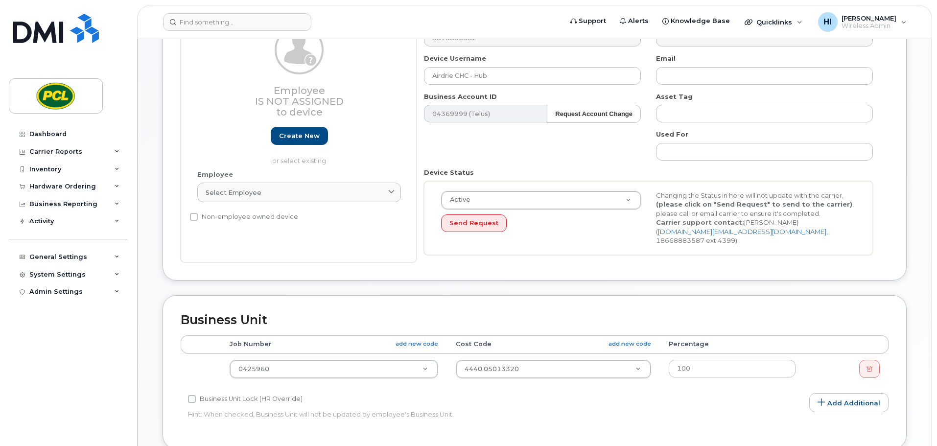
scroll to position [159, 0]
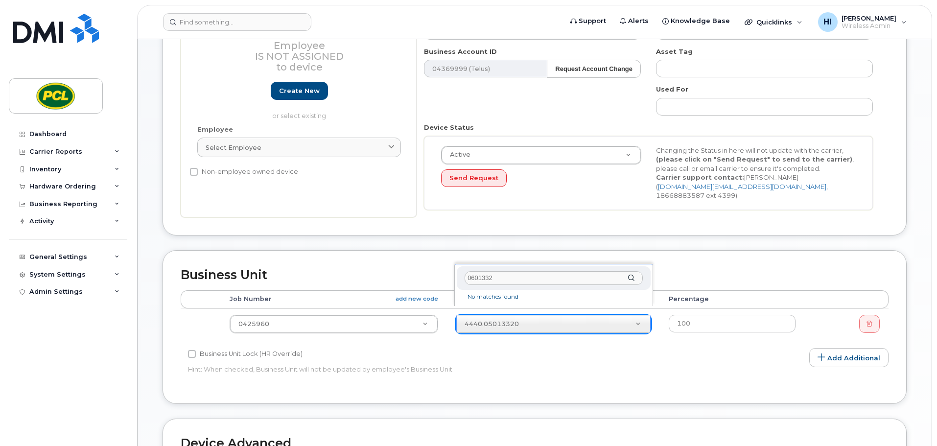
type input "06013320"
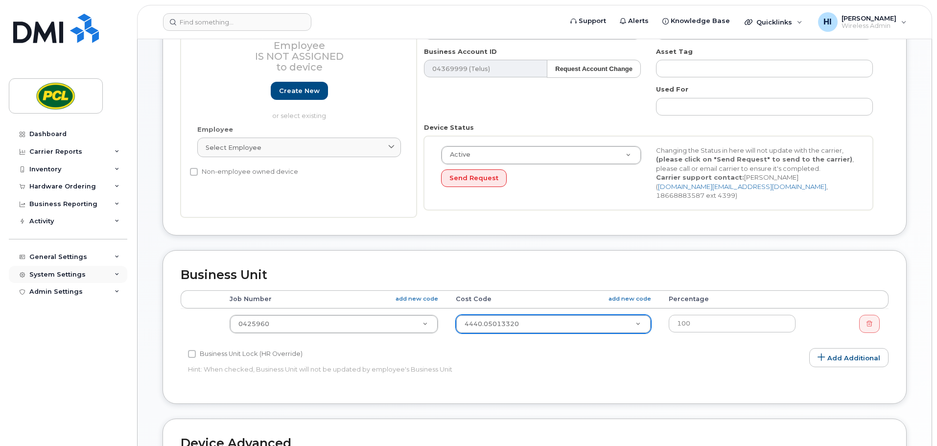
click at [48, 277] on div "System Settings" at bounding box center [57, 275] width 56 height 8
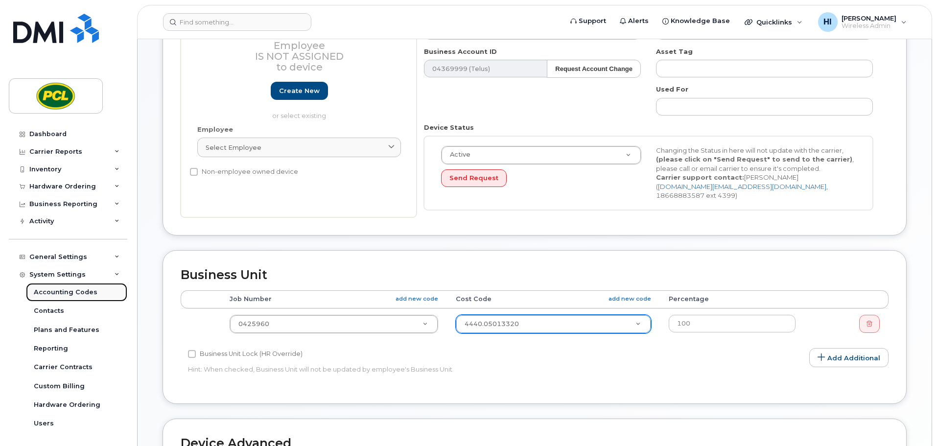
click at [57, 290] on div "Accounting Codes" at bounding box center [66, 292] width 64 height 9
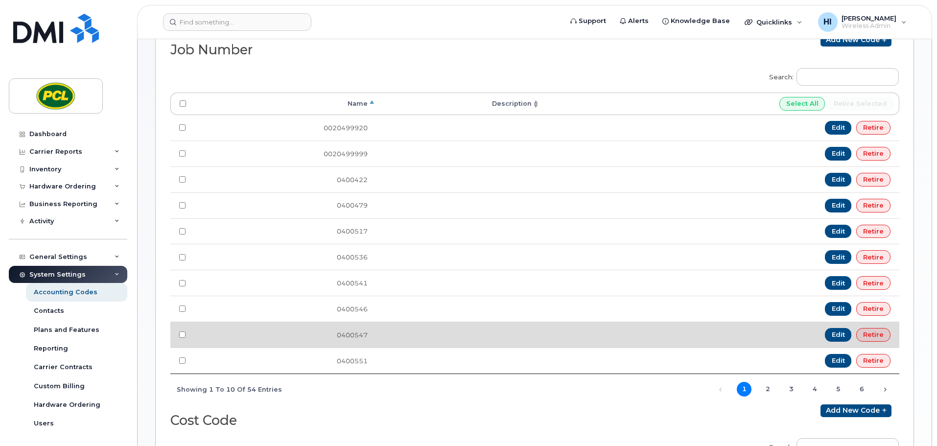
scroll to position [282, 0]
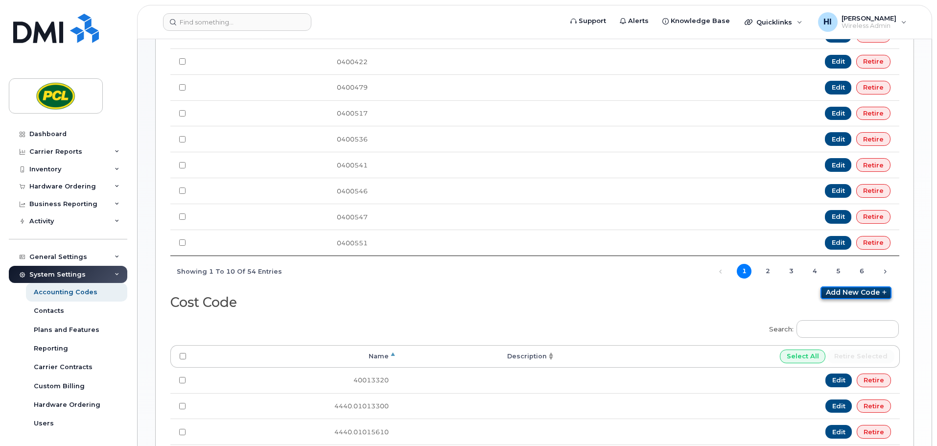
click at [851, 293] on link "Add new code" at bounding box center [856, 292] width 71 height 13
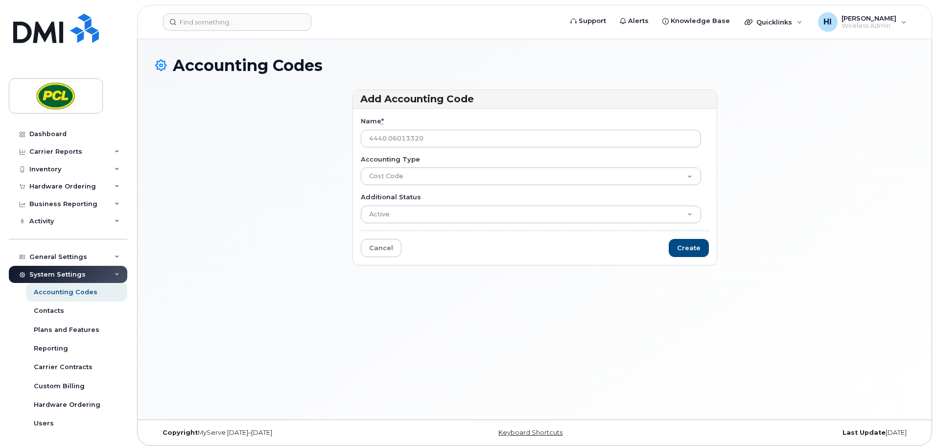
type input "4440.06013320"
click at [695, 251] on input "Create" at bounding box center [689, 248] width 40 height 18
type input "Saving..."
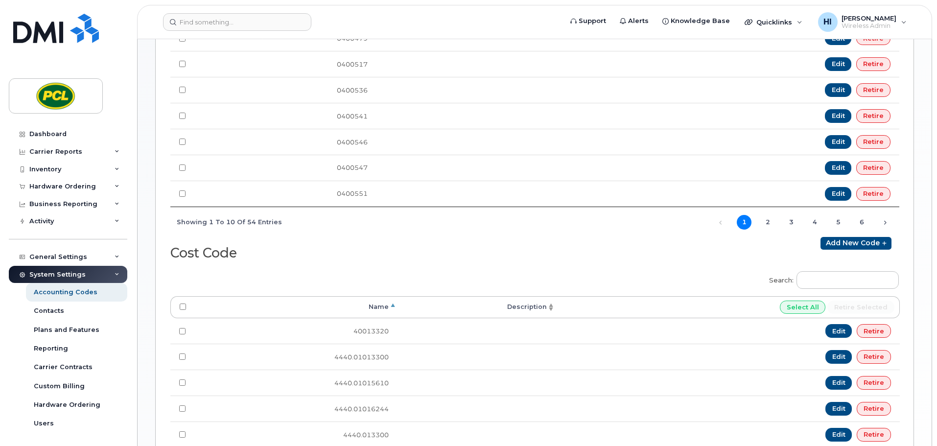
scroll to position [380, 0]
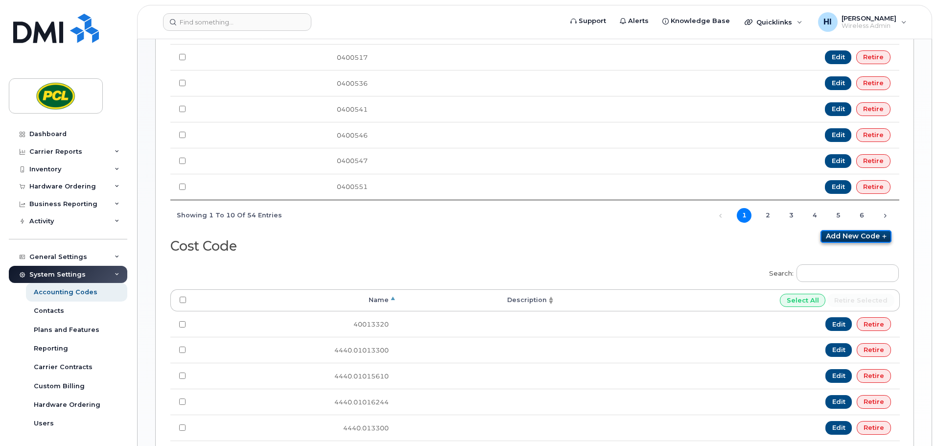
click at [845, 233] on link "Add new code" at bounding box center [856, 236] width 71 height 13
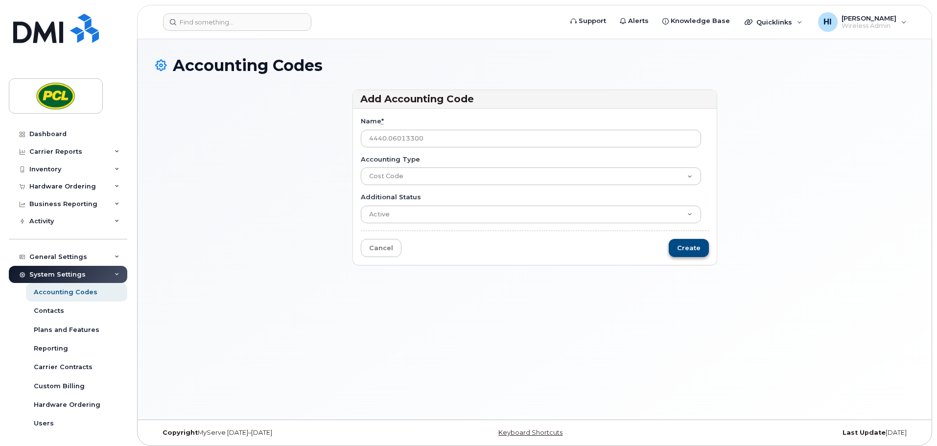
type input "4440.06013300"
click at [691, 250] on input "Create" at bounding box center [689, 248] width 40 height 18
type input "Saving..."
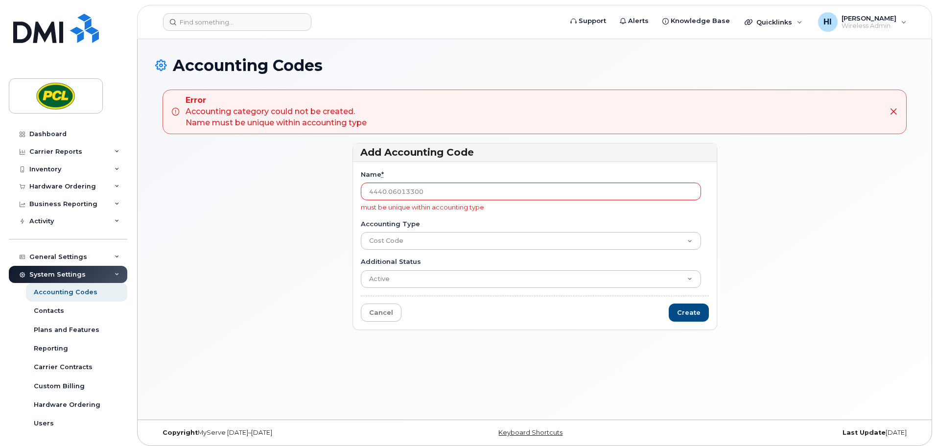
click at [265, 222] on div "Add Accounting Code Name * 4440.06013300 must be unique within accounting type …" at bounding box center [534, 241] width 759 height 196
drag, startPoint x: 61, startPoint y: 290, endPoint x: 335, endPoint y: 270, distance: 275.5
click at [61, 290] on div "Accounting Codes" at bounding box center [66, 292] width 64 height 9
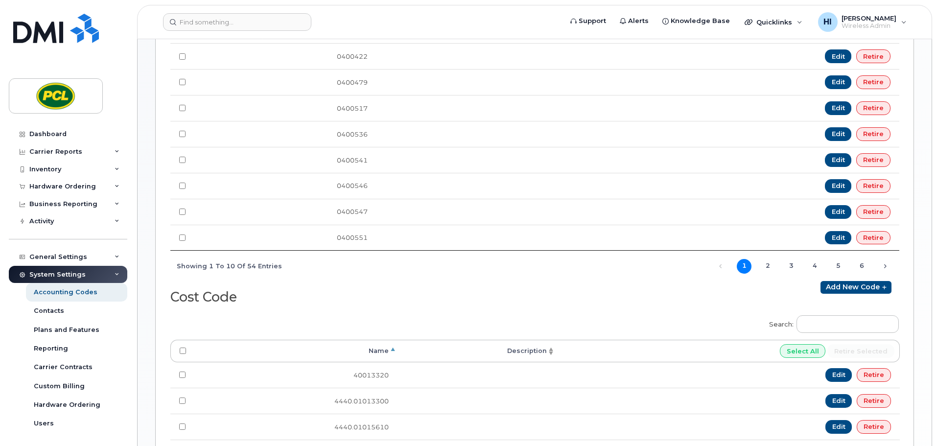
scroll to position [367, 0]
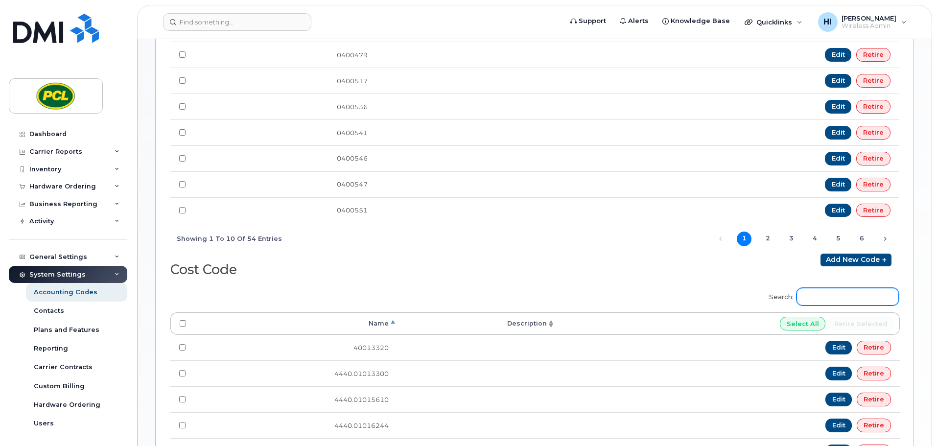
click at [823, 296] on input "Search:" at bounding box center [848, 297] width 102 height 18
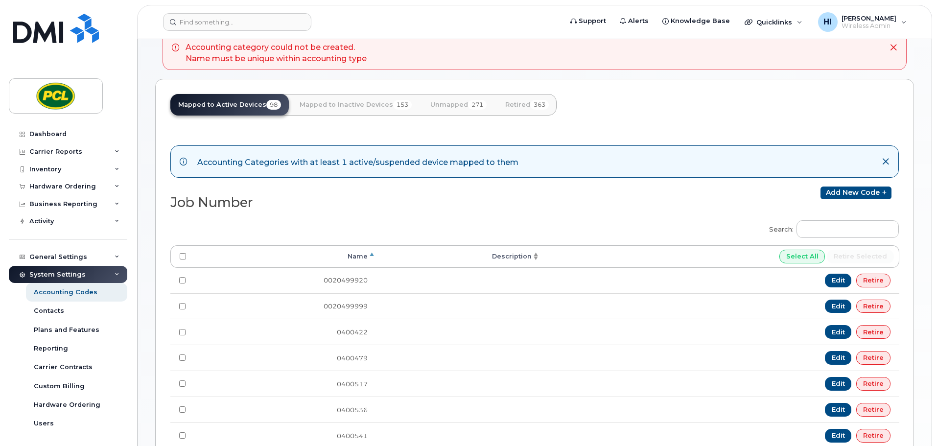
scroll to position [0, 0]
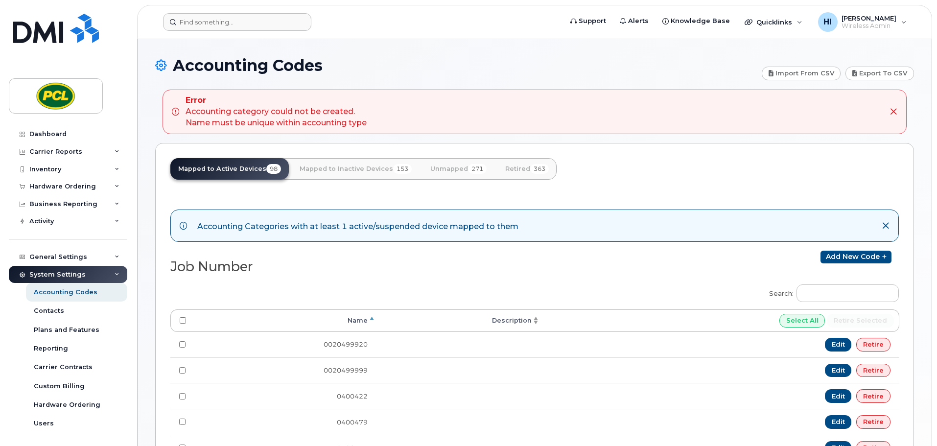
type input "06013320"
click at [194, 20] on input at bounding box center [237, 22] width 148 height 18
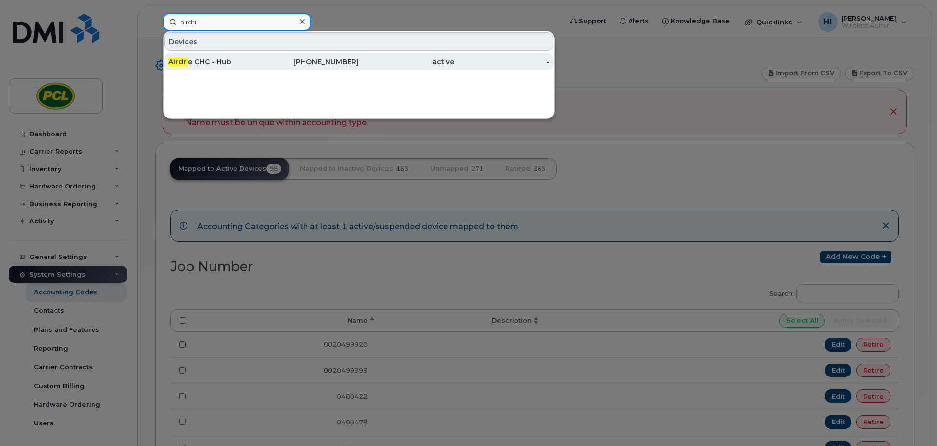
type input "airdri"
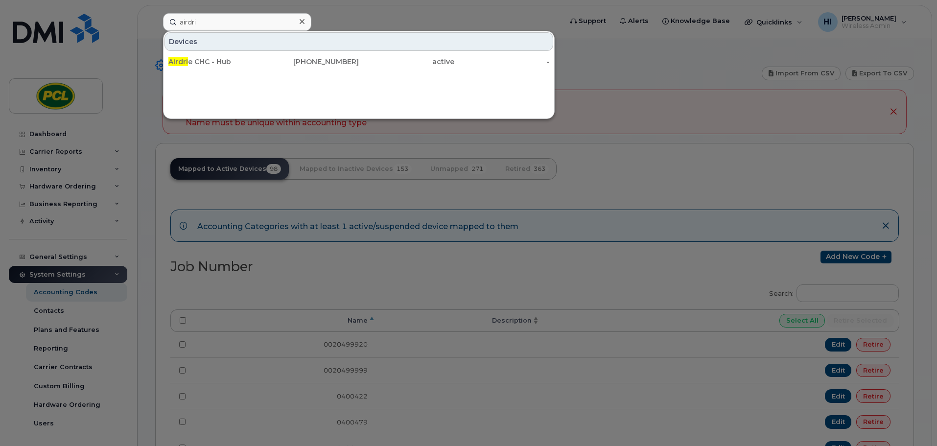
drag, startPoint x: 190, startPoint y: 64, endPoint x: 270, endPoint y: 161, distance: 125.9
click at [190, 64] on div "Airdri e CHC - Hub" at bounding box center [215, 62] width 95 height 10
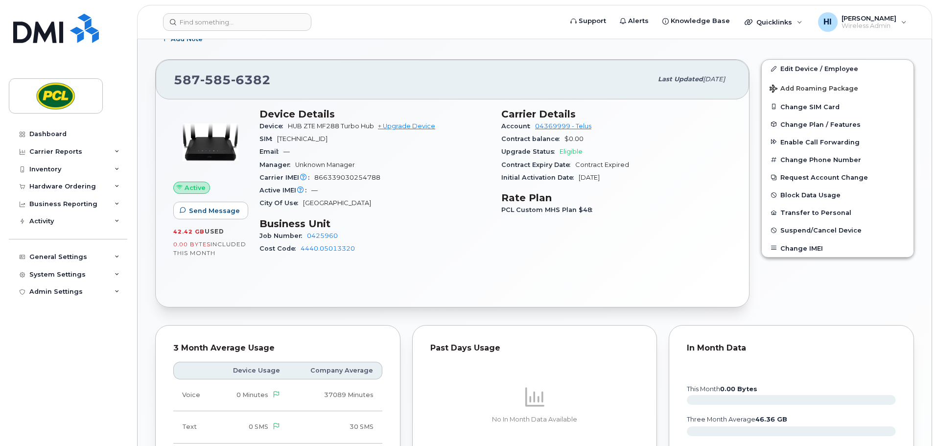
scroll to position [171, 0]
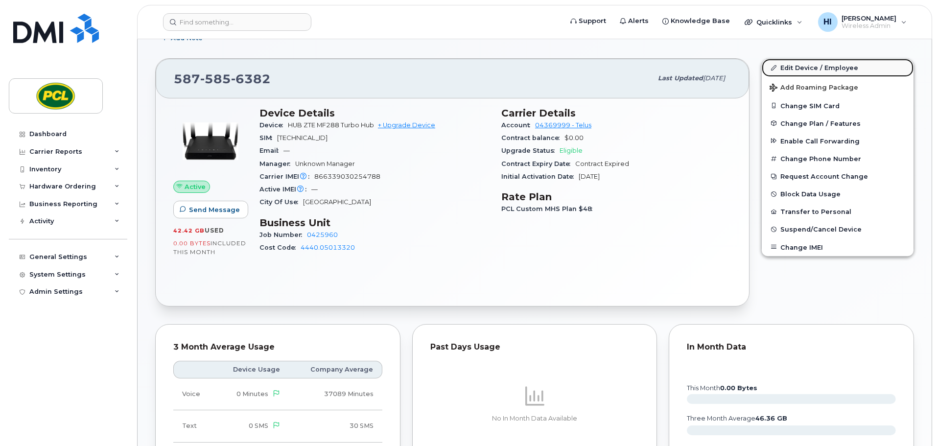
click at [815, 63] on link "Edit Device / Employee" at bounding box center [838, 68] width 152 height 18
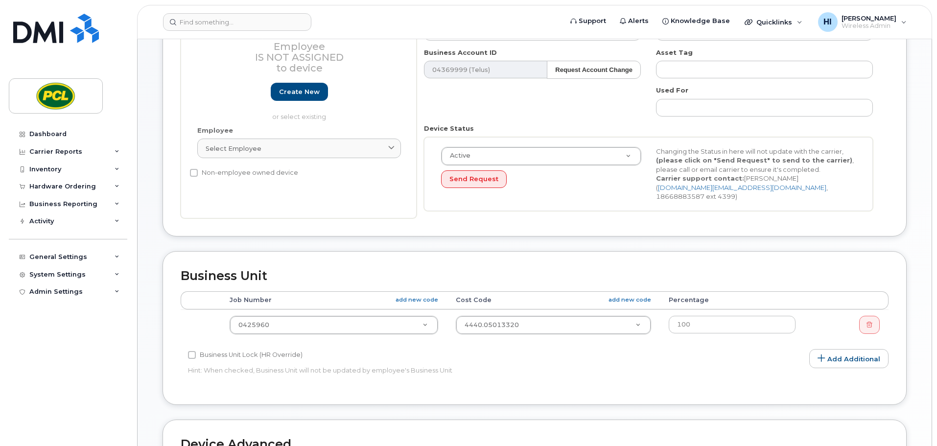
scroll to position [196, 0]
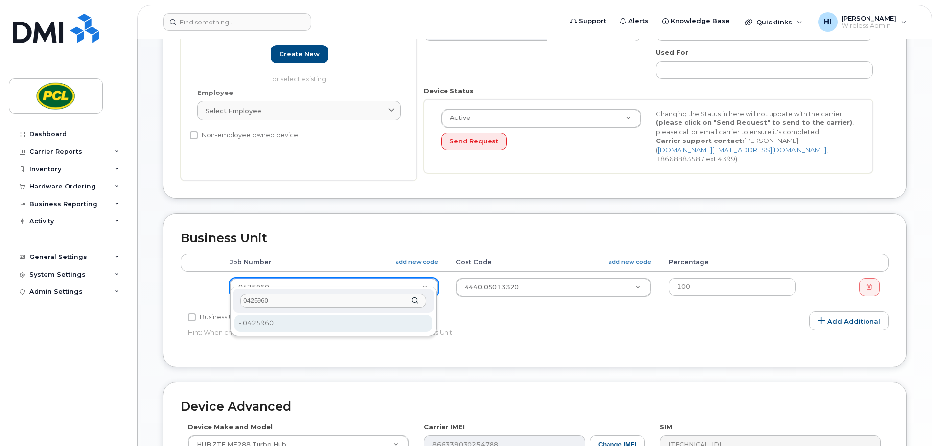
type input "0425960"
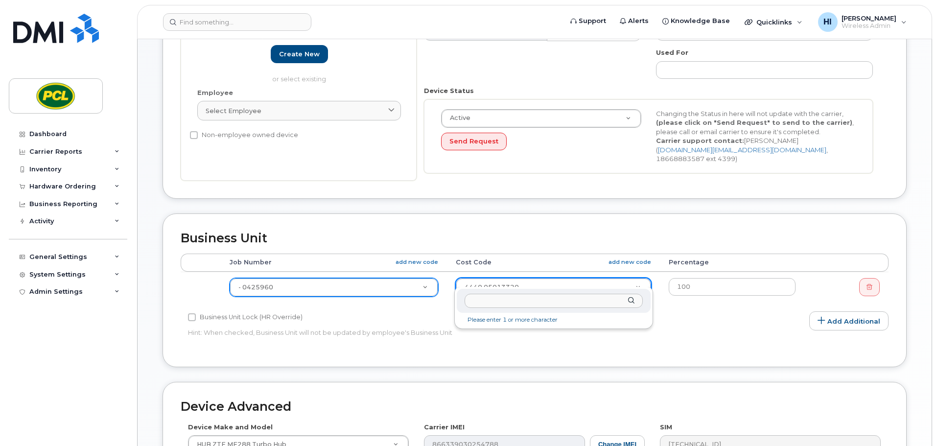
drag, startPoint x: 472, startPoint y: 280, endPoint x: 463, endPoint y: 275, distance: 9.9
type input "06013320"
type input "2209625"
click at [909, 321] on div "Business Unit Accounting Categories Rules Accounting categories percentages mus…" at bounding box center [534, 298] width 759 height 168
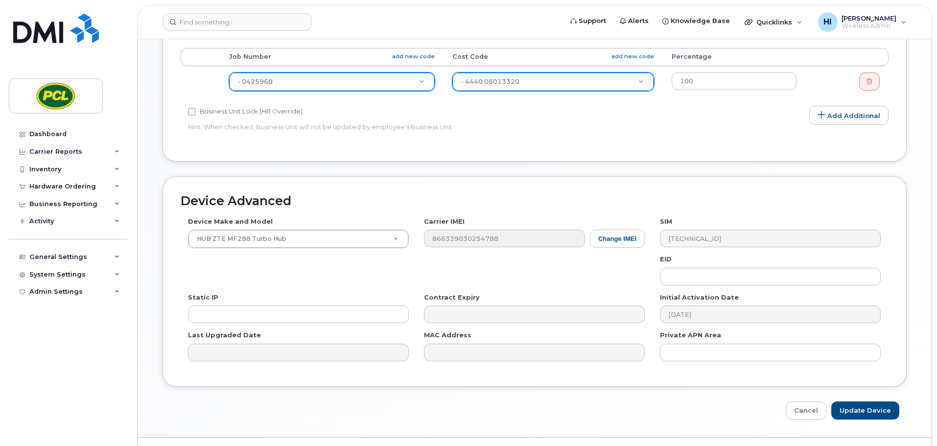
scroll to position [415, 0]
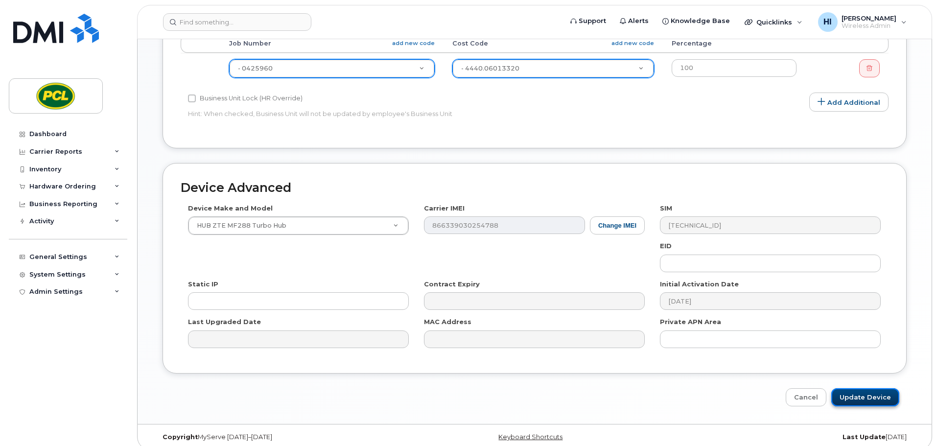
click at [868, 388] on input "Update Device" at bounding box center [866, 397] width 68 height 18
type input "Saving..."
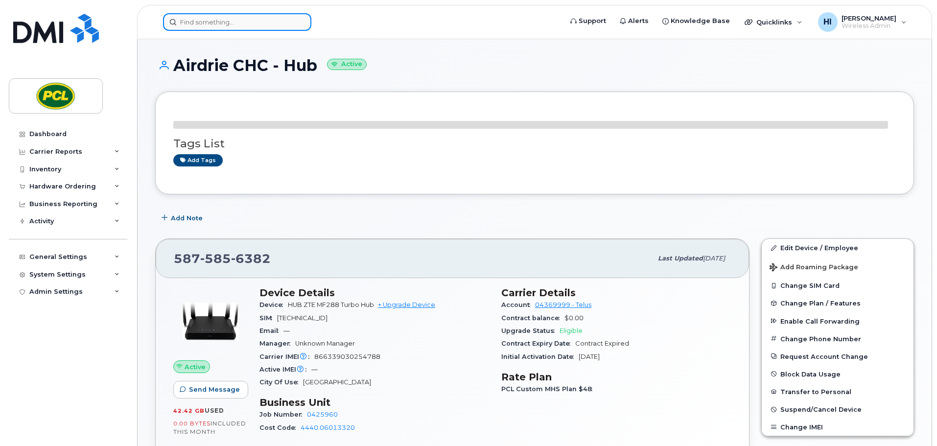
click at [196, 20] on input at bounding box center [237, 22] width 148 height 18
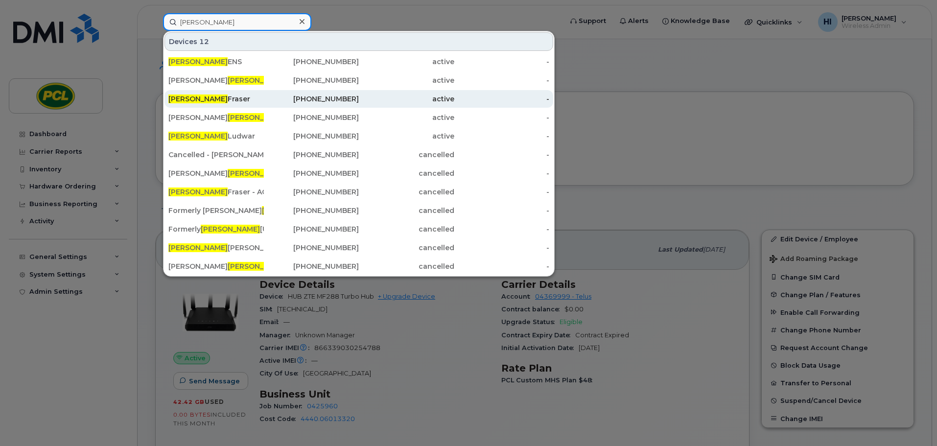
type input "brad"
click at [206, 95] on div "Brad Fraser" at bounding box center [215, 99] width 95 height 10
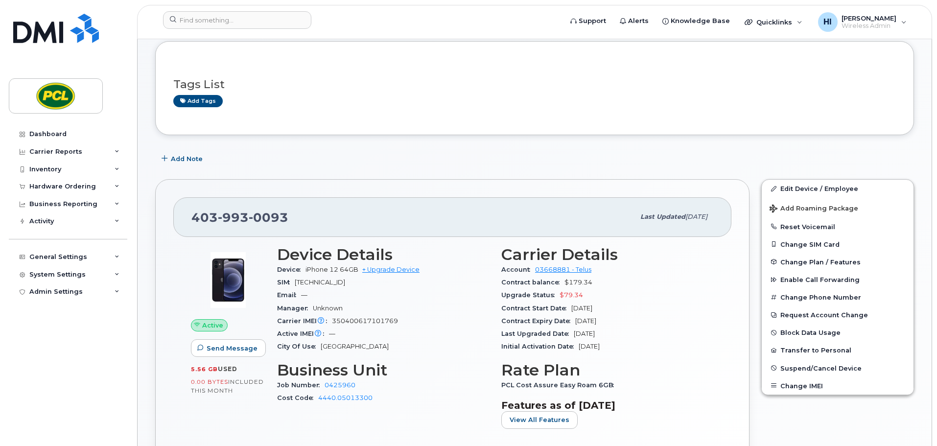
scroll to position [73, 0]
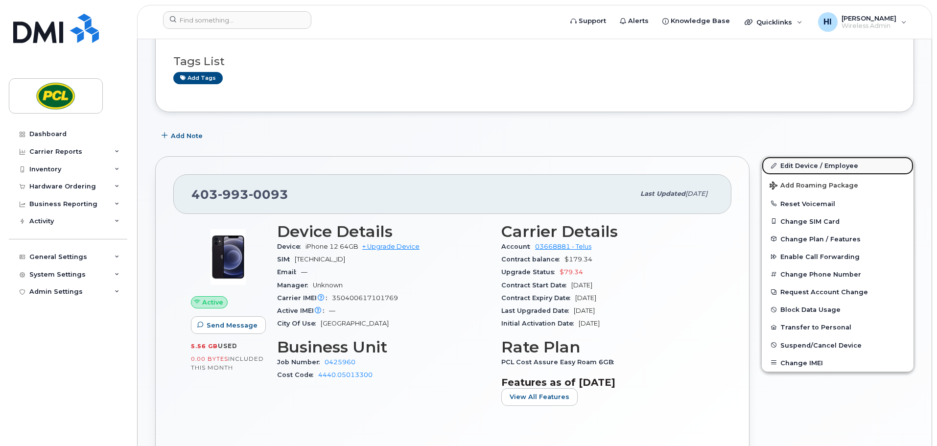
click at [812, 166] on link "Edit Device / Employee" at bounding box center [838, 166] width 152 height 18
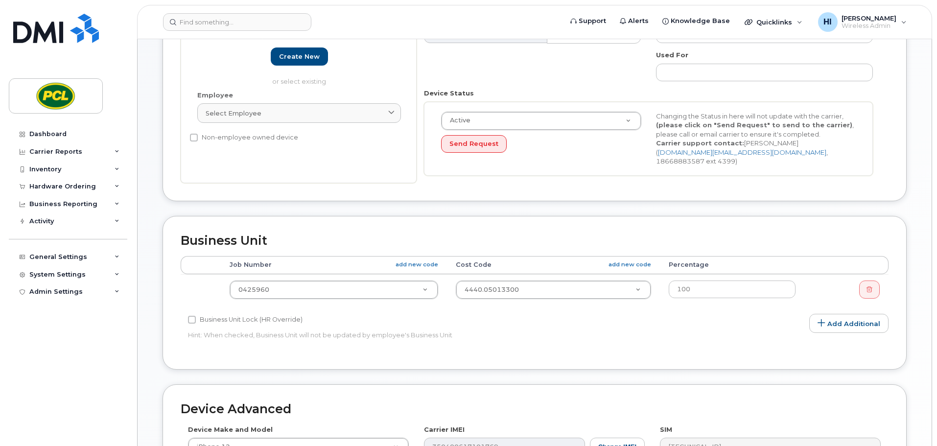
scroll to position [196, 0]
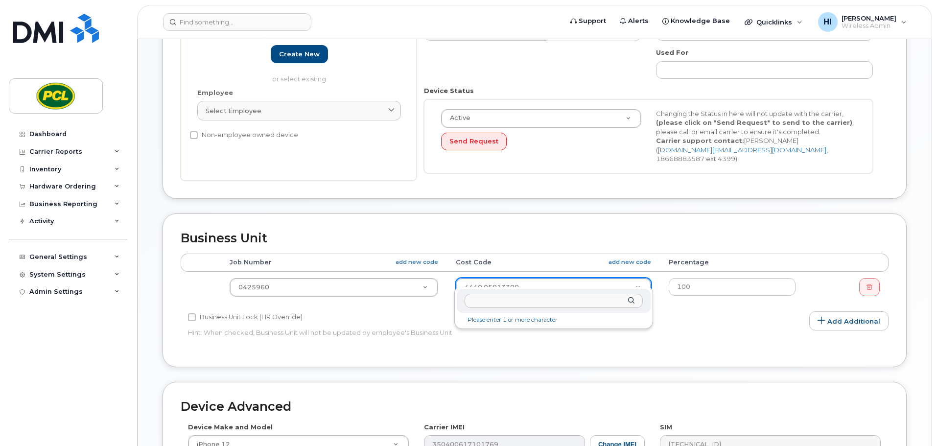
drag, startPoint x: 513, startPoint y: 276, endPoint x: 508, endPoint y: 273, distance: 6.1
type input "06013300"
type input "32676"
click at [915, 297] on div "Edit Device Device General Employee Is not assigned to device Create new or sel…" at bounding box center [535, 243] width 794 height 800
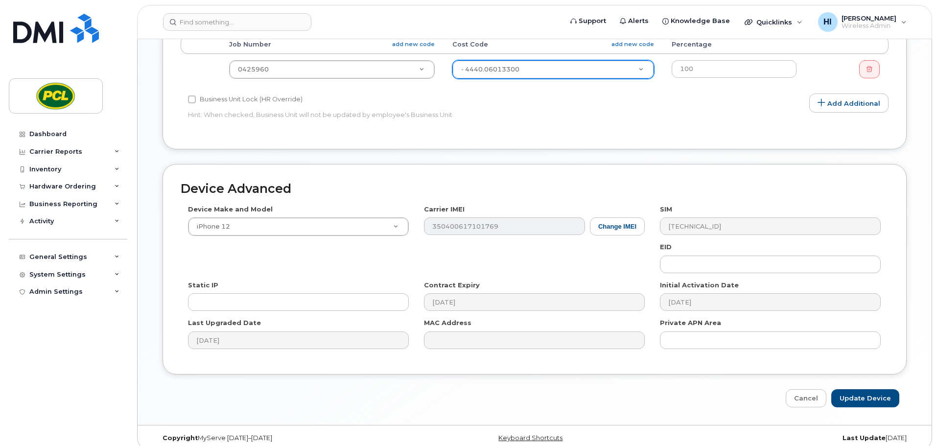
scroll to position [415, 0]
click at [876, 388] on input "Update Device" at bounding box center [866, 397] width 68 height 18
type input "Saving..."
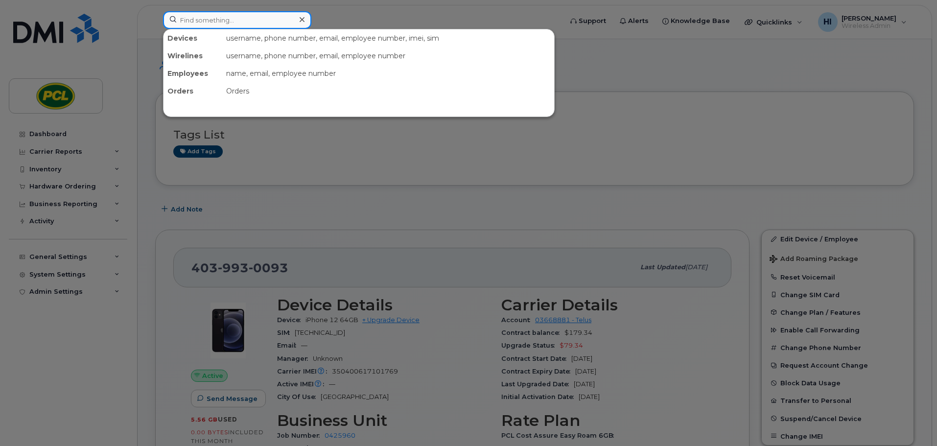
click at [199, 21] on input at bounding box center [237, 20] width 148 height 18
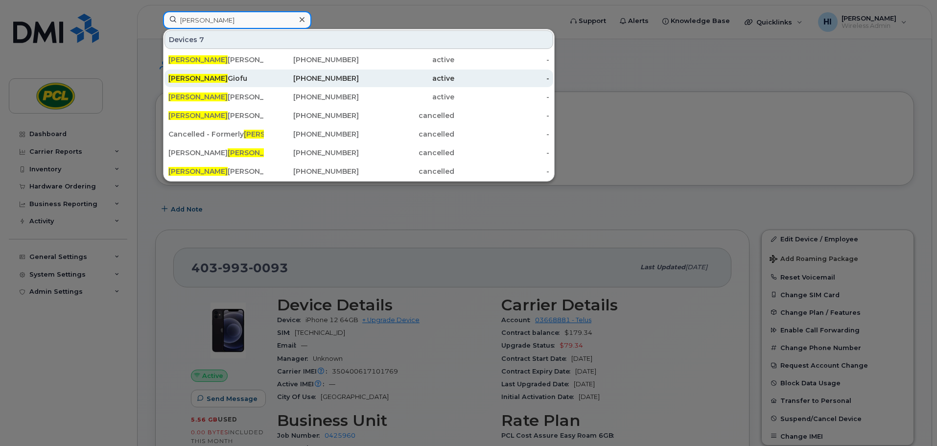
type input "[PERSON_NAME]"
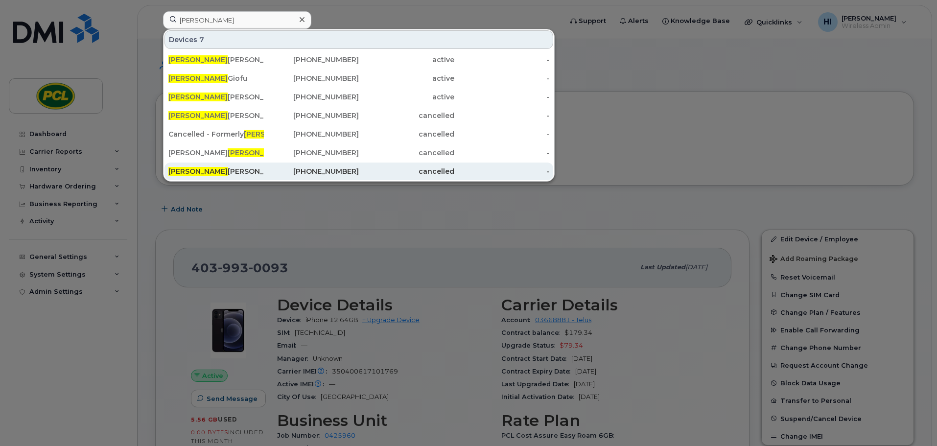
drag, startPoint x: 209, startPoint y: 78, endPoint x: 518, endPoint y: 172, distance: 323.1
click at [209, 78] on div "[PERSON_NAME]" at bounding box center [215, 78] width 95 height 10
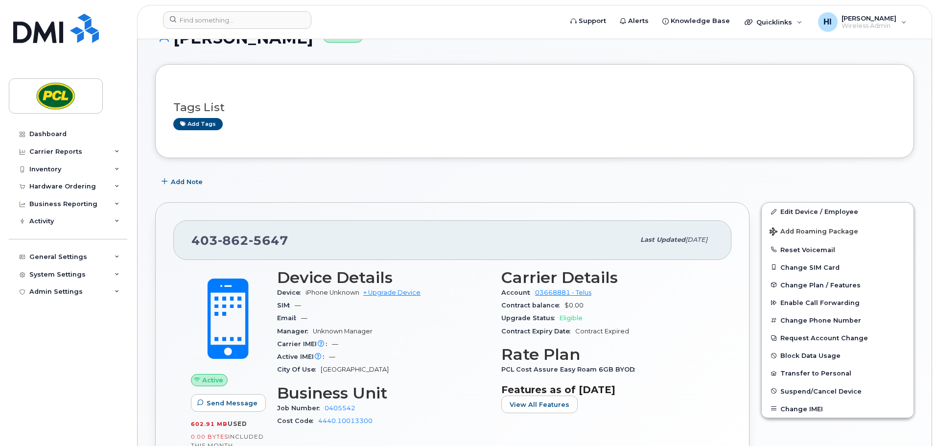
scroll to position [24, 0]
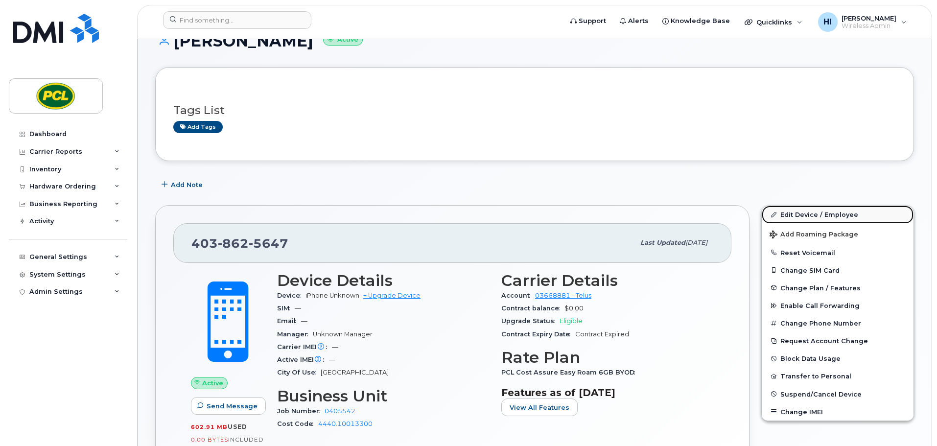
click at [800, 214] on link "Edit Device / Employee" at bounding box center [838, 215] width 152 height 18
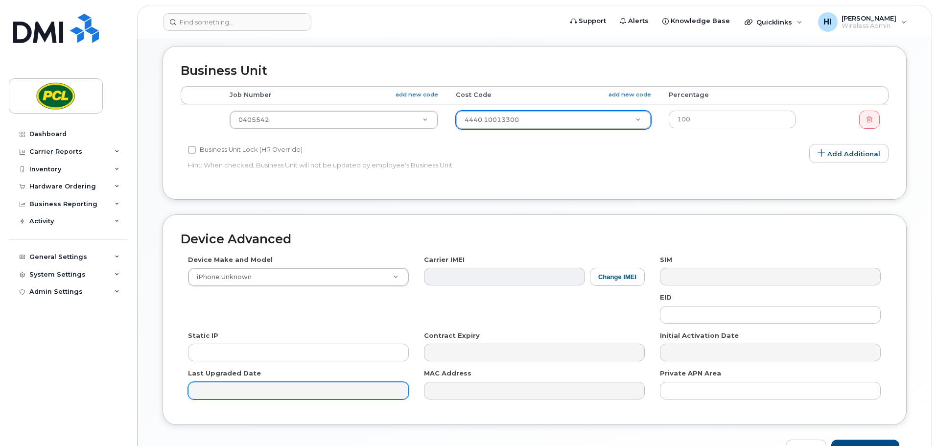
scroll to position [380, 0]
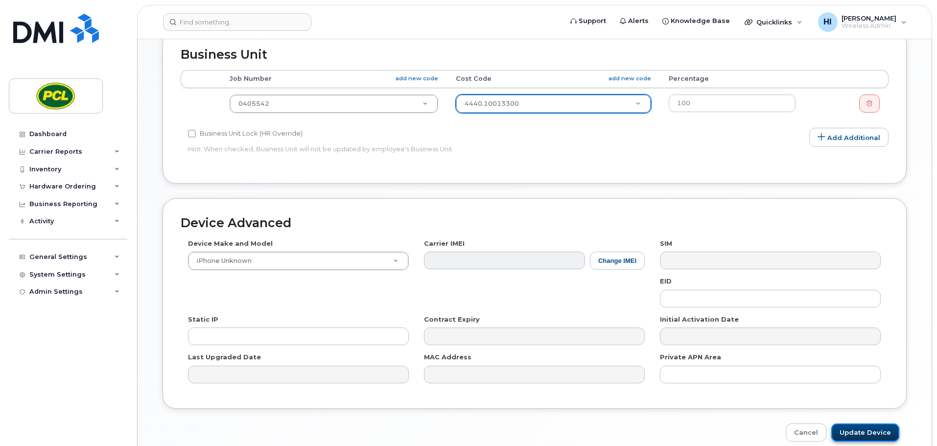
click at [870, 424] on input "Update Device" at bounding box center [866, 433] width 68 height 18
type input "Saving..."
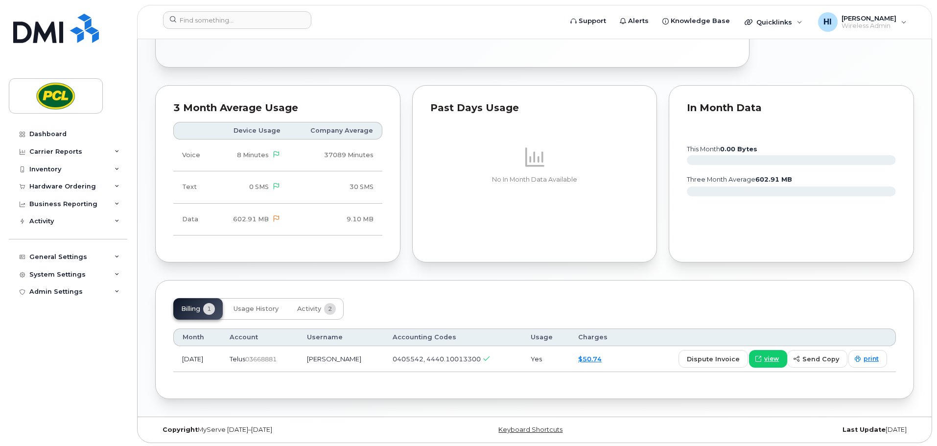
scroll to position [477, 0]
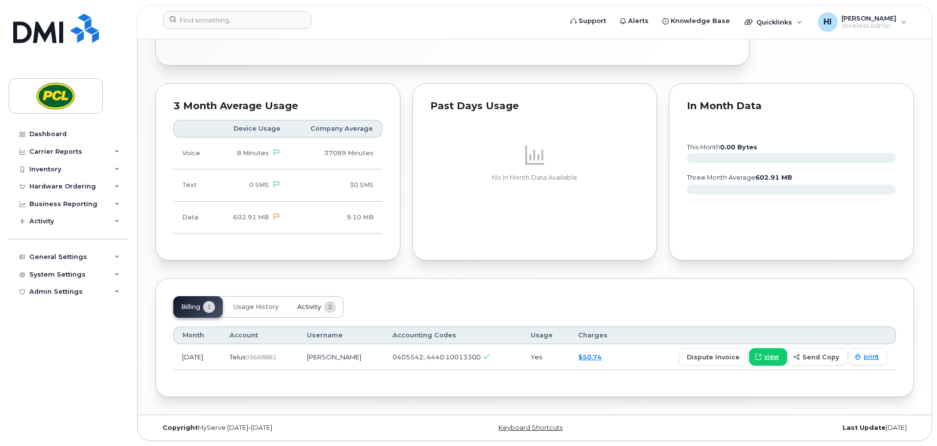
click at [315, 308] on span "Activity" at bounding box center [309, 307] width 24 height 8
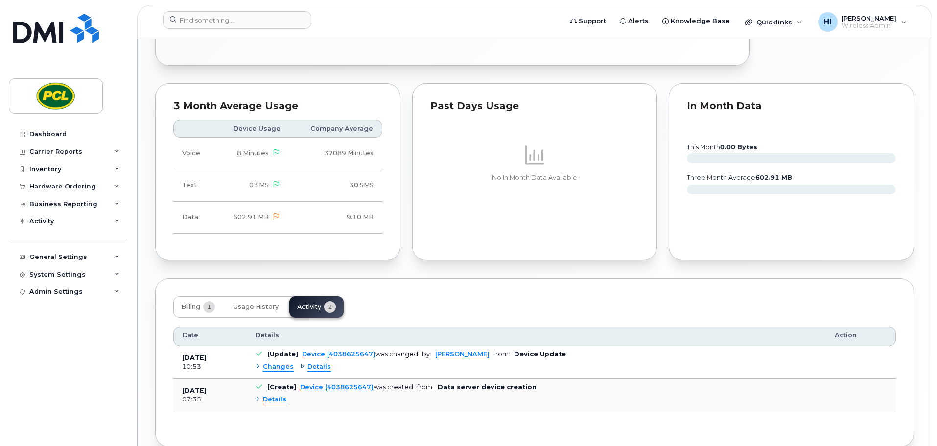
click at [276, 366] on span "Changes" at bounding box center [278, 366] width 31 height 9
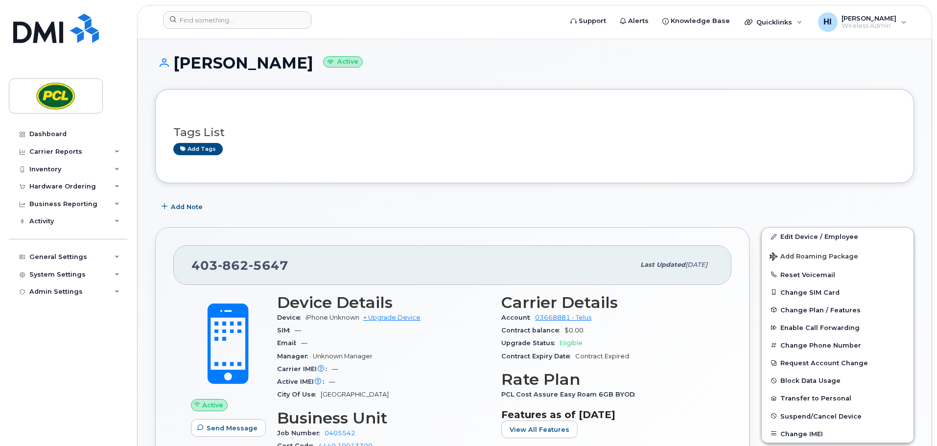
scroll to position [0, 0]
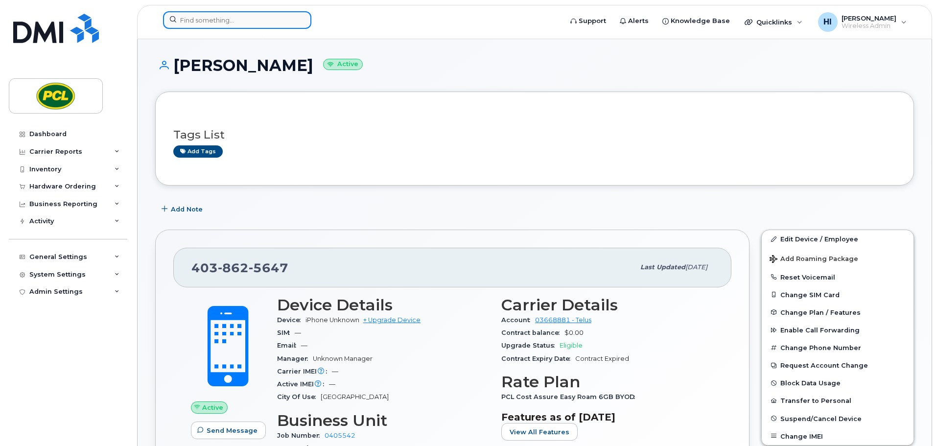
click at [194, 22] on input at bounding box center [237, 20] width 148 height 18
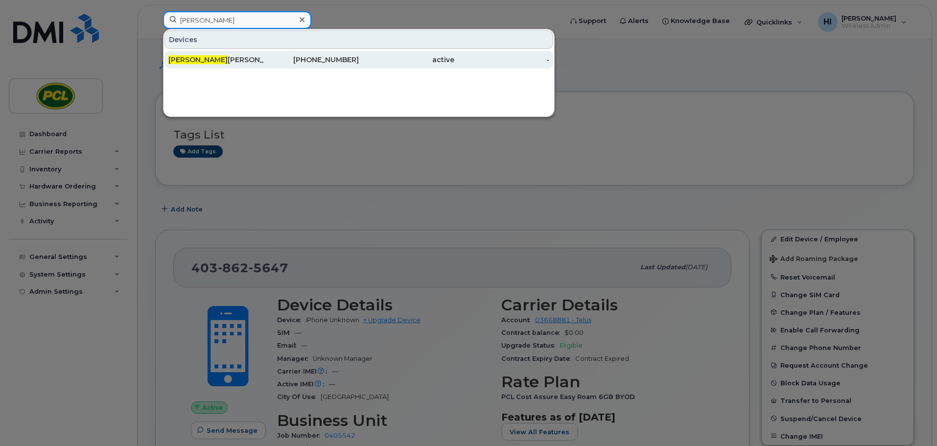
type input "cameron"
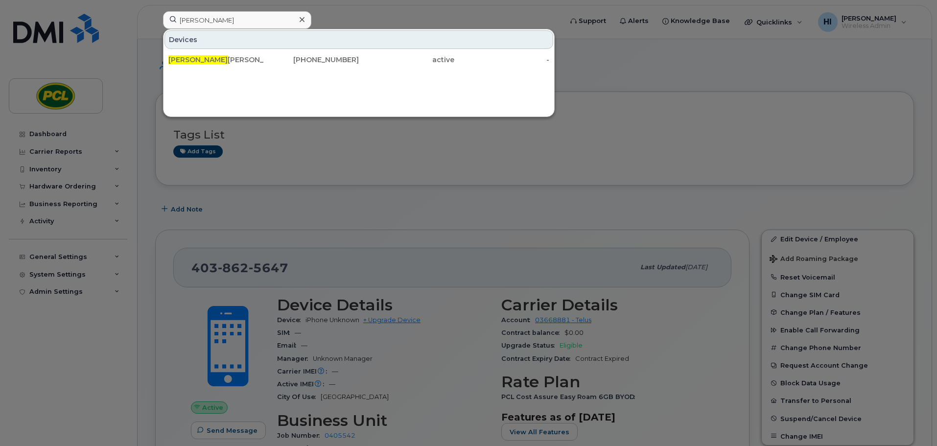
drag, startPoint x: 196, startPoint y: 59, endPoint x: 381, endPoint y: 127, distance: 196.5
click at [196, 59] on span "Cameron" at bounding box center [197, 59] width 59 height 9
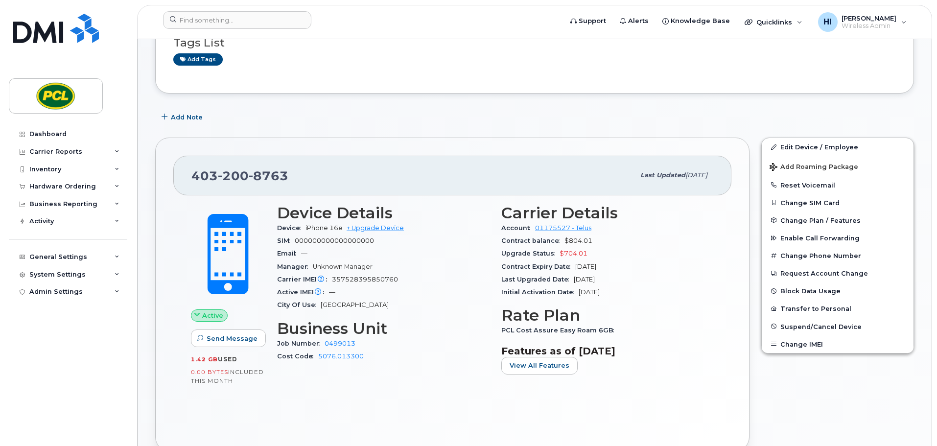
scroll to position [98, 0]
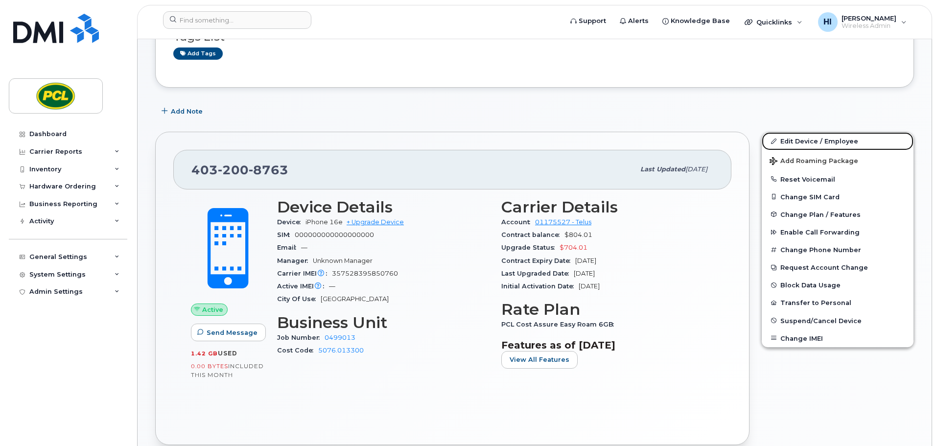
click at [803, 140] on link "Edit Device / Employee" at bounding box center [838, 141] width 152 height 18
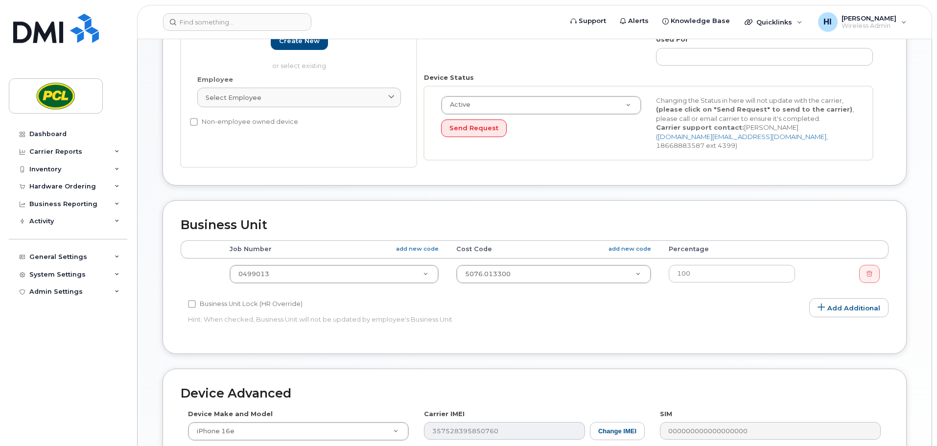
scroll to position [233, 0]
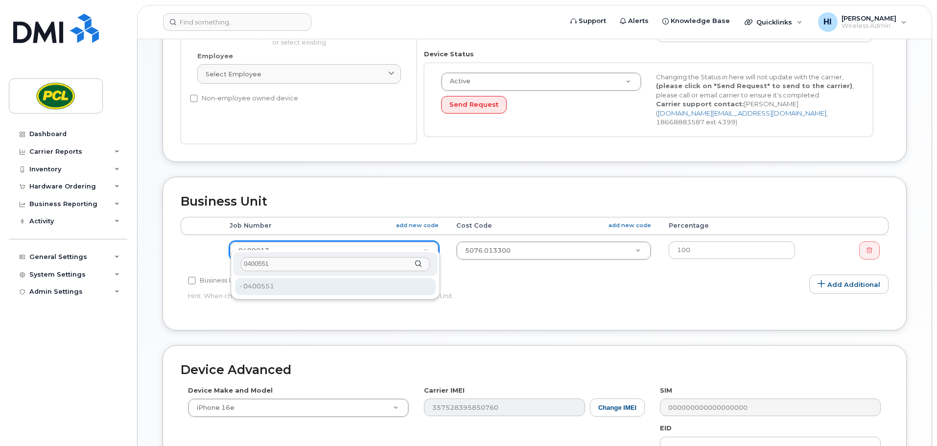
type input "0400551"
type input "2207752"
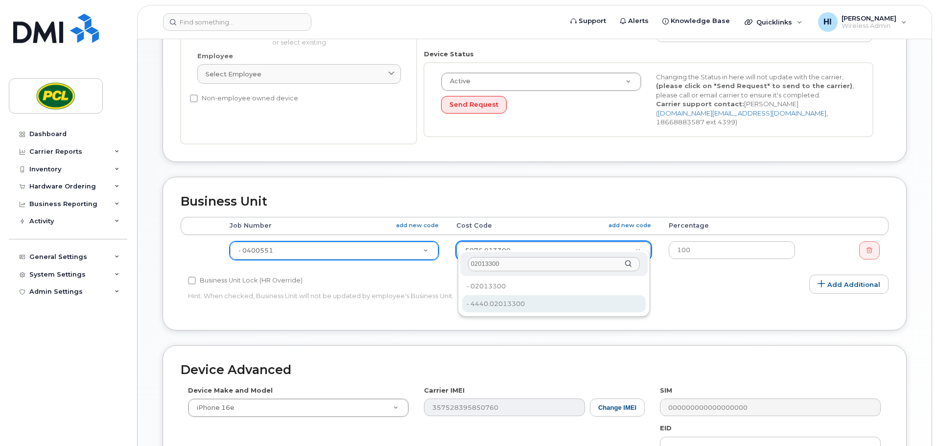
type input "02013300"
type input "7558"
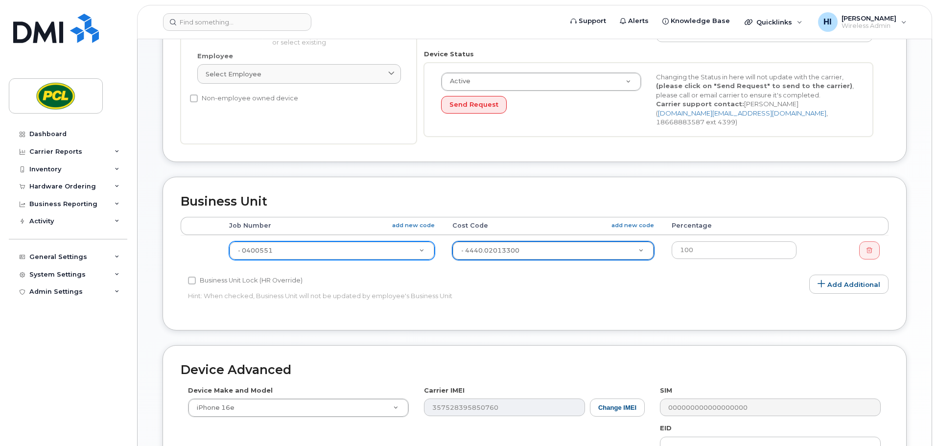
click at [917, 274] on div "Edit Device Device General Employee Is not assigned to device Create new or sel…" at bounding box center [535, 207] width 794 height 800
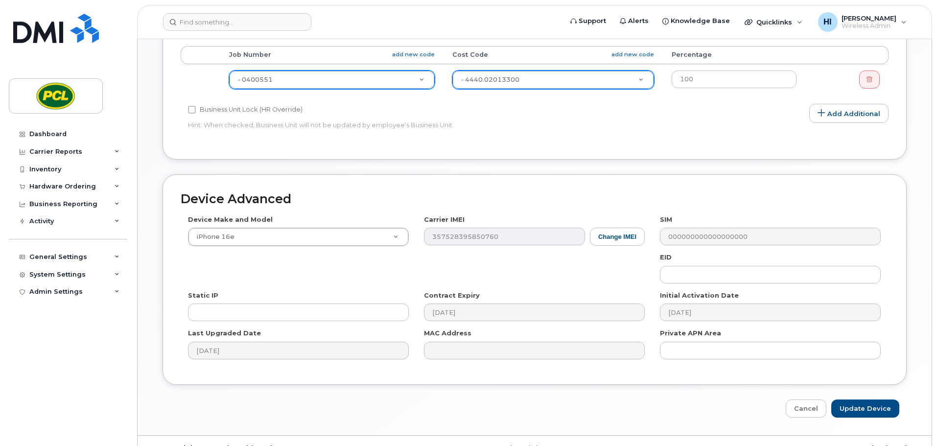
scroll to position [415, 0]
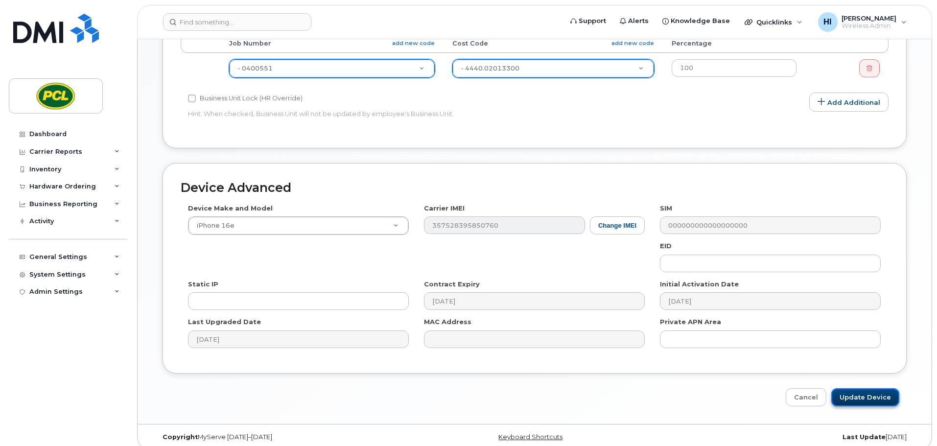
click at [869, 389] on input "Update Device" at bounding box center [866, 397] width 68 height 18
type input "Saving..."
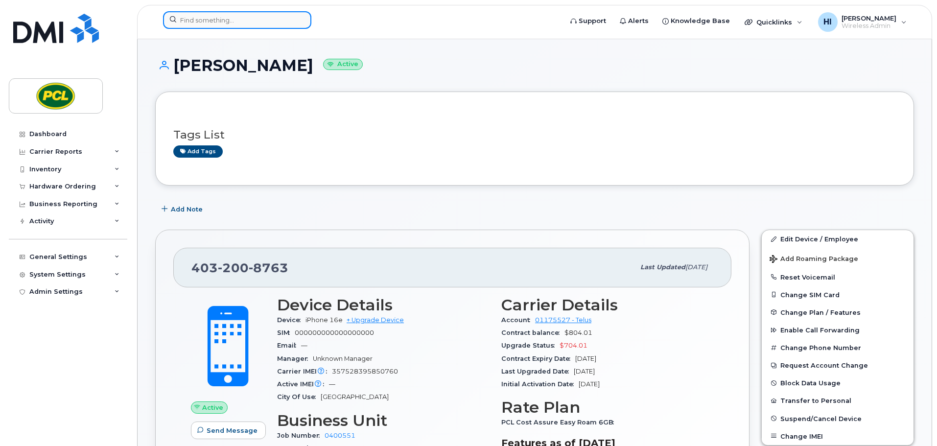
click at [192, 19] on input at bounding box center [237, 20] width 148 height 18
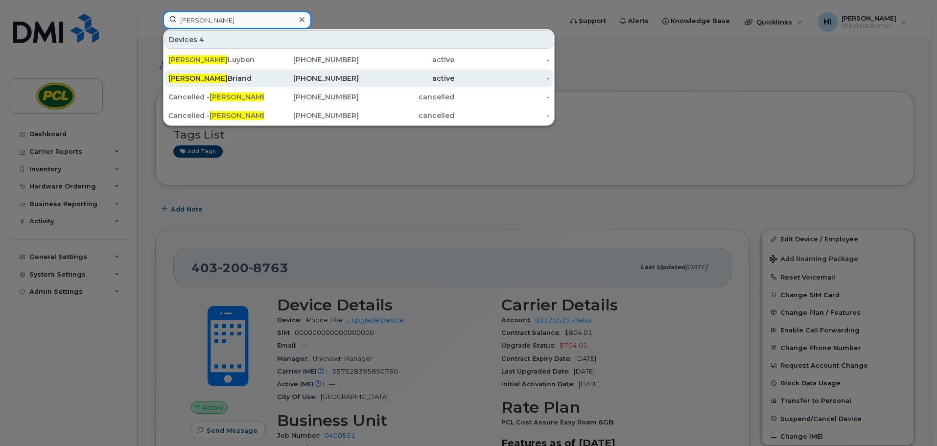
type input "nick"
click at [196, 78] on div "Nick Briand" at bounding box center [215, 78] width 95 height 10
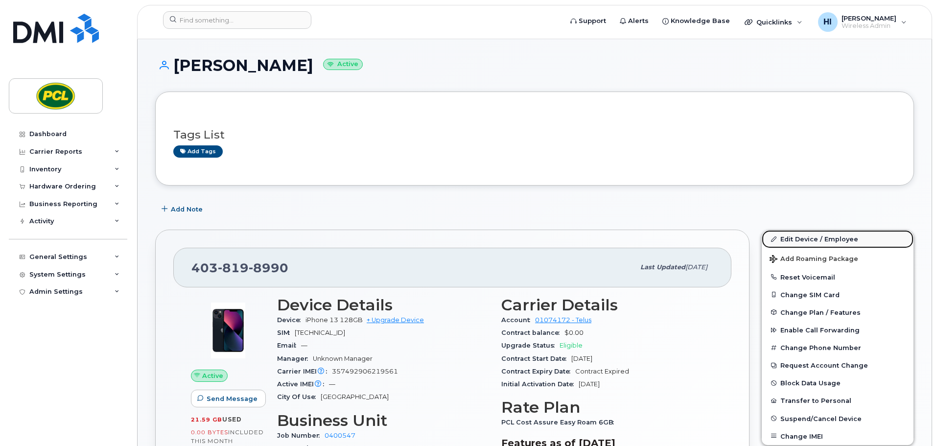
click at [797, 237] on link "Edit Device / Employee" at bounding box center [838, 239] width 152 height 18
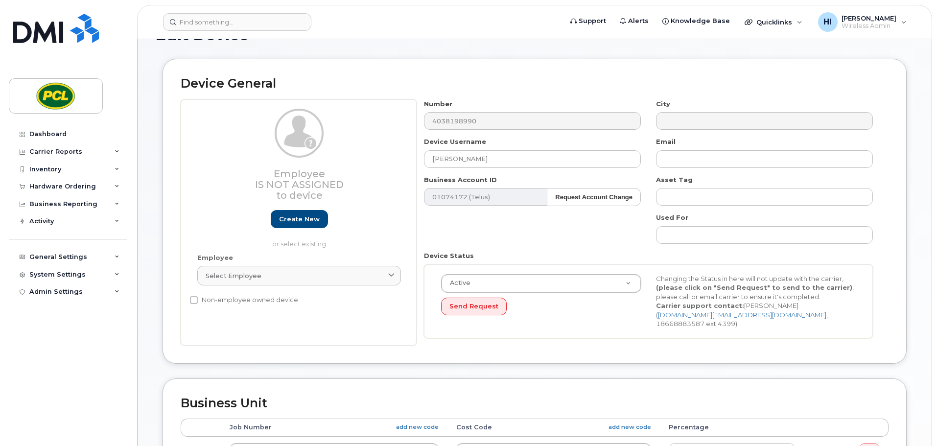
scroll to position [159, 0]
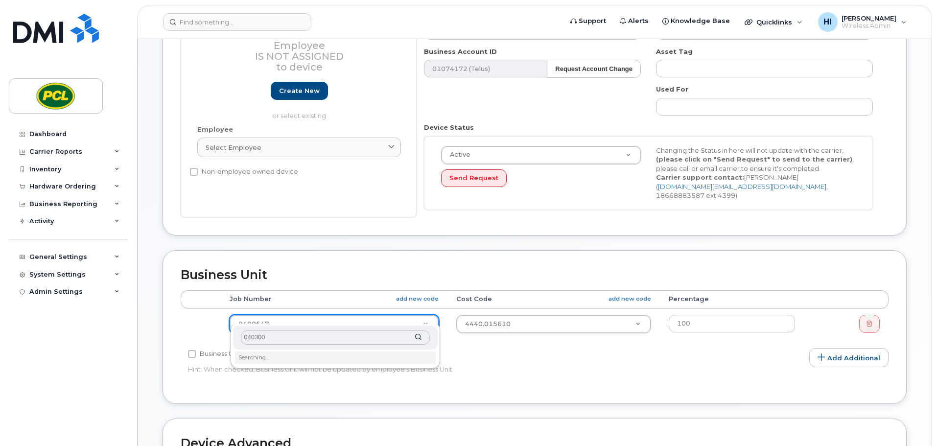
type input "0403000"
type input "0403"
type input "6064"
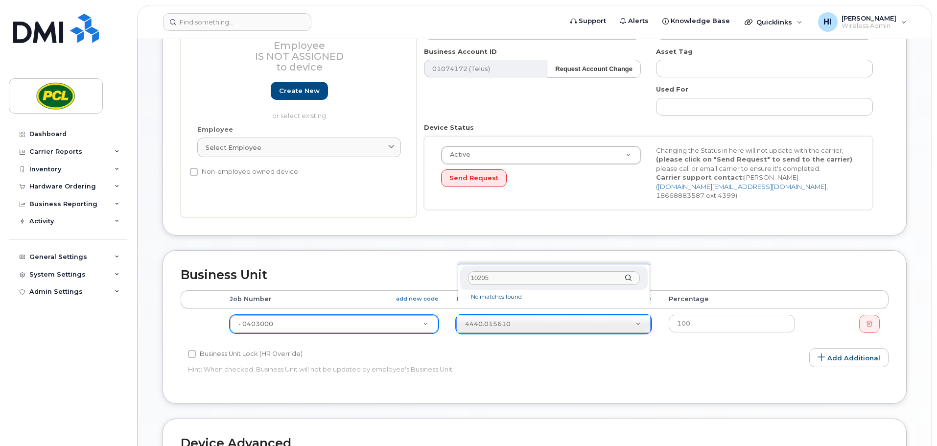
type input "102053"
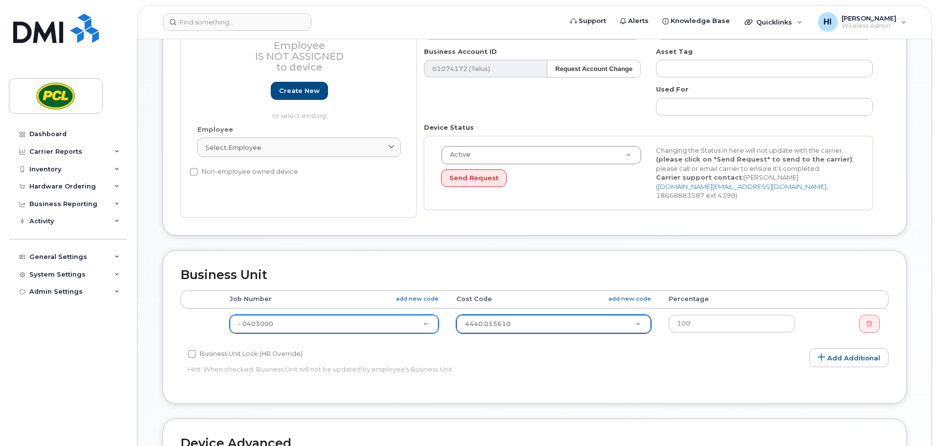
drag, startPoint x: 60, startPoint y: 331, endPoint x: 51, endPoint y: 333, distance: 8.7
click at [53, 278] on div "System Settings" at bounding box center [57, 275] width 56 height 8
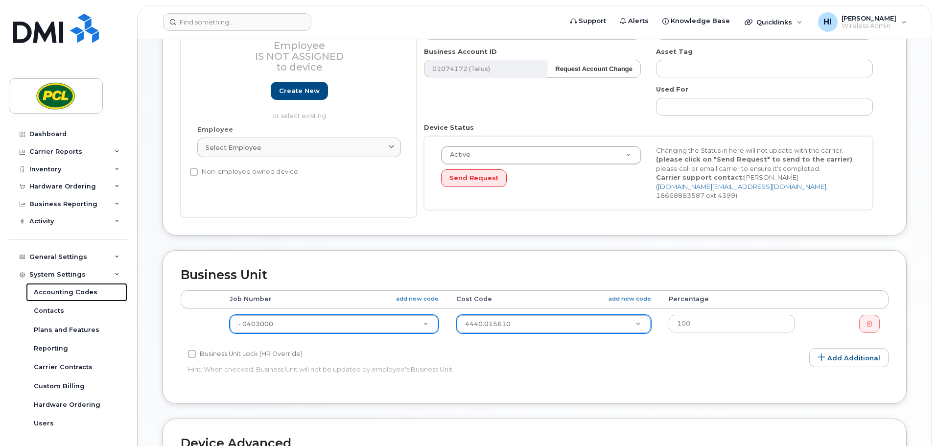
drag, startPoint x: 62, startPoint y: 294, endPoint x: 223, endPoint y: 309, distance: 161.3
click at [62, 294] on div "Accounting Codes" at bounding box center [66, 292] width 64 height 9
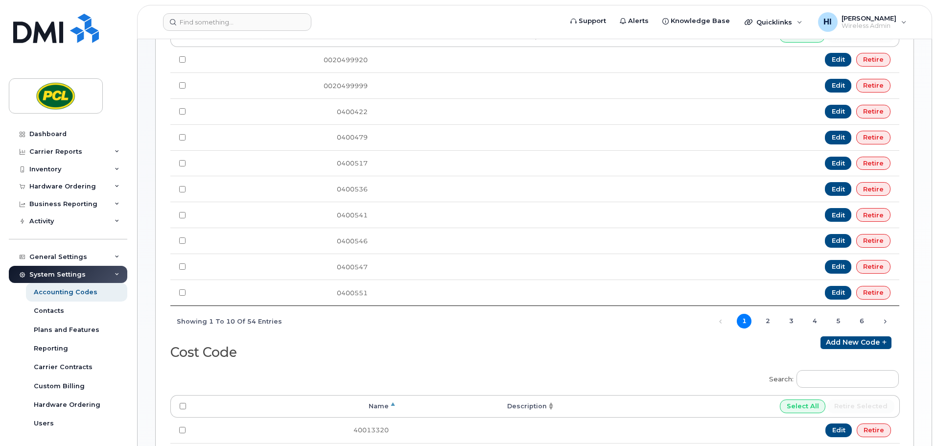
scroll to position [245, 0]
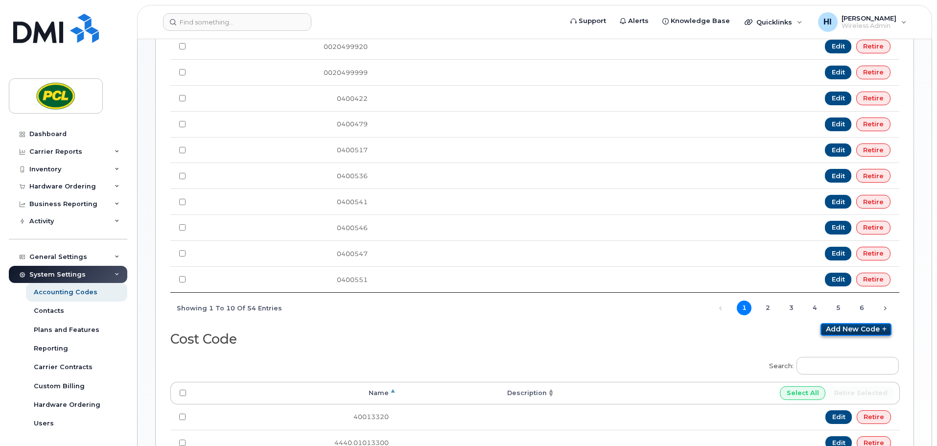
click at [864, 329] on link "Add new code" at bounding box center [856, 329] width 71 height 13
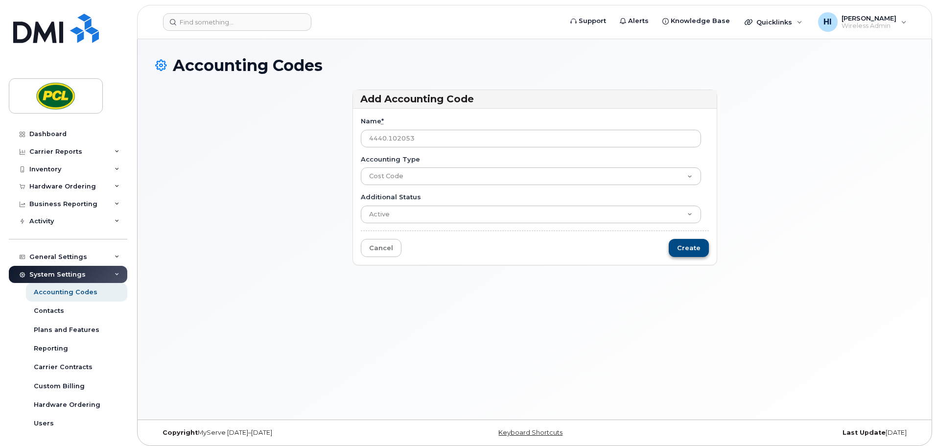
type input "4440.102053"
click at [690, 247] on input "Create" at bounding box center [689, 248] width 40 height 18
type input "Saving..."
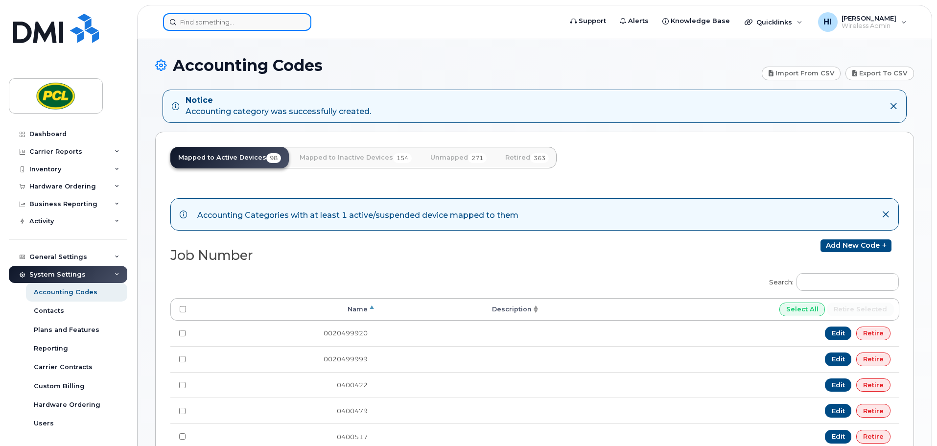
click at [212, 22] on input at bounding box center [237, 22] width 148 height 18
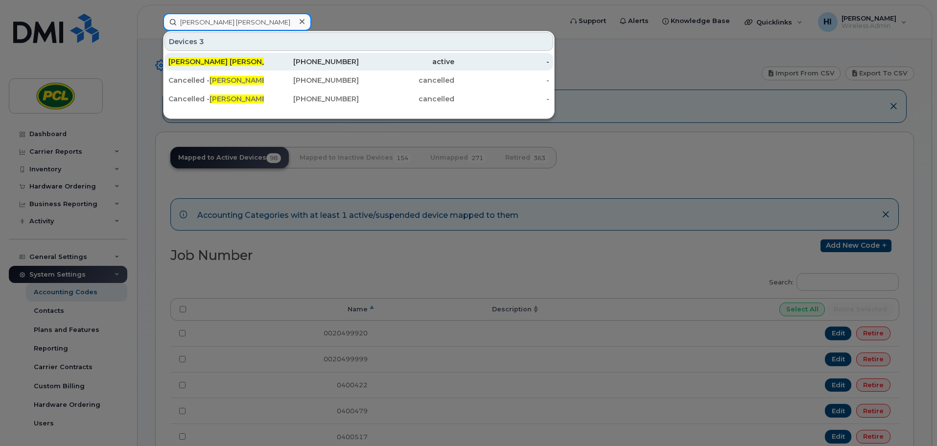
type input "nick brian"
click at [200, 62] on span "Nick Brian" at bounding box center [228, 61] width 120 height 9
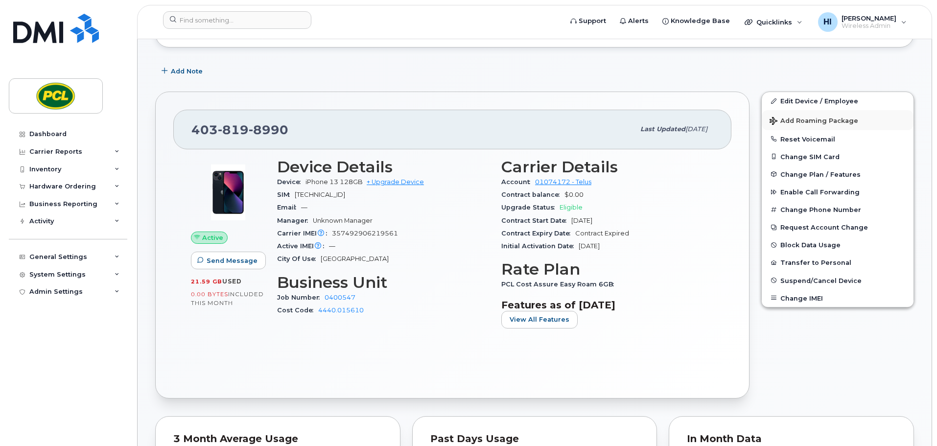
scroll to position [98, 0]
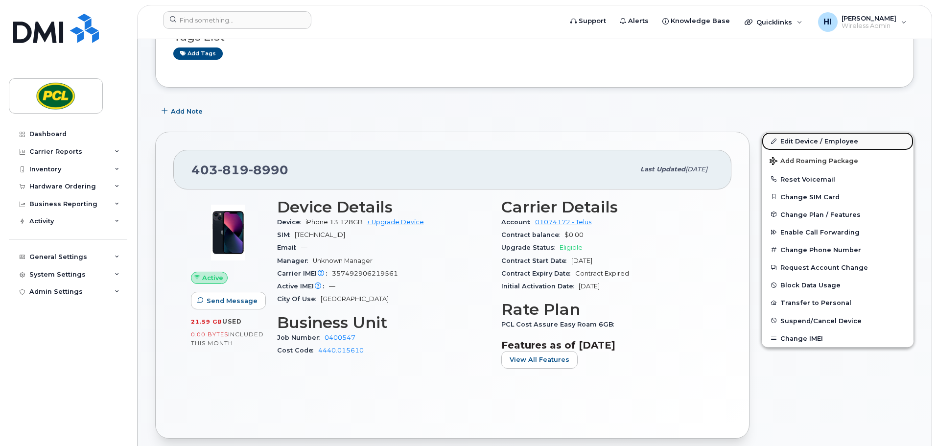
click at [808, 139] on link "Edit Device / Employee" at bounding box center [838, 141] width 152 height 18
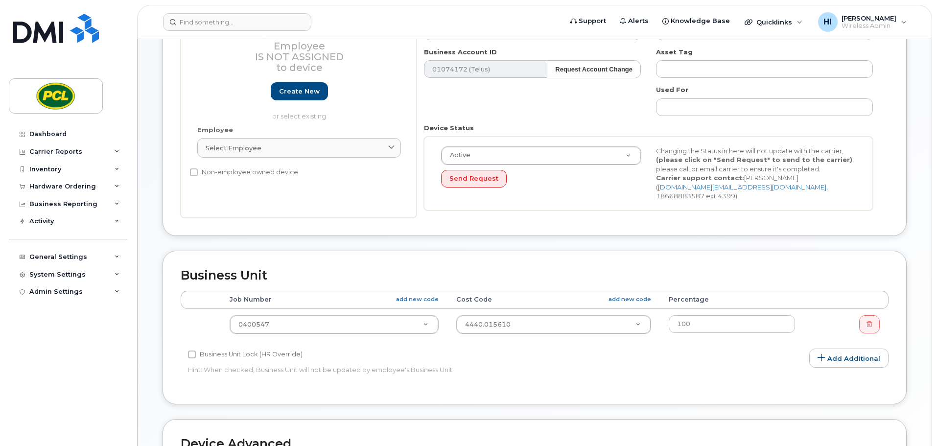
scroll to position [159, 0]
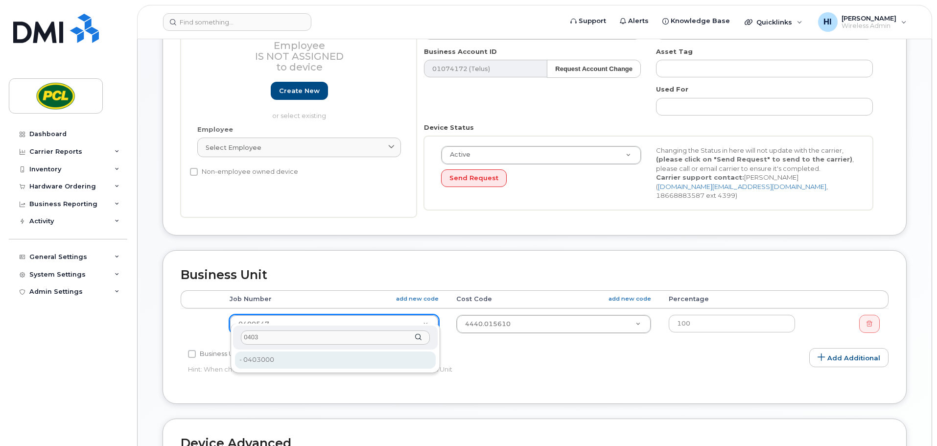
type input "0403"
type input "6064"
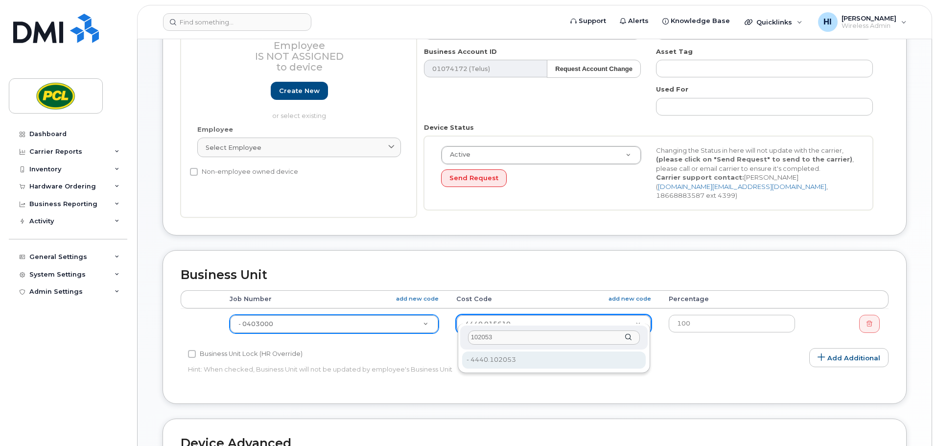
type input "102053"
type input "2209626"
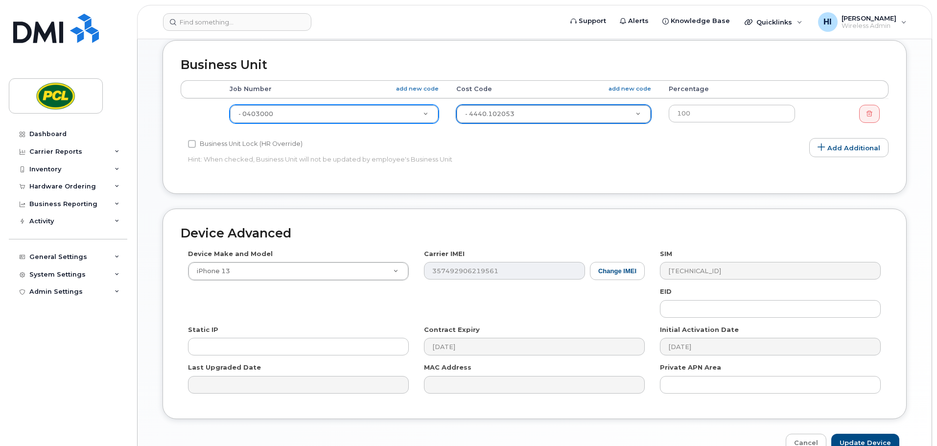
scroll to position [415, 0]
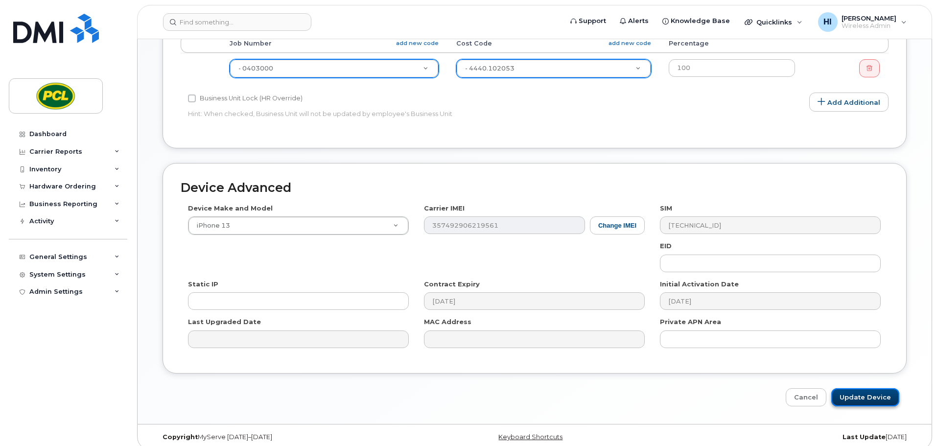
click at [878, 388] on input "Update Device" at bounding box center [866, 397] width 68 height 18
type input "Saving..."
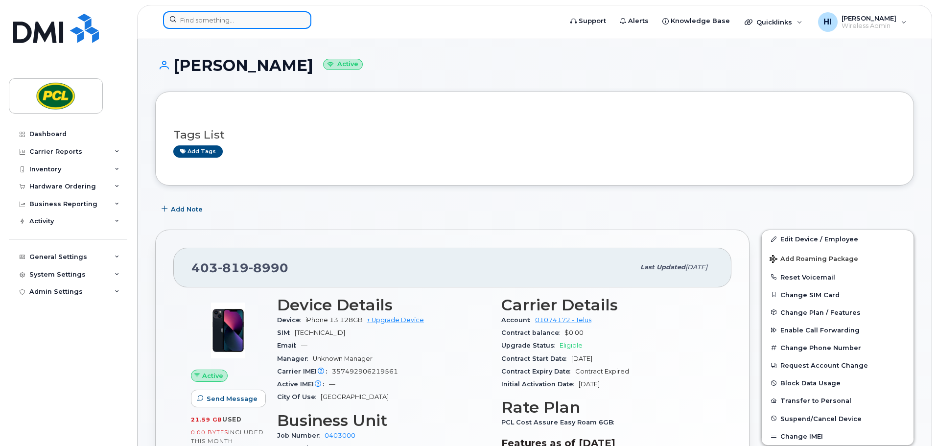
click at [213, 24] on input at bounding box center [237, 20] width 148 height 18
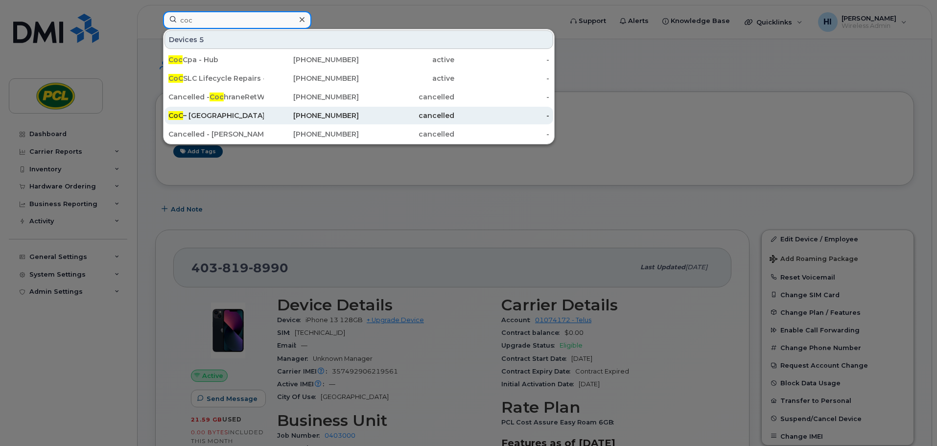
type input "coc"
drag, startPoint x: 208, startPoint y: 113, endPoint x: 443, endPoint y: 116, distance: 235.1
click at [208, 113] on div "CoC – Pump Station - Hub" at bounding box center [215, 116] width 95 height 10
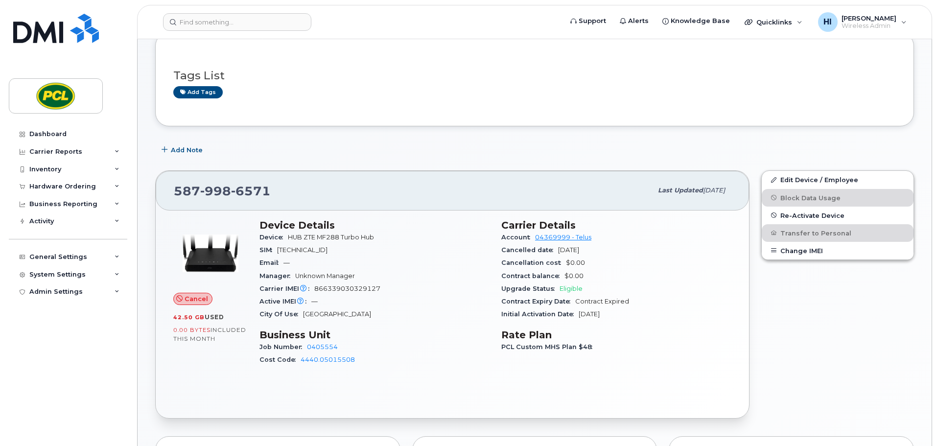
scroll to position [61, 0]
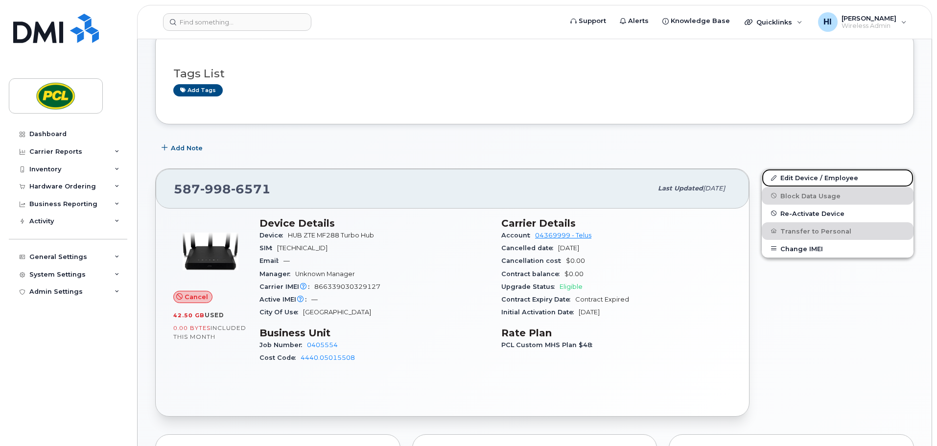
click at [805, 176] on link "Edit Device / Employee" at bounding box center [838, 178] width 152 height 18
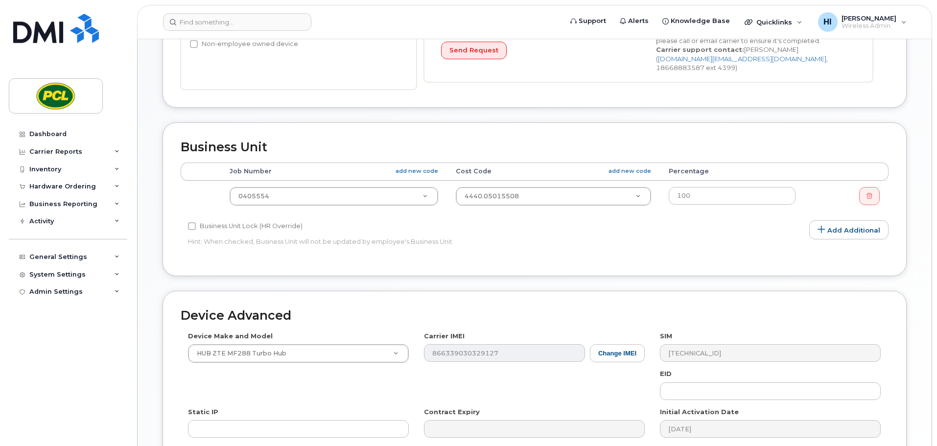
scroll to position [318, 0]
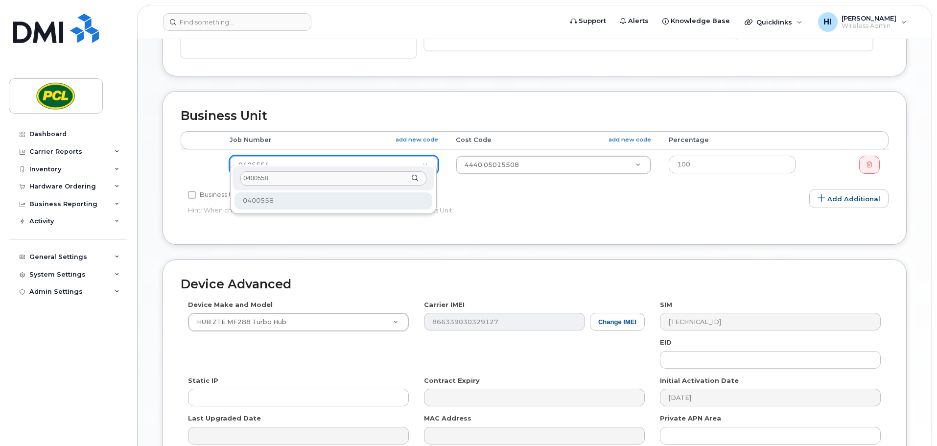
type input "0400558"
type input "2208481"
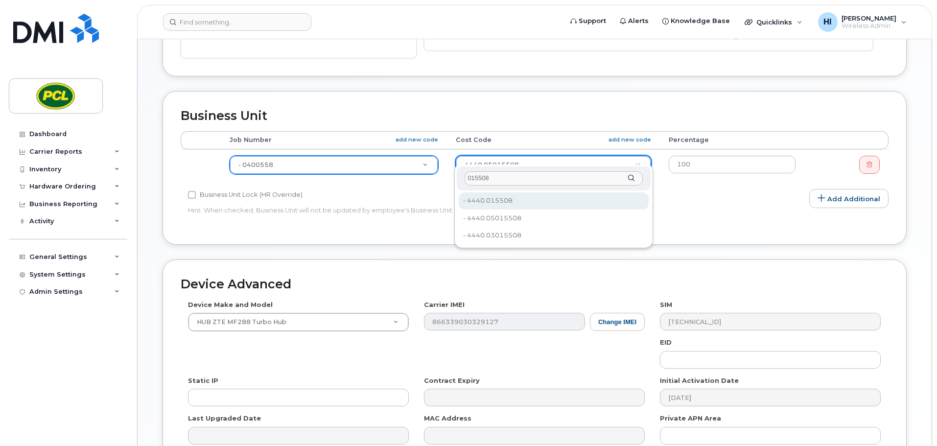
type input "015508"
type input "2166900"
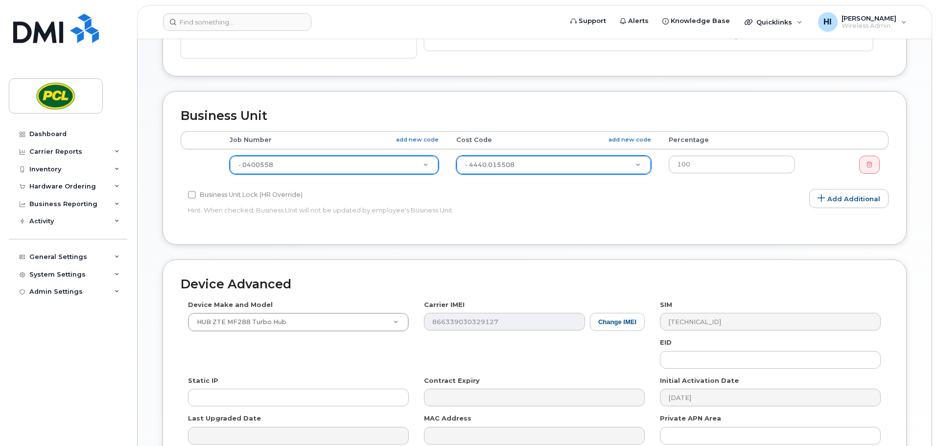
click at [914, 254] on div "Edit Device Device General Employee Is not assigned to device Create new or sel…" at bounding box center [535, 121] width 794 height 800
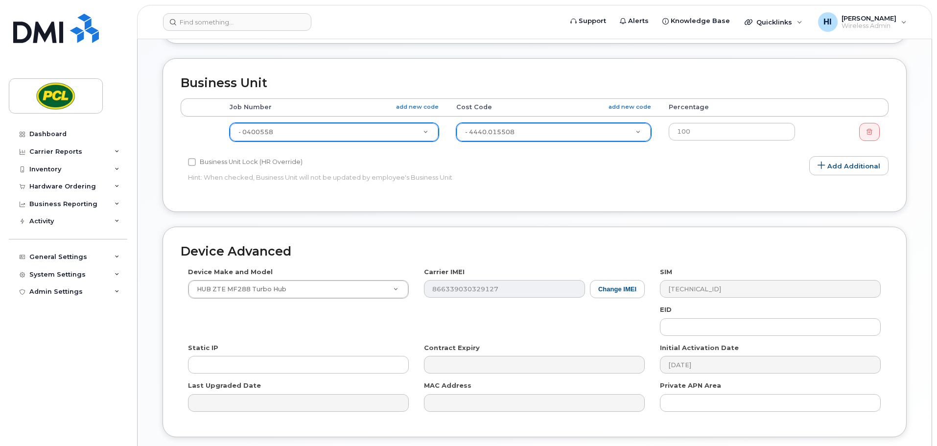
scroll to position [415, 0]
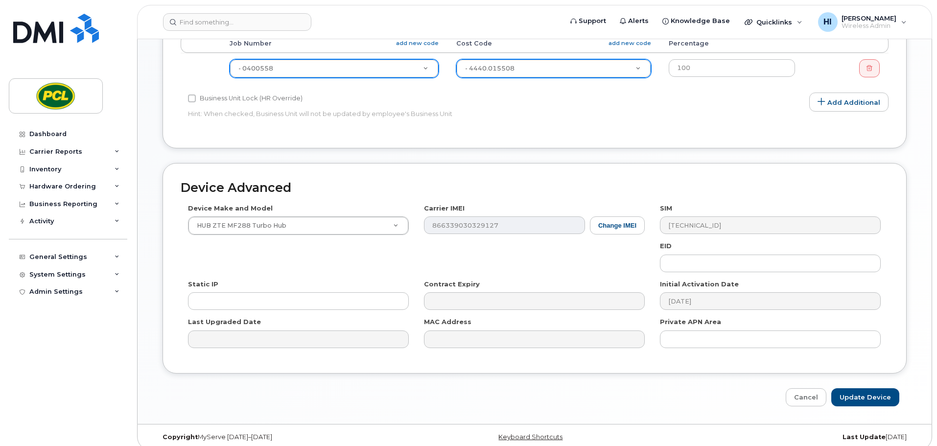
click at [913, 210] on div "Device Advanced Device Make and Model HUB ZTE MF288 Turbo Hub HUB Netgear Orbi …" at bounding box center [534, 284] width 759 height 243
drag, startPoint x: 863, startPoint y: 382, endPoint x: 921, endPoint y: 387, distance: 58.0
click at [863, 388] on input "Update Device" at bounding box center [866, 397] width 68 height 18
type input "Saving..."
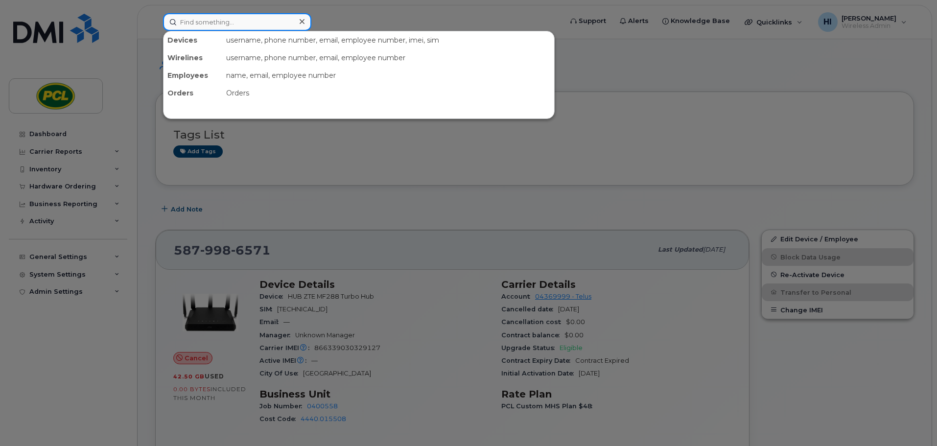
click at [189, 23] on input at bounding box center [237, 22] width 148 height 18
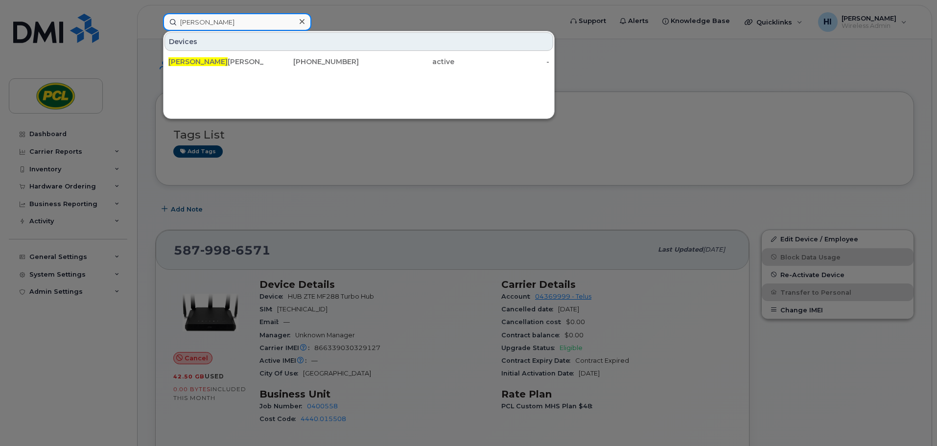
type input "carter"
click at [201, 62] on div "Carter Gough" at bounding box center [215, 62] width 95 height 10
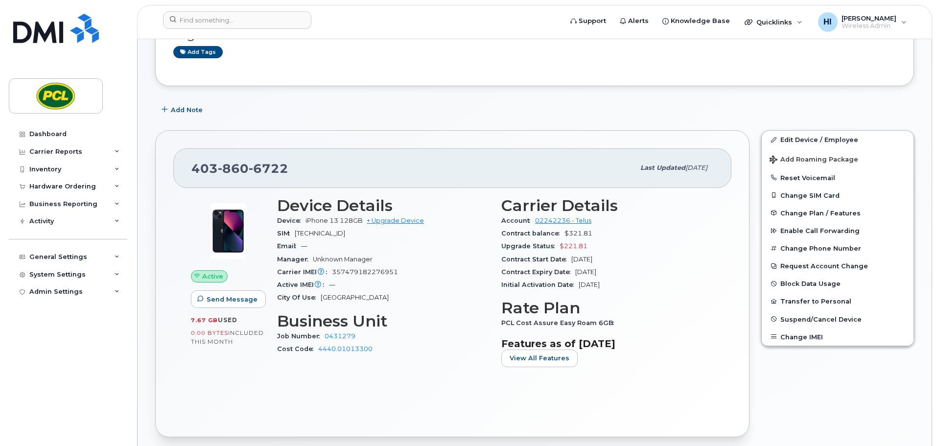
scroll to position [122, 0]
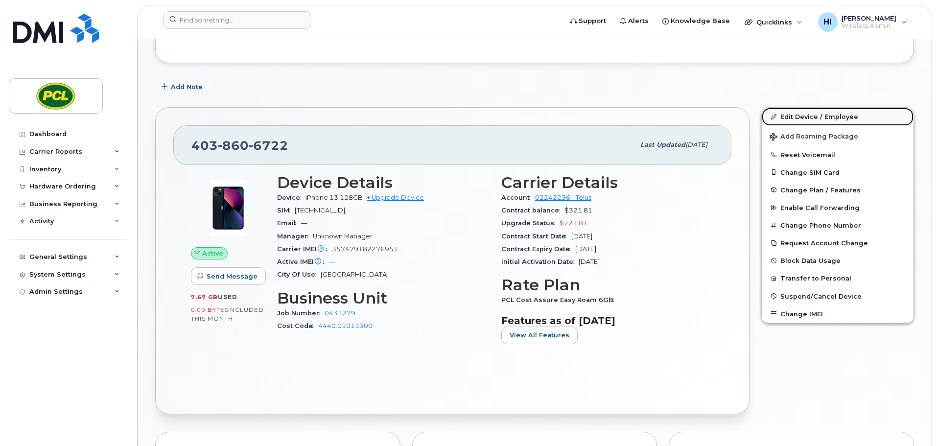
click at [809, 117] on link "Edit Device / Employee" at bounding box center [838, 117] width 152 height 18
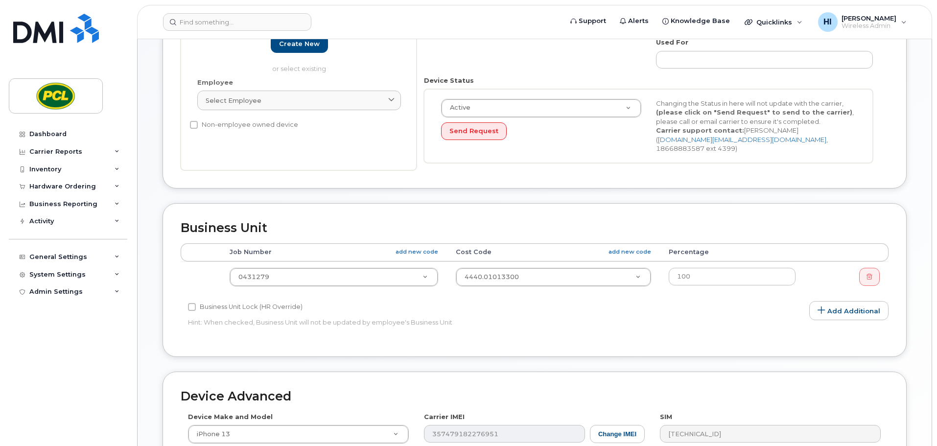
scroll to position [220, 0]
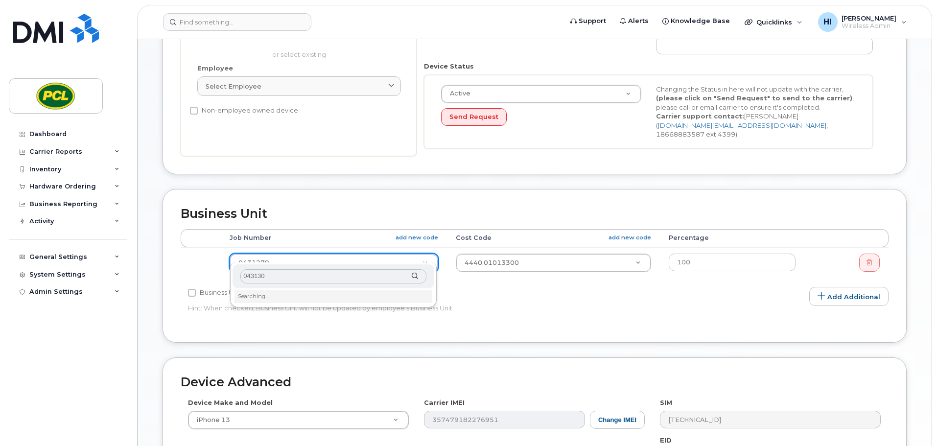
type input "0431306"
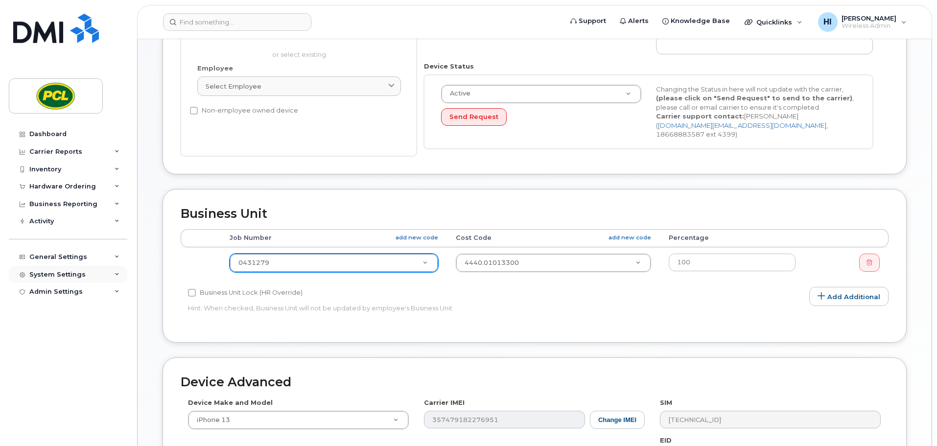
click at [54, 272] on div "System Settings" at bounding box center [57, 275] width 56 height 8
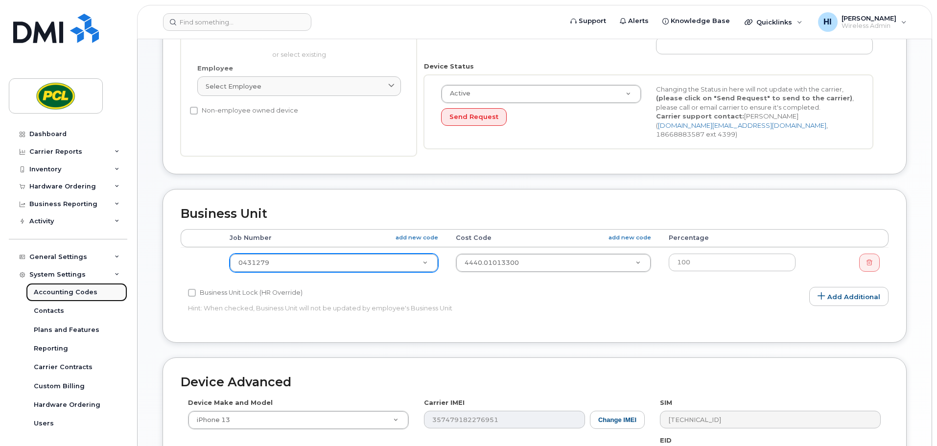
click at [59, 289] on div "Accounting Codes" at bounding box center [66, 292] width 64 height 9
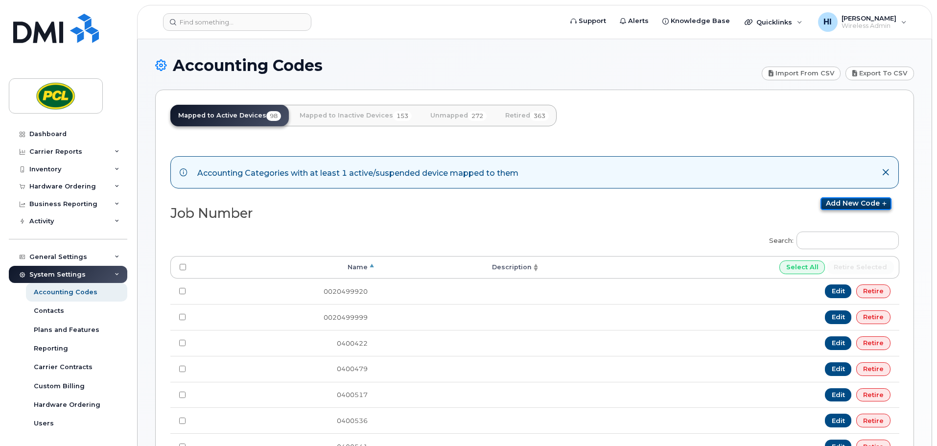
click at [851, 201] on link "Add new code" at bounding box center [856, 203] width 71 height 13
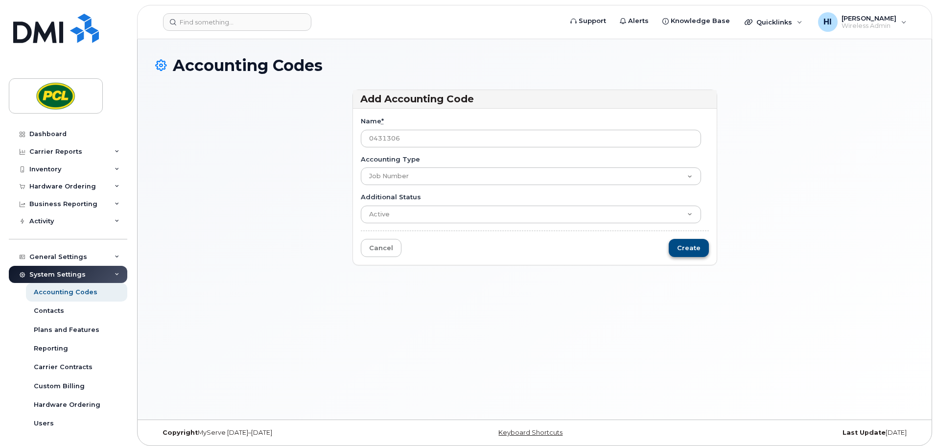
type input "0431306"
click at [692, 250] on input "Create" at bounding box center [689, 248] width 40 height 18
type input "Saving..."
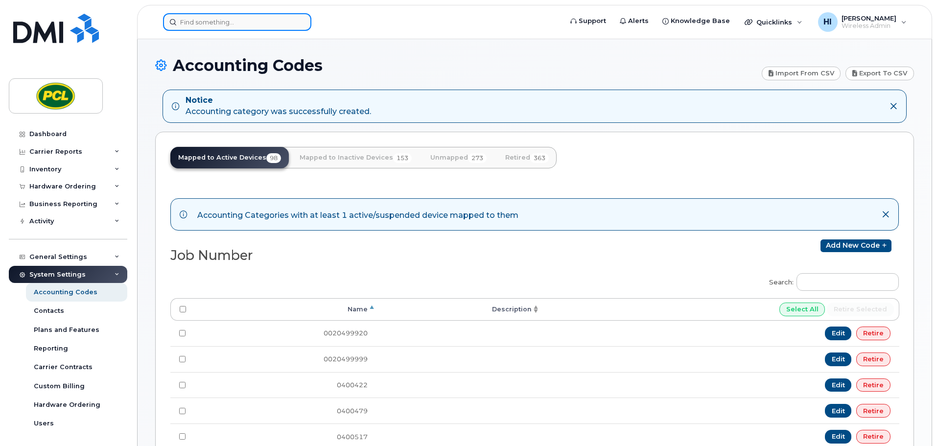
click at [205, 26] on input at bounding box center [237, 22] width 148 height 18
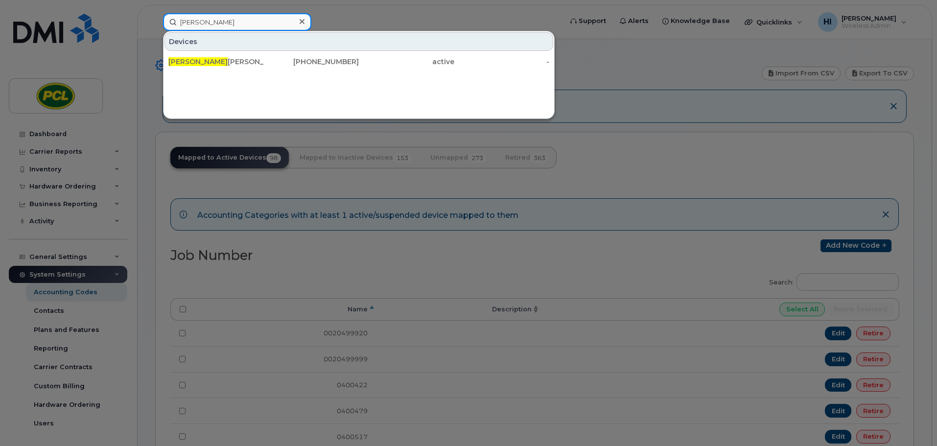
type input "carter"
click at [194, 65] on div "Carter Gough" at bounding box center [215, 62] width 95 height 10
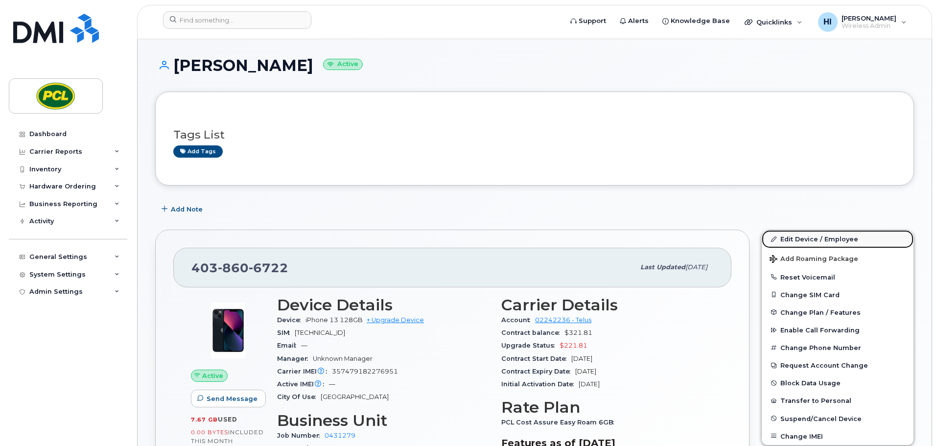
click at [802, 234] on link "Edit Device / Employee" at bounding box center [838, 239] width 152 height 18
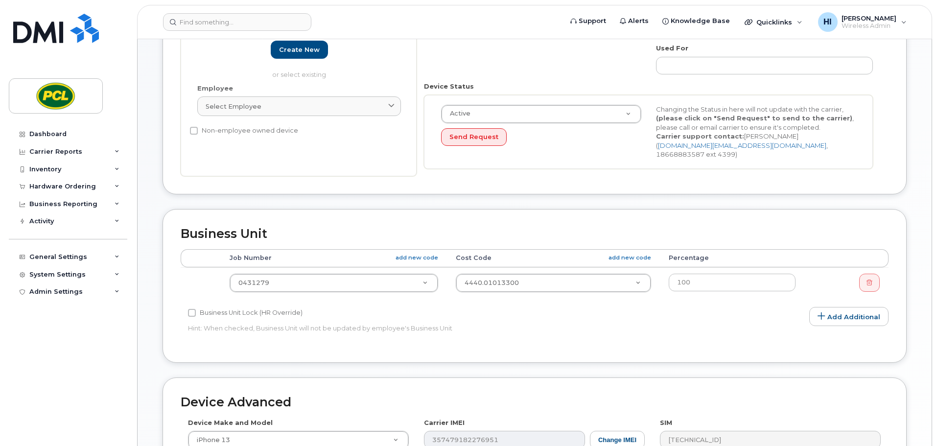
scroll to position [208, 0]
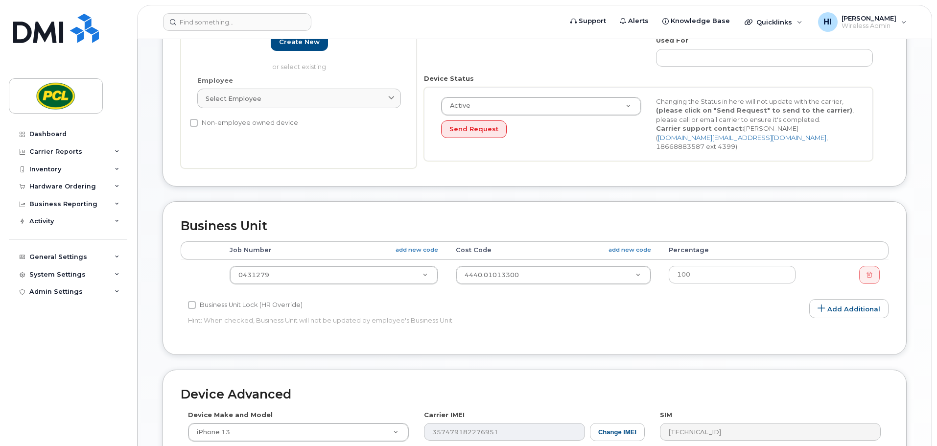
click at [276, 260] on td "0431279 2207526" at bounding box center [334, 275] width 226 height 31
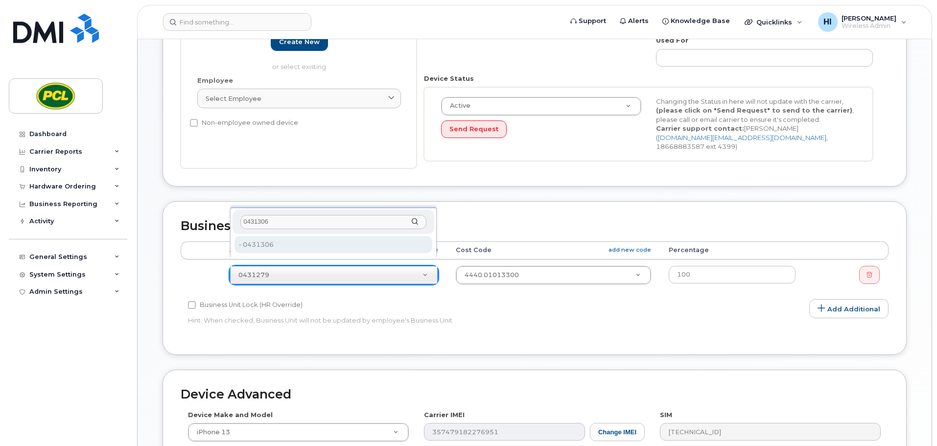
type input "0431306"
type input "2209627"
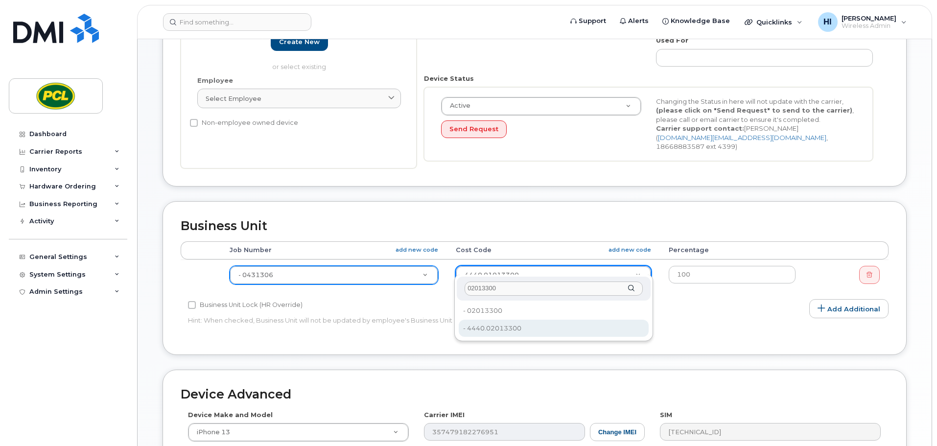
type input "02013300"
type input "7558"
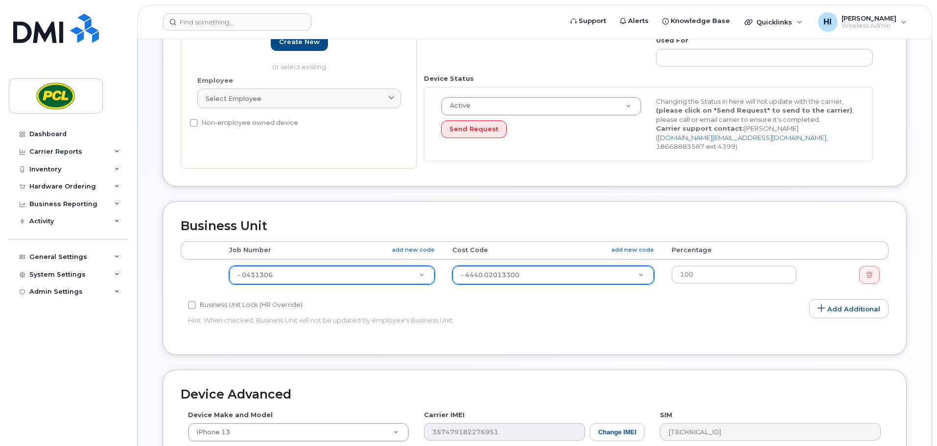
click at [915, 280] on div "Edit Device Device General Employee Is not assigned to device Create new or sel…" at bounding box center [535, 231] width 794 height 800
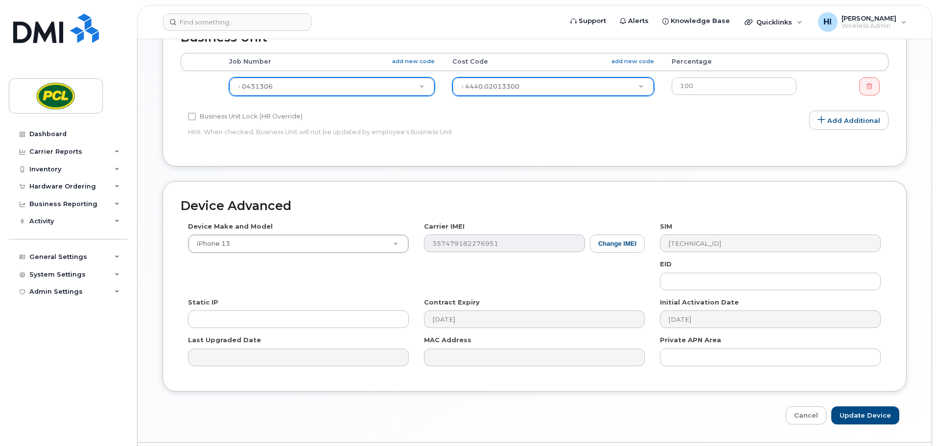
scroll to position [415, 0]
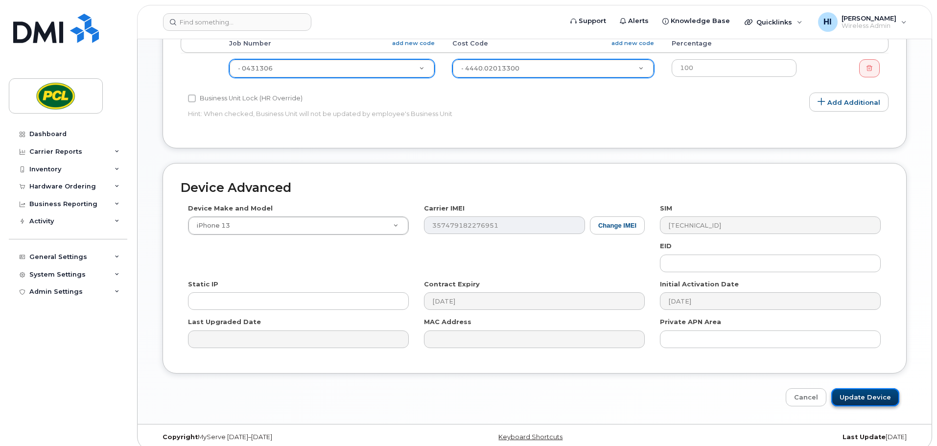
click at [876, 390] on input "Update Device" at bounding box center [866, 397] width 68 height 18
type input "Saving..."
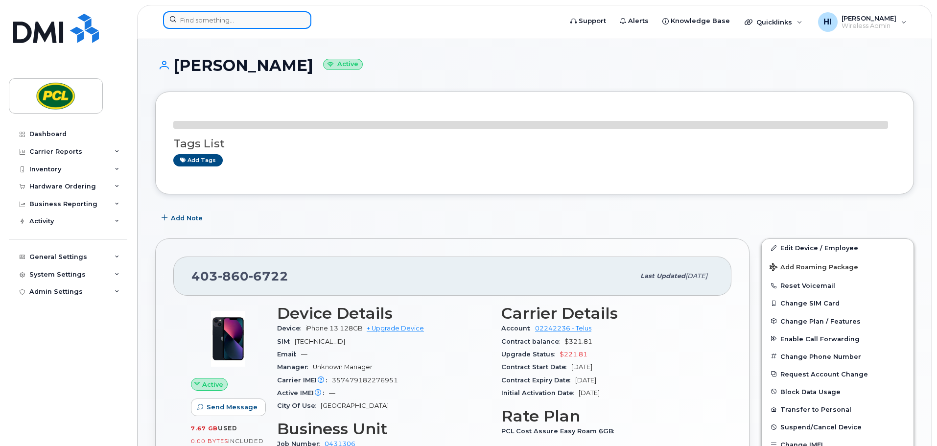
click at [192, 22] on input at bounding box center [237, 20] width 148 height 18
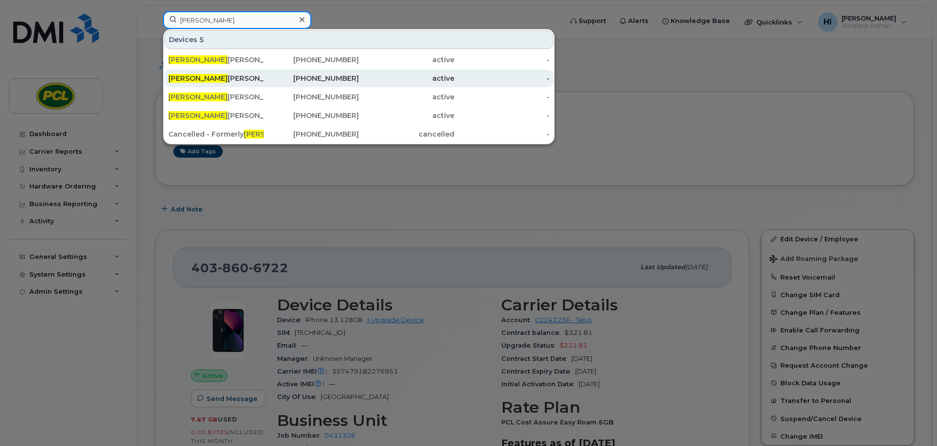
type input "jason"
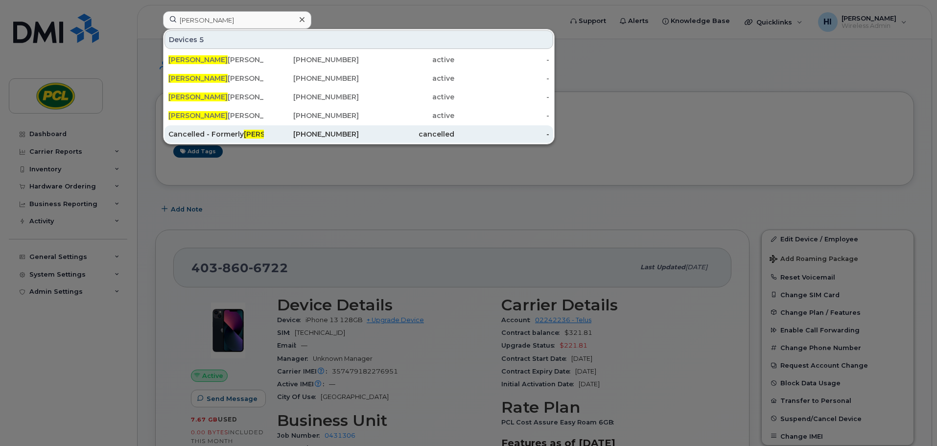
drag, startPoint x: 209, startPoint y: 78, endPoint x: 301, endPoint y: 139, distance: 110.0
click at [209, 78] on div "Jason Armes" at bounding box center [215, 78] width 95 height 10
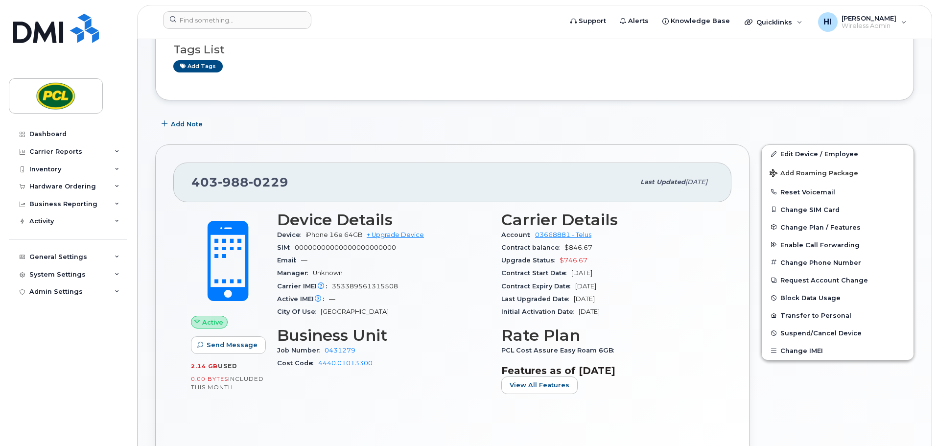
scroll to position [110, 0]
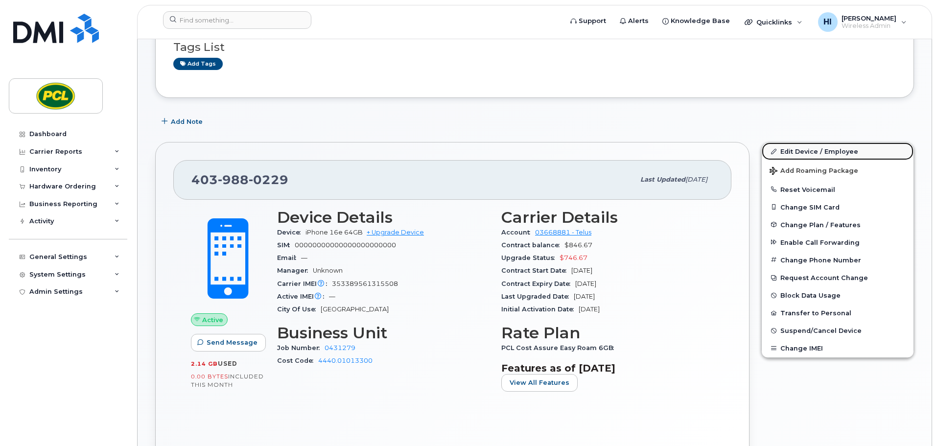
click at [808, 154] on link "Edit Device / Employee" at bounding box center [838, 152] width 152 height 18
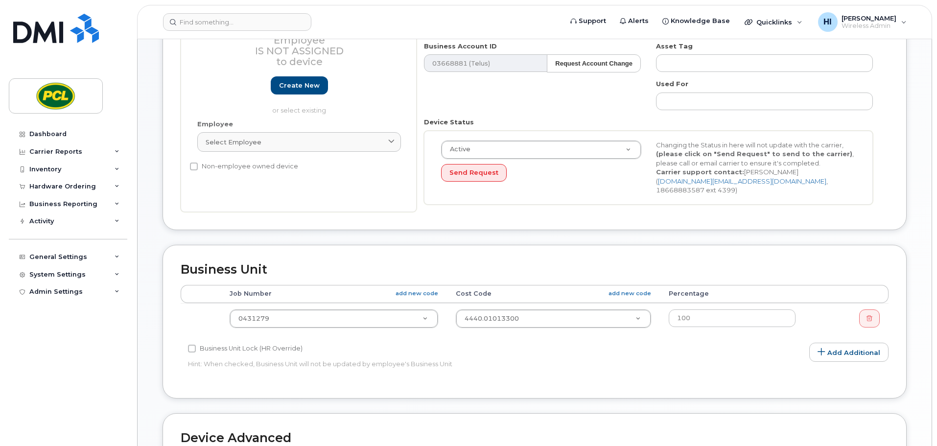
scroll to position [171, 0]
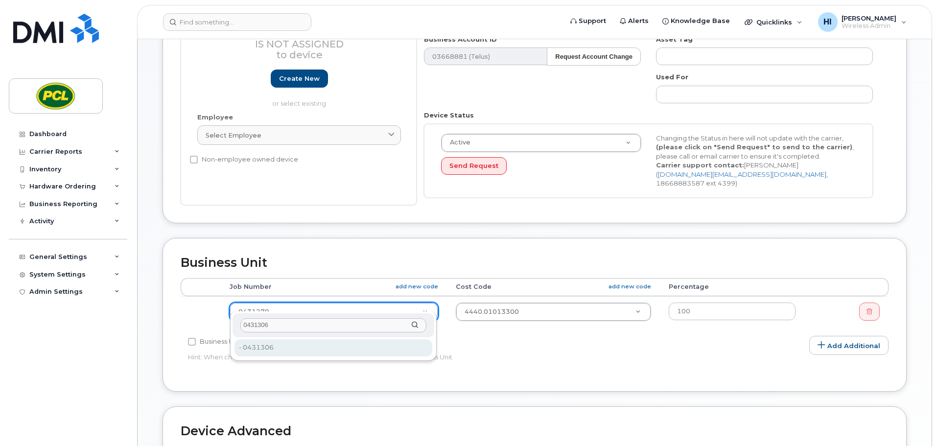
type input "0431306"
type input "2209627"
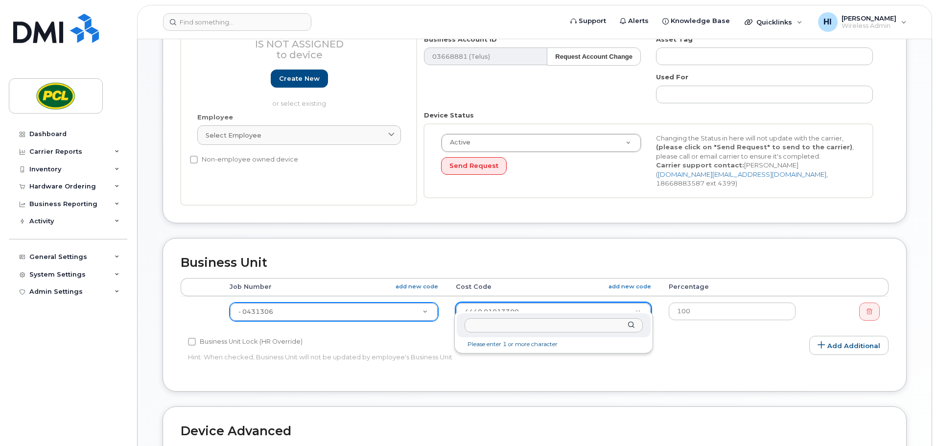
drag, startPoint x: 482, startPoint y: 302, endPoint x: 475, endPoint y: 293, distance: 11.4
type input "02013300"
type input "7558"
click at [917, 319] on div "Edit Device Device General Employee Is not assigned to device Create new or sel…" at bounding box center [535, 268] width 794 height 800
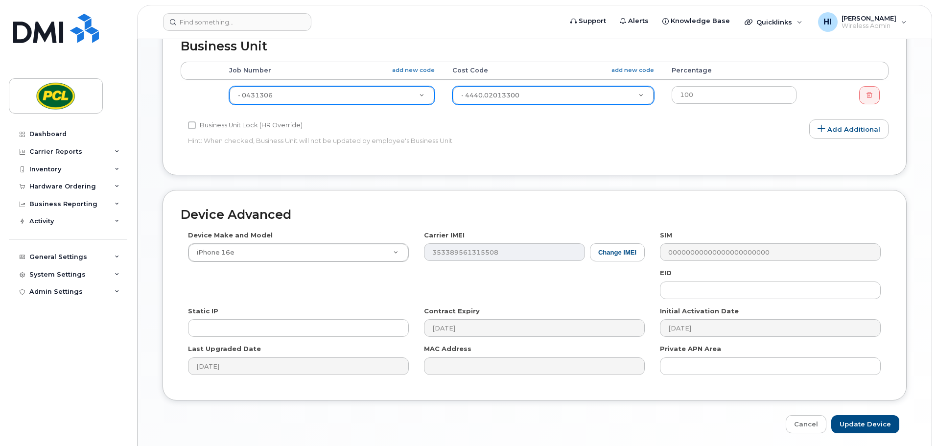
scroll to position [415, 0]
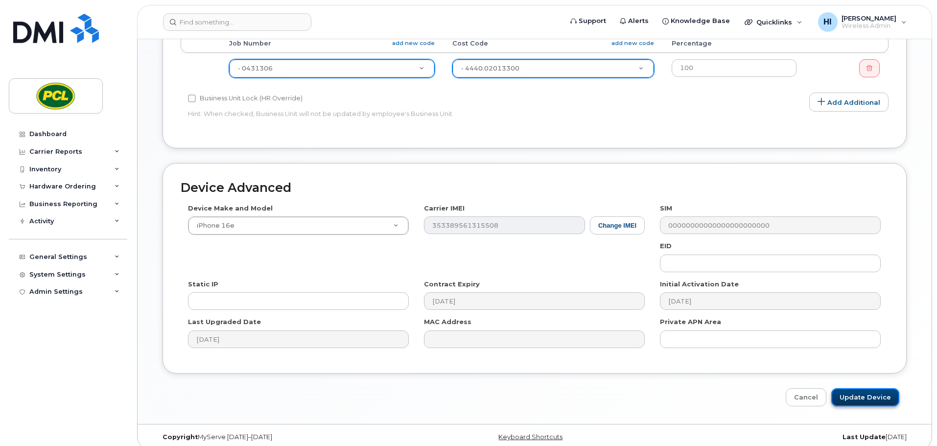
click at [879, 388] on input "Update Device" at bounding box center [866, 397] width 68 height 18
type input "Saving..."
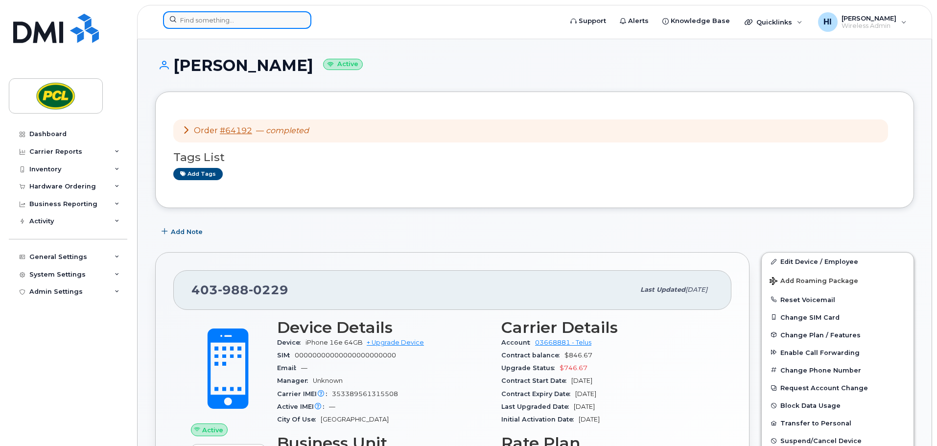
click at [197, 25] on input at bounding box center [237, 20] width 148 height 18
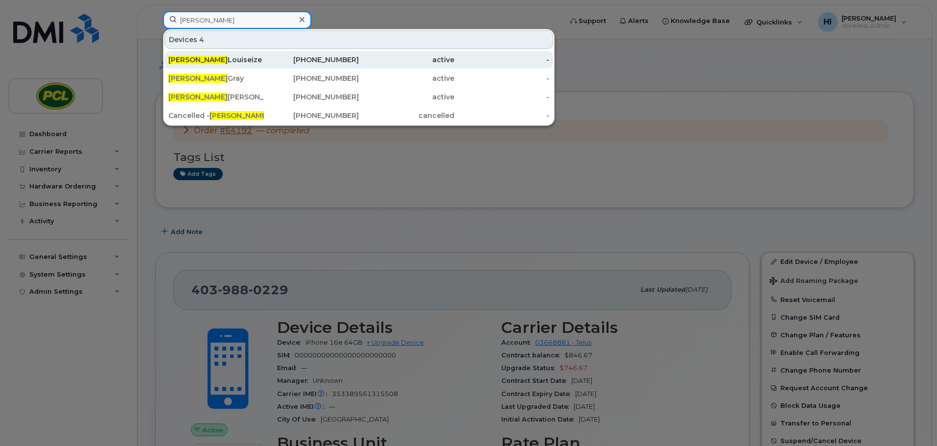
type input "[PERSON_NAME]"
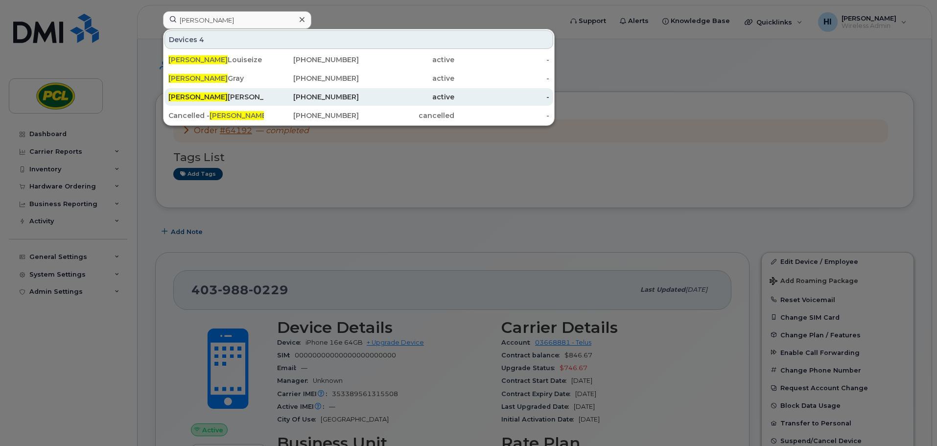
drag, startPoint x: 209, startPoint y: 57, endPoint x: 343, endPoint y: 103, distance: 142.5
click at [209, 57] on div "[PERSON_NAME]" at bounding box center [215, 60] width 95 height 10
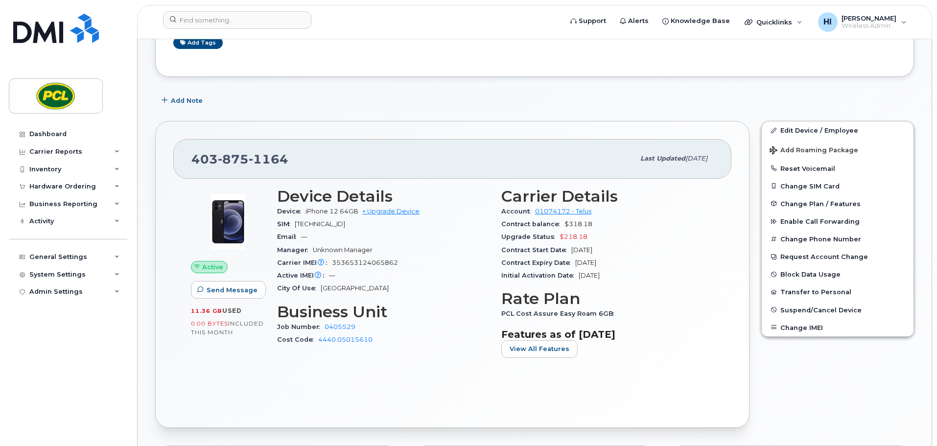
scroll to position [110, 0]
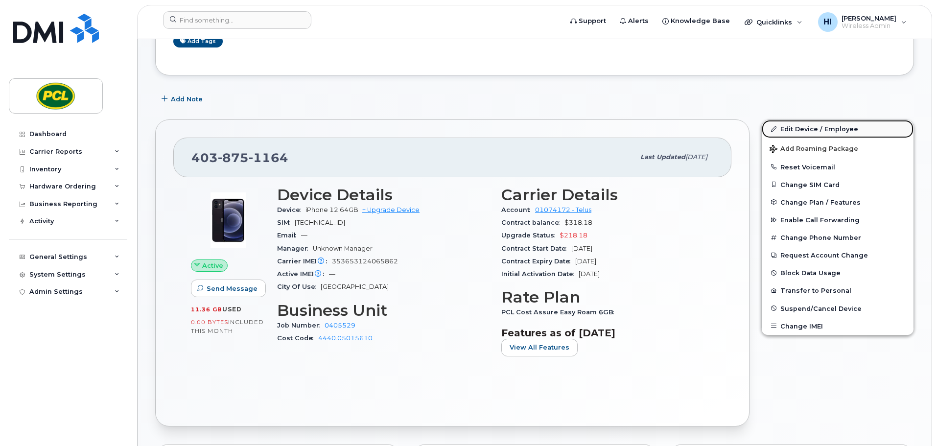
click at [809, 129] on link "Edit Device / Employee" at bounding box center [838, 129] width 152 height 18
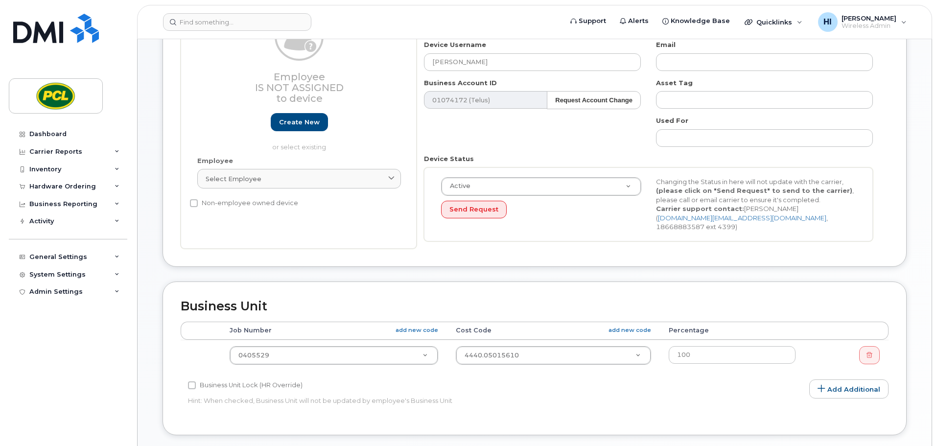
scroll to position [171, 0]
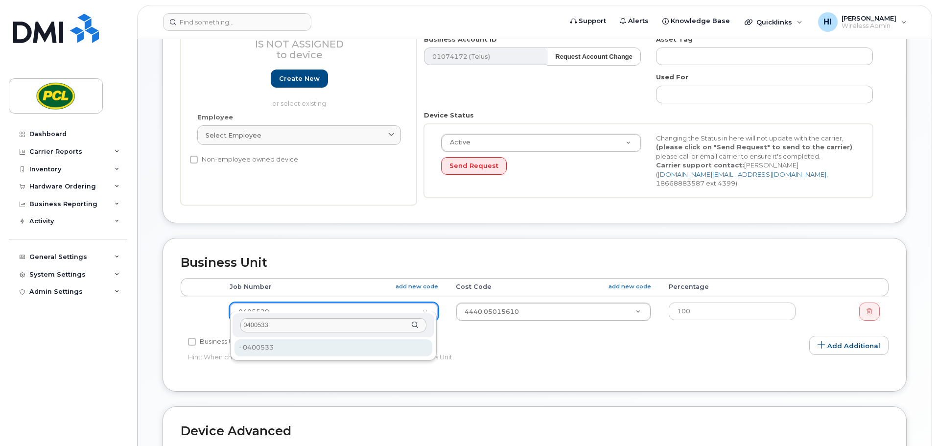
type input "0400533"
type input "2207444"
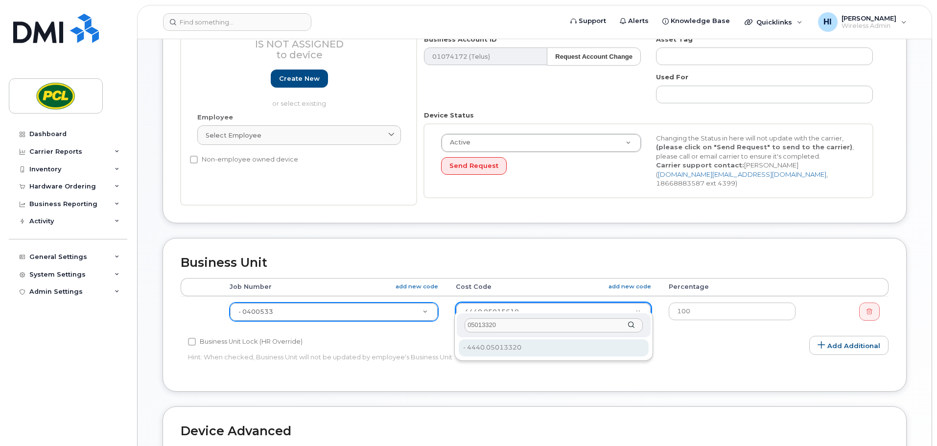
type input "05013320"
type input "6826"
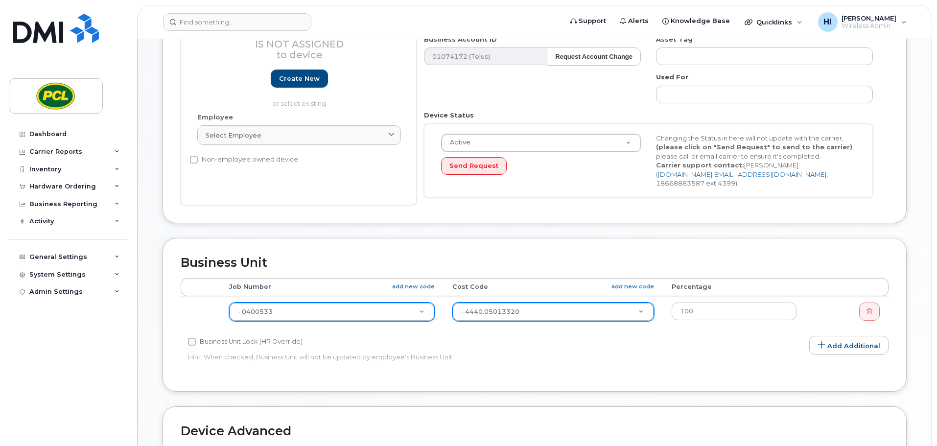
click at [914, 309] on div "Business Unit Accounting Categories Rules Accounting categories percentages mus…" at bounding box center [534, 322] width 759 height 168
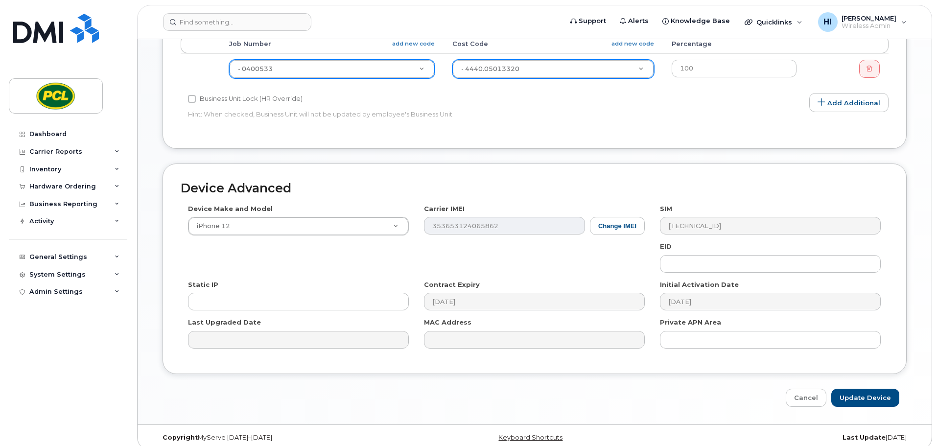
scroll to position [415, 0]
click at [870, 388] on input "Update Device" at bounding box center [866, 397] width 68 height 18
type input "Saving..."
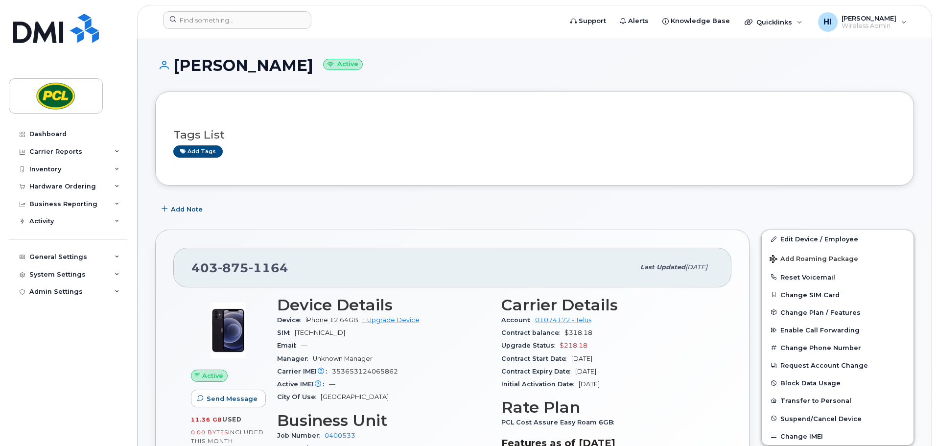
click at [444, 60] on h1 "Lisa Louiseize Active" at bounding box center [534, 65] width 759 height 17
click at [450, 62] on h1 "Lisa Louiseize Active" at bounding box center [534, 65] width 759 height 17
click at [48, 133] on div "Dashboard" at bounding box center [47, 134] width 37 height 8
